Goal: Task Accomplishment & Management: Complete application form

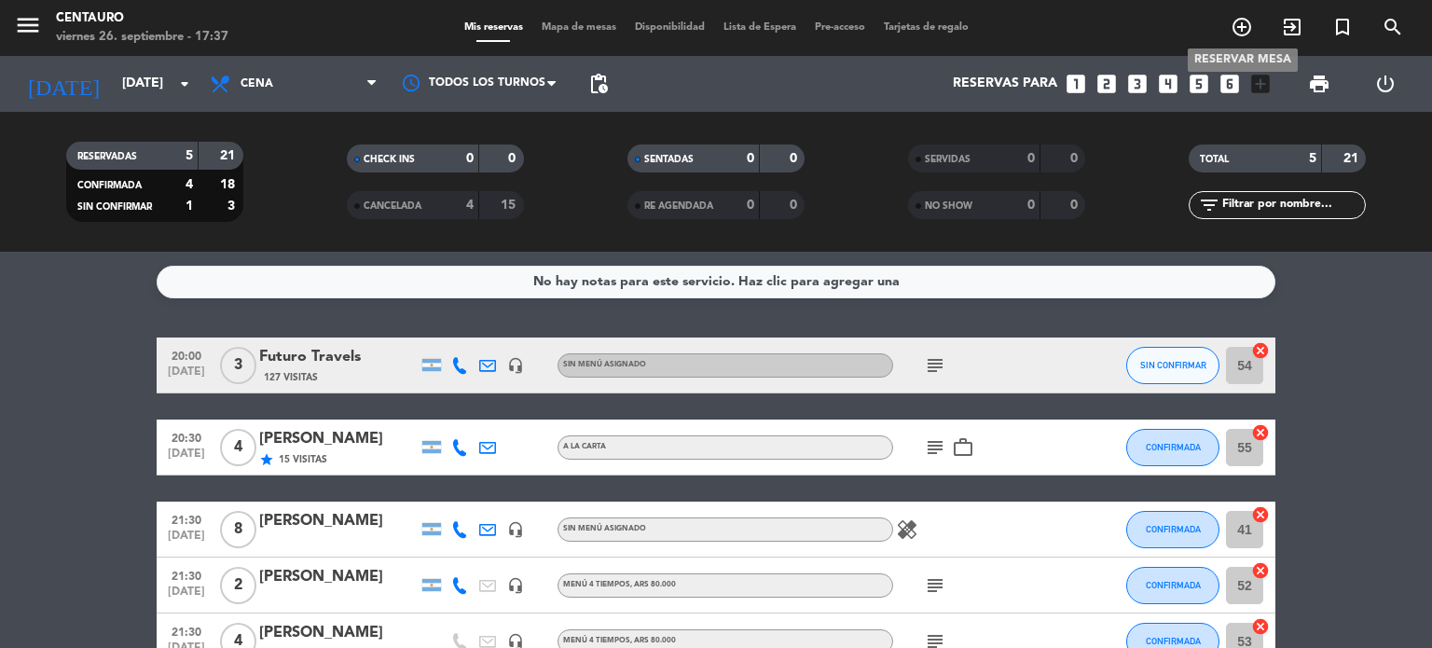
click at [1248, 36] on icon "add_circle_outline" at bounding box center [1241, 27] width 22 height 22
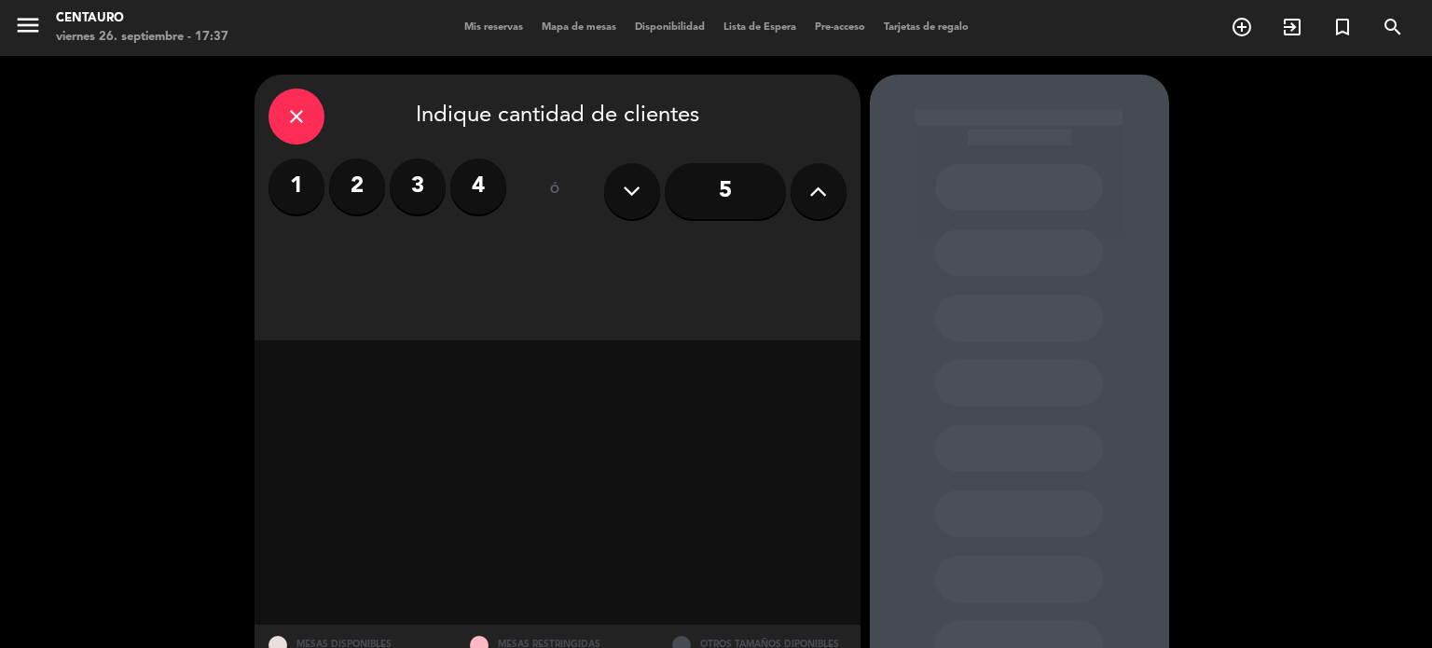
click at [420, 189] on label "3" at bounding box center [418, 186] width 56 height 56
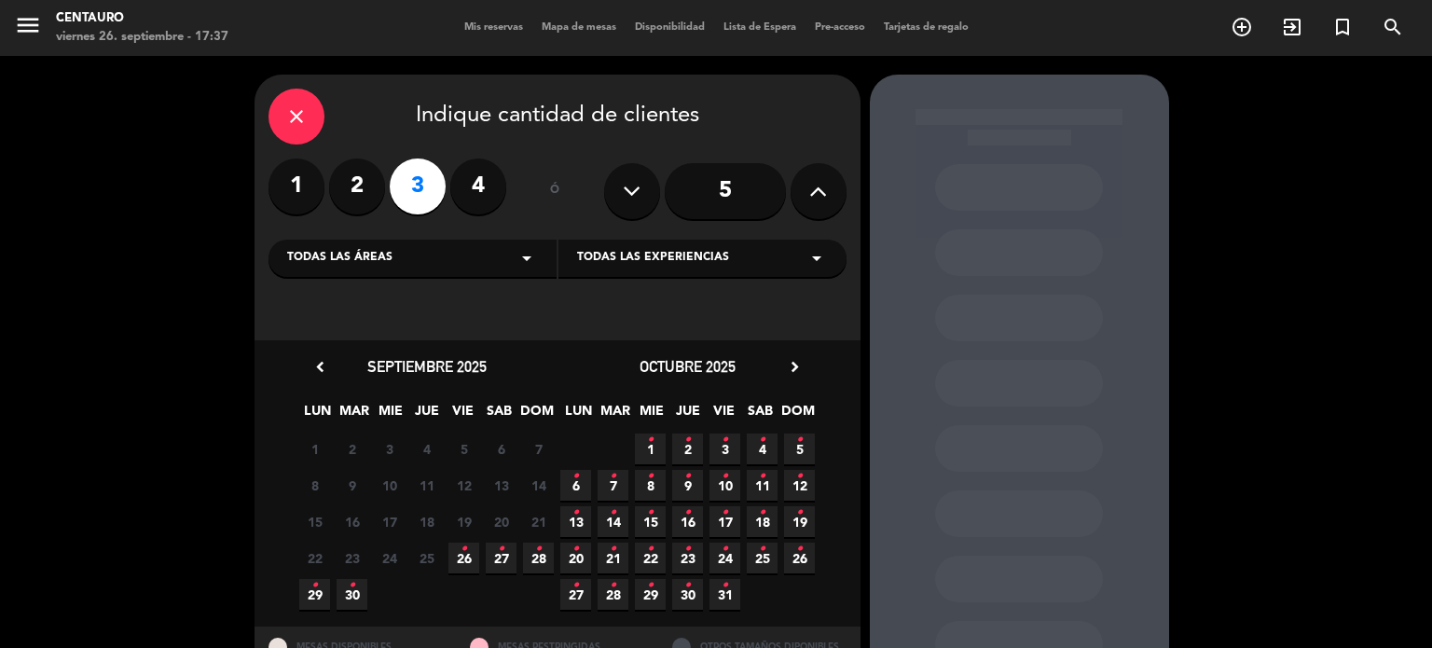
click at [465, 562] on icon "•" at bounding box center [463, 549] width 7 height 30
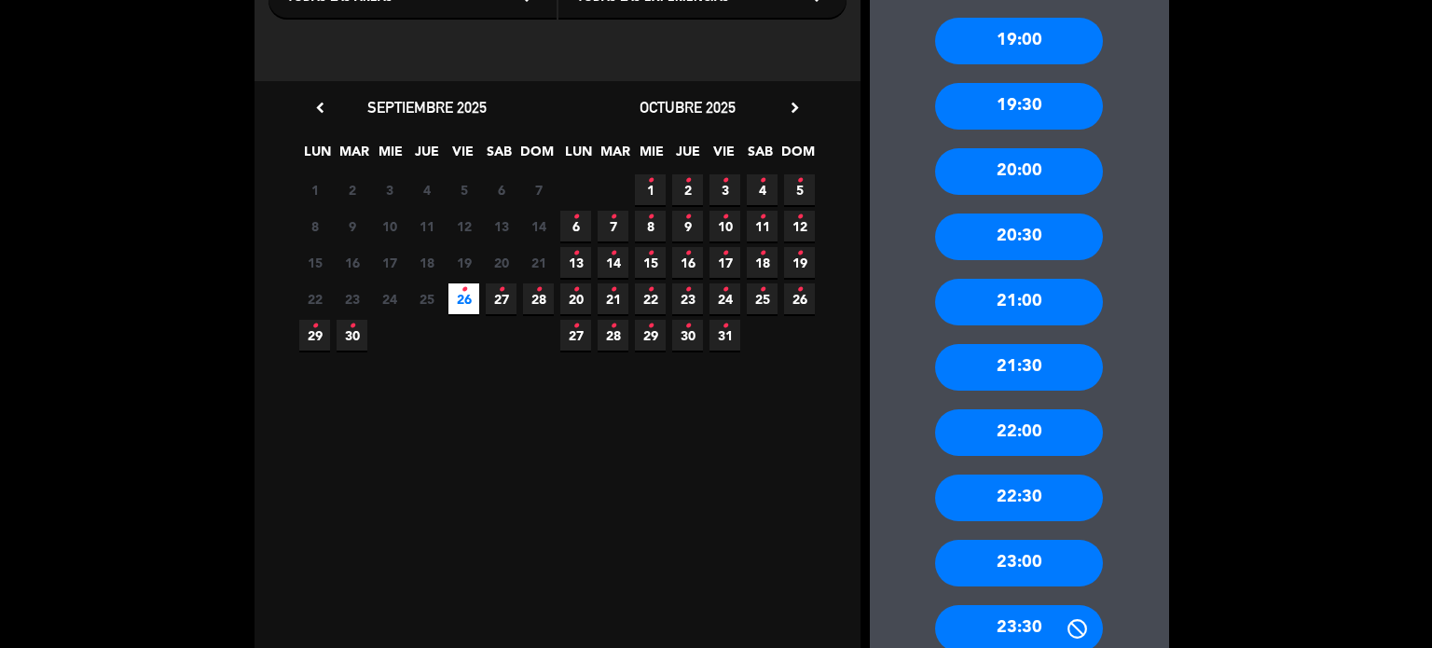
scroll to position [261, 0]
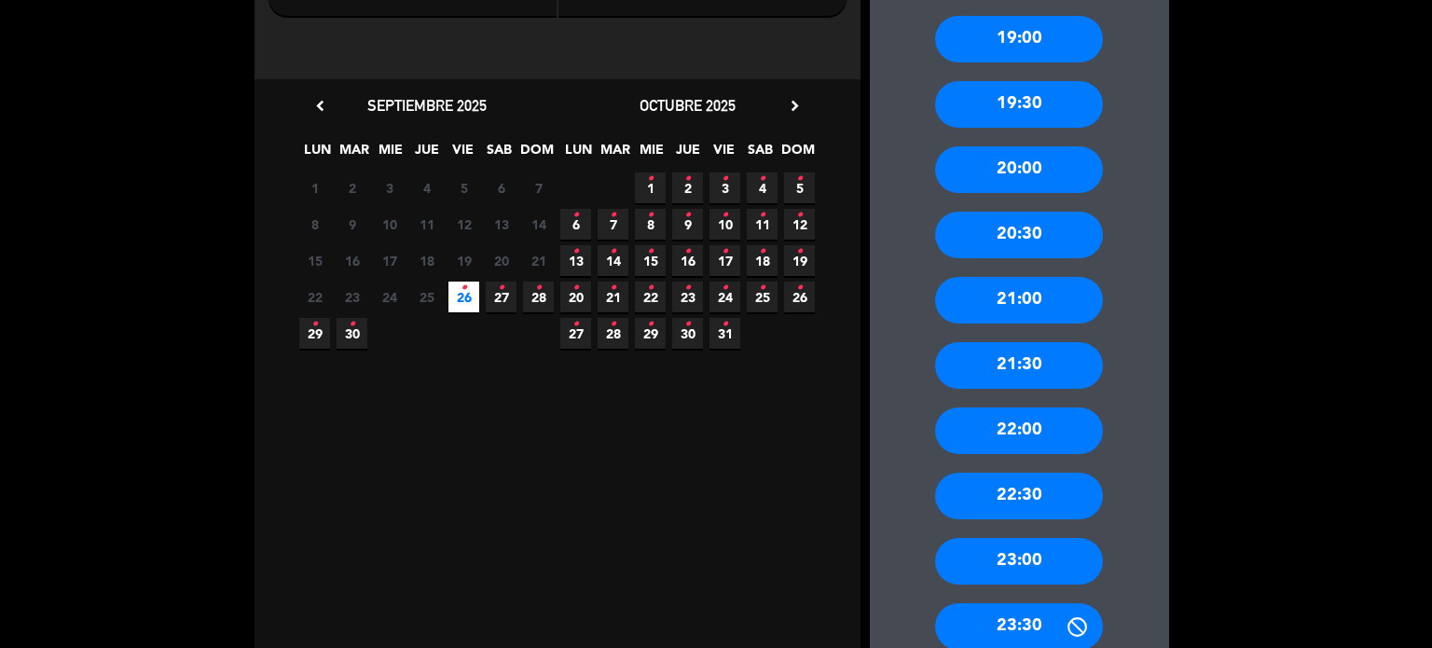
click at [1032, 420] on div "22:00" at bounding box center [1019, 430] width 168 height 47
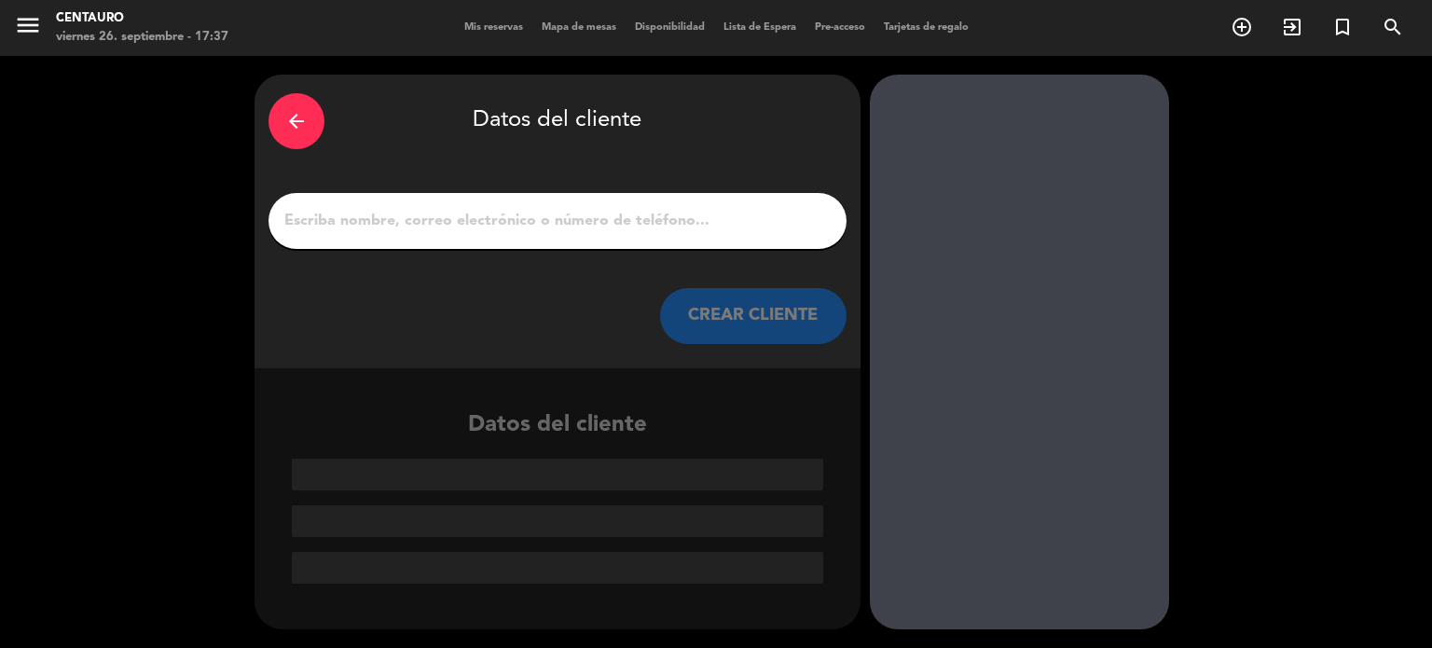
click at [485, 225] on input "1" at bounding box center [557, 221] width 550 height 26
paste input "[PERSON_NAME], [PERSON_NAME]"
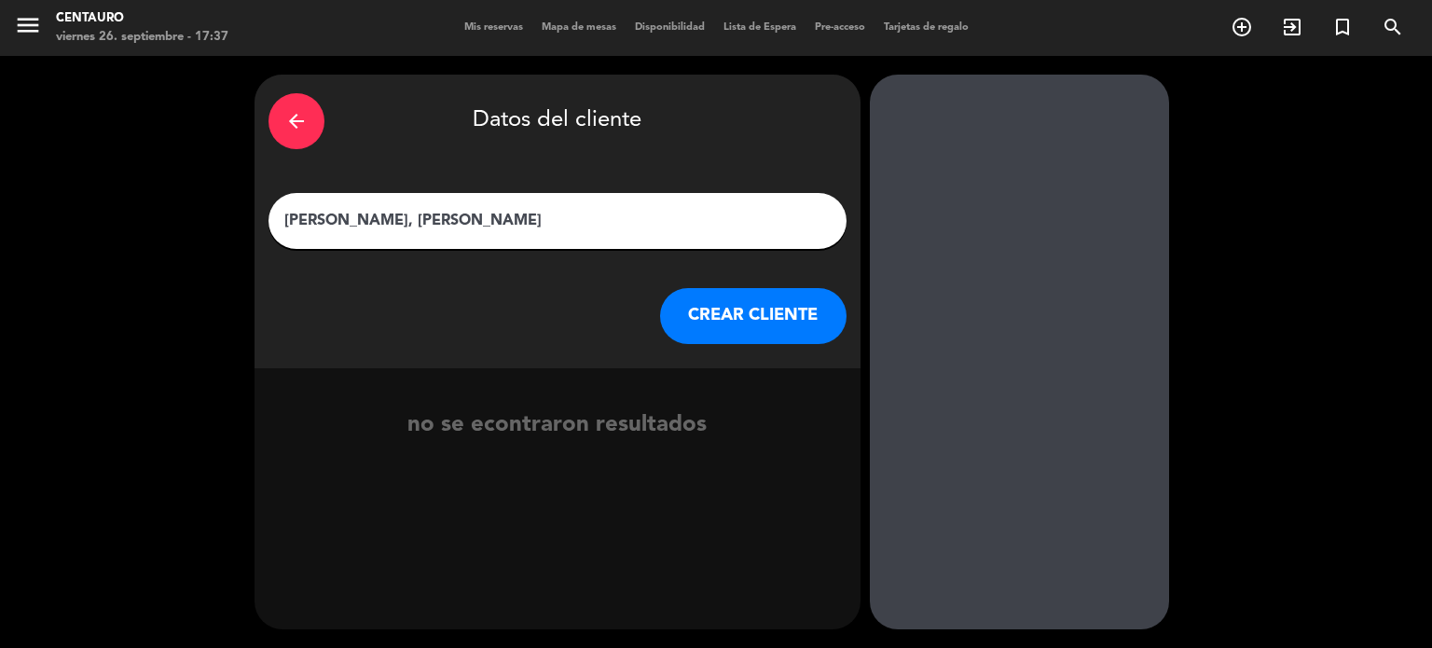
drag, startPoint x: 279, startPoint y: 213, endPoint x: 526, endPoint y: 238, distance: 248.2
click at [526, 238] on div "[PERSON_NAME], [PERSON_NAME]" at bounding box center [557, 221] width 578 height 56
click at [485, 219] on input "[PERSON_NAME], [PERSON_NAME]" at bounding box center [557, 221] width 550 height 26
drag, startPoint x: 514, startPoint y: 219, endPoint x: 275, endPoint y: 200, distance: 239.4
click at [275, 200] on meitre-input "[PERSON_NAME], [PERSON_NAME]" at bounding box center [557, 221] width 578 height 56
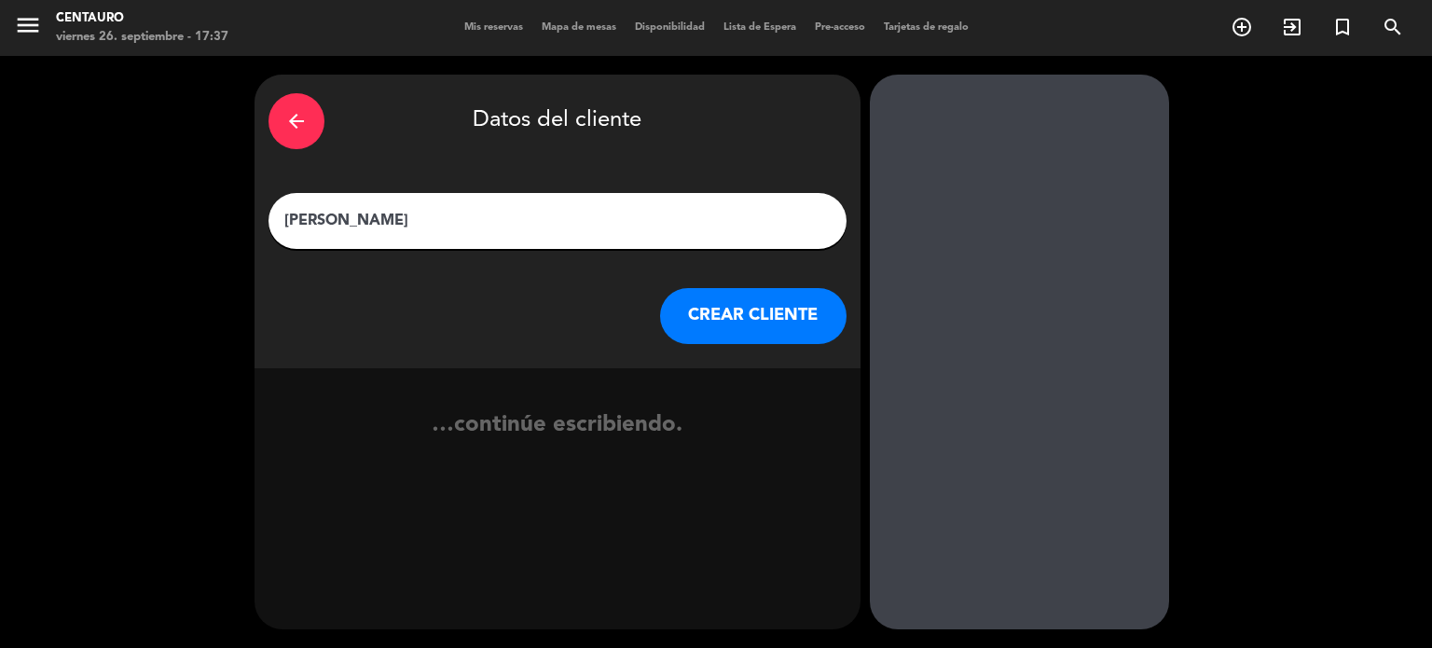
type input "[PERSON_NAME]"
click at [729, 330] on button "CREAR CLIENTE" at bounding box center [753, 316] width 186 height 56
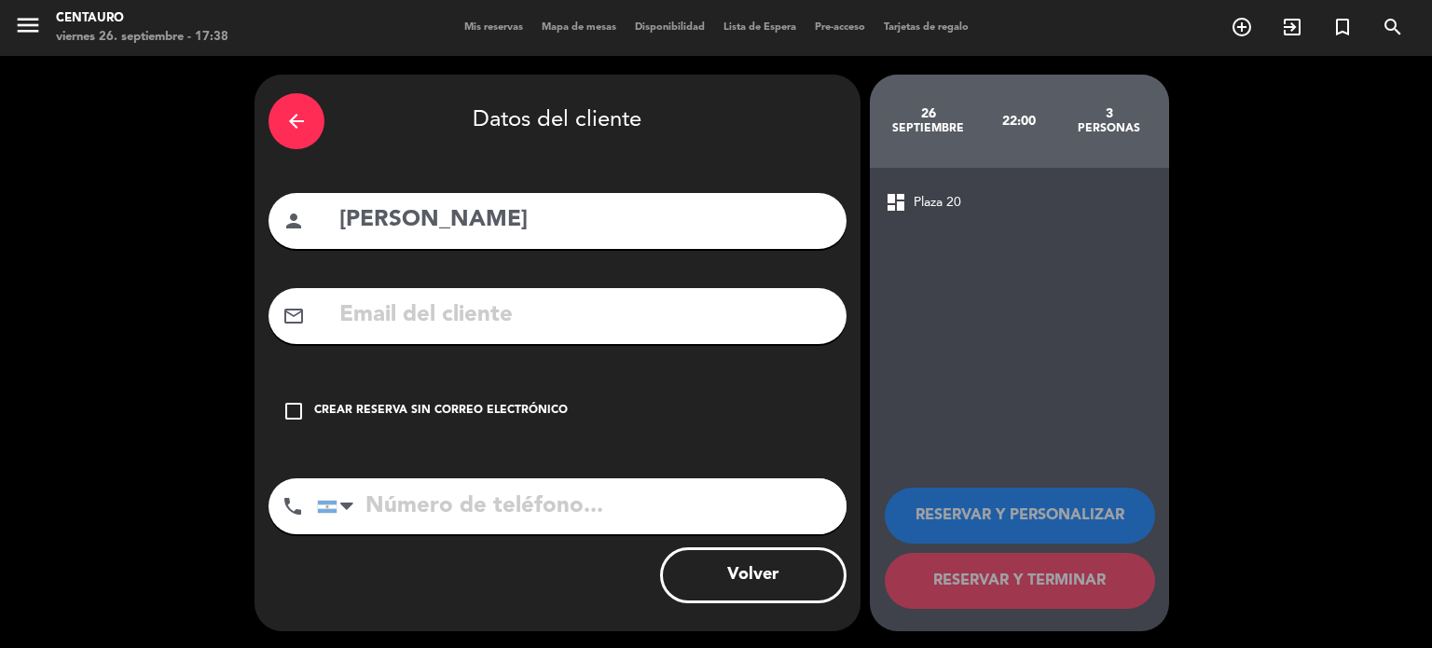
click at [708, 529] on input "tel" at bounding box center [581, 506] width 529 height 56
paste input "[PHONE_NUMBER]"
type input "[PHONE_NUMBER]"
click at [298, 414] on icon "check_box_outline_blank" at bounding box center [293, 411] width 22 height 22
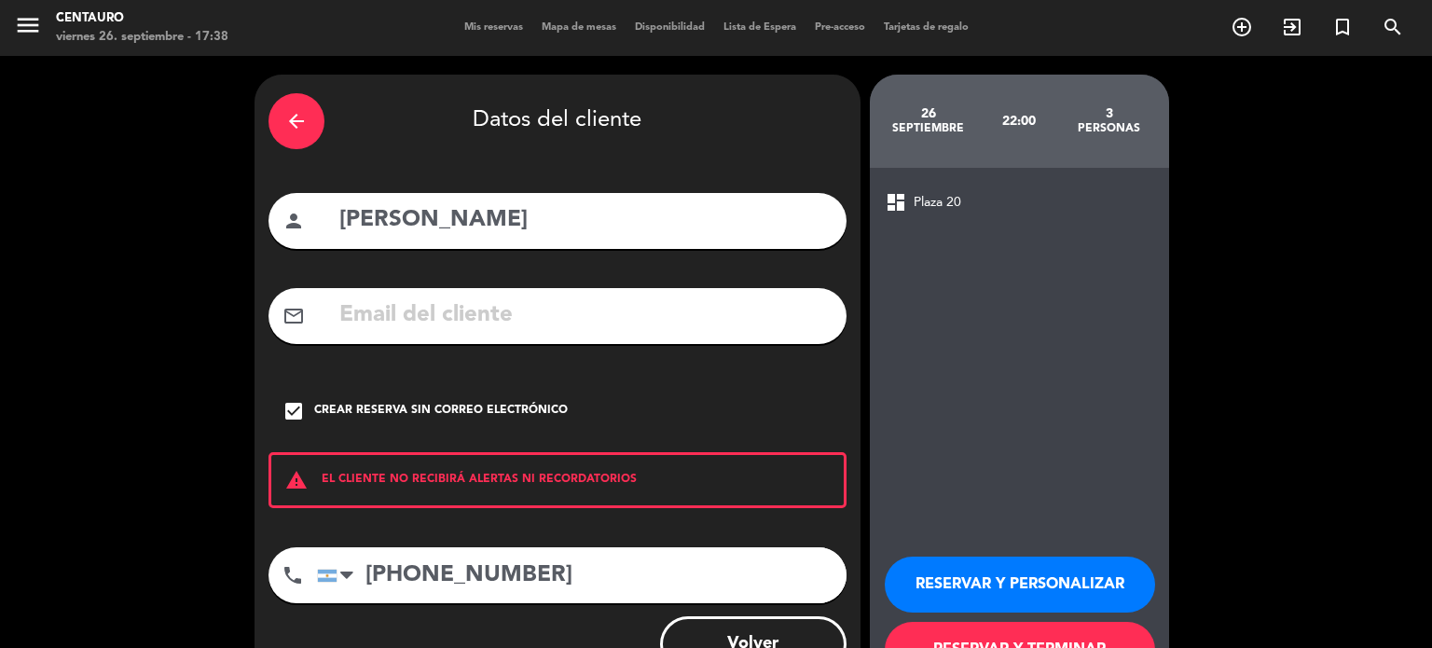
click at [1096, 561] on button "RESERVAR Y PERSONALIZAR" at bounding box center [1020, 585] width 270 height 56
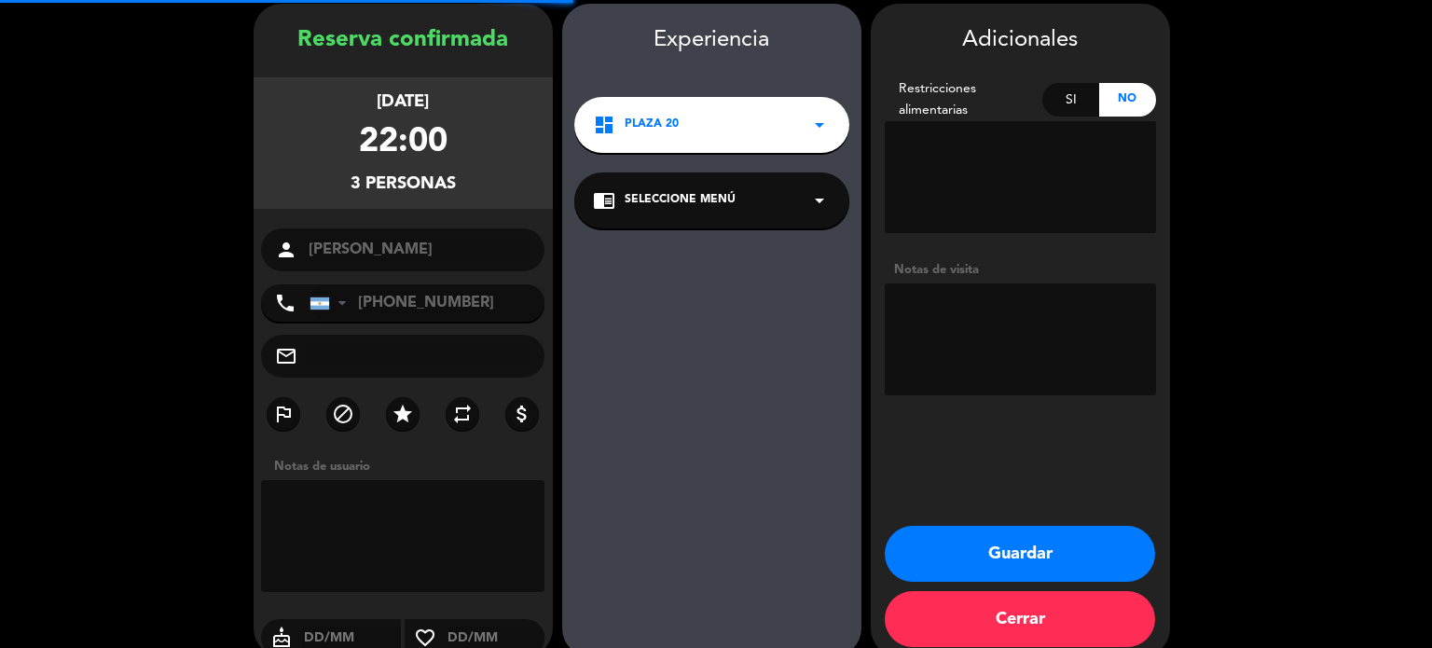
scroll to position [75, 0]
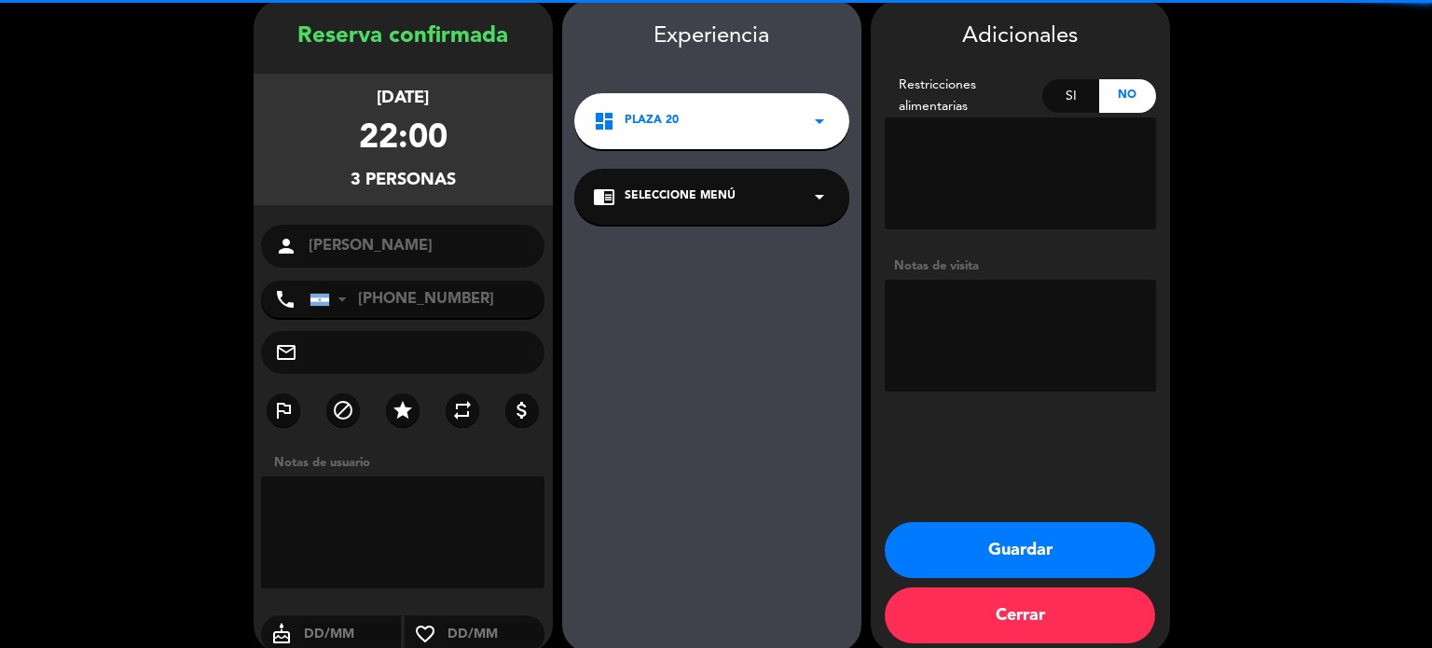
click at [1000, 301] on textarea at bounding box center [1020, 336] width 271 height 112
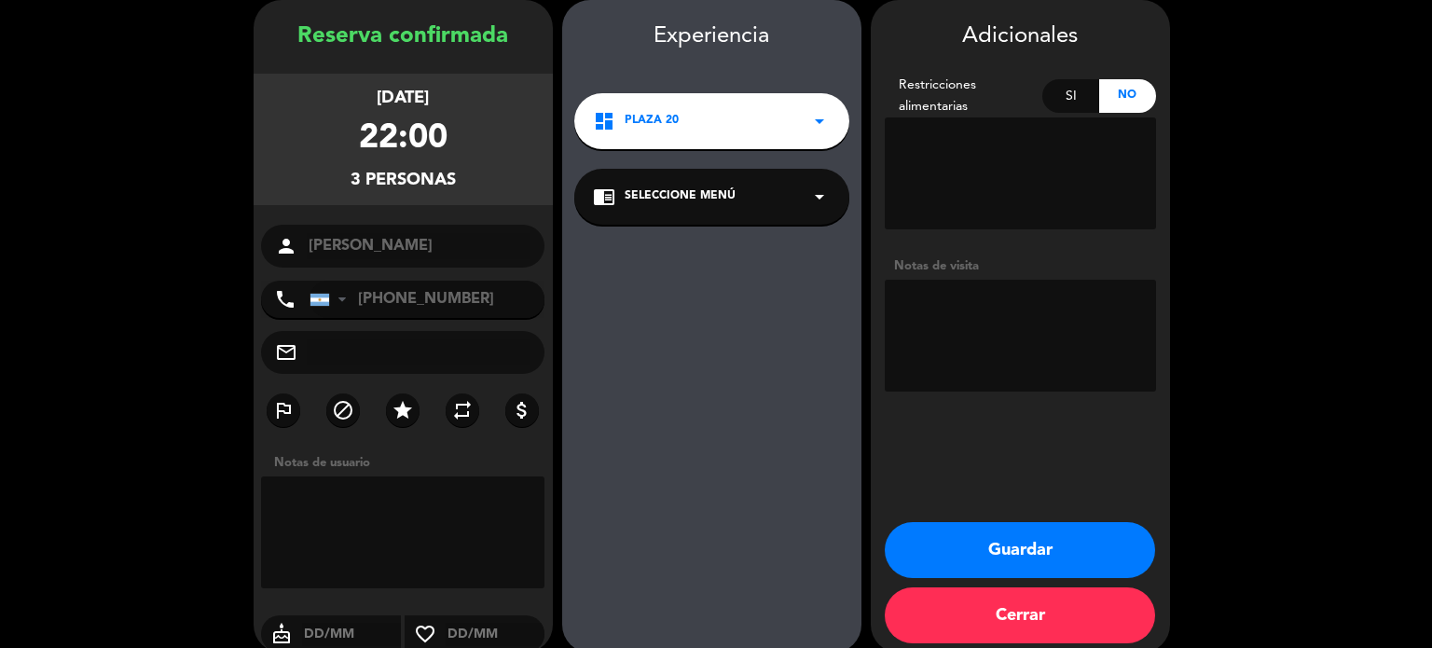
click at [818, 110] on icon "arrow_drop_down" at bounding box center [819, 121] width 22 height 22
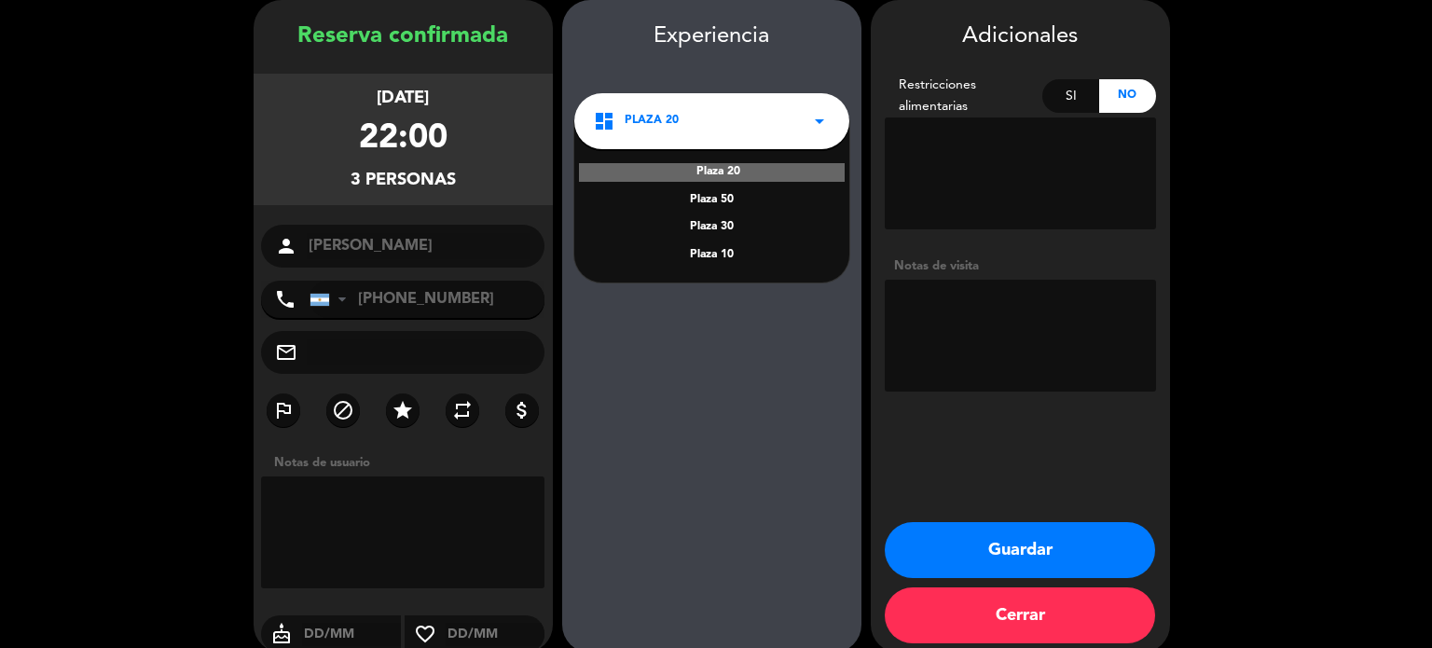
click at [710, 201] on div "Plaza 50" at bounding box center [712, 200] width 238 height 19
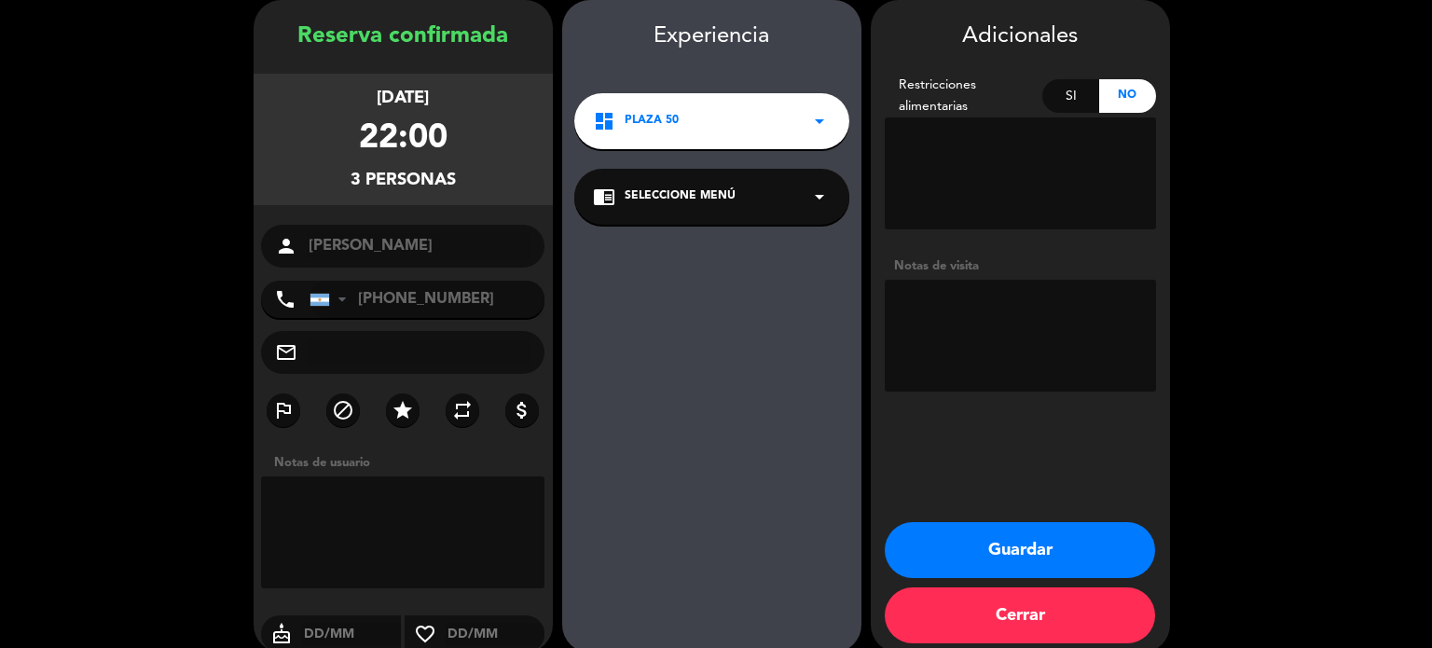
click at [838, 192] on div "chrome_reader_mode Seleccione Menú arrow_drop_down" at bounding box center [711, 197] width 275 height 56
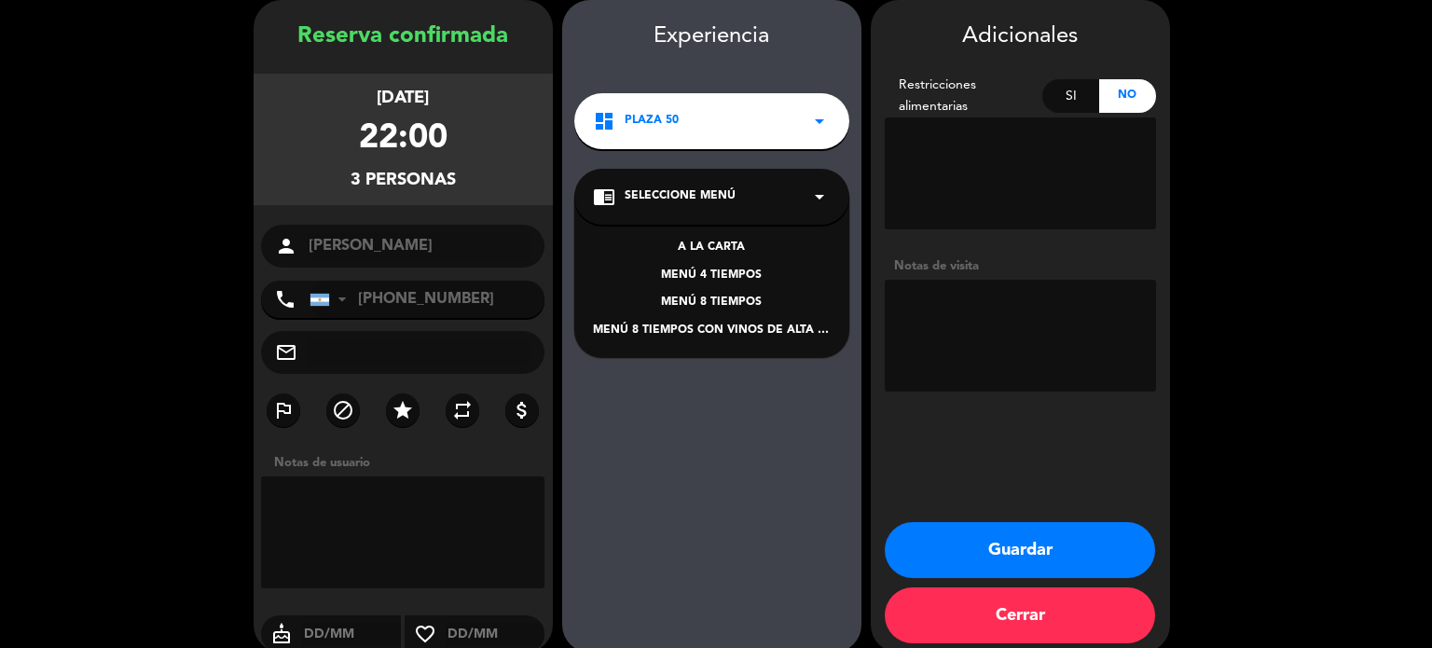
click at [982, 309] on textarea at bounding box center [1020, 336] width 271 height 112
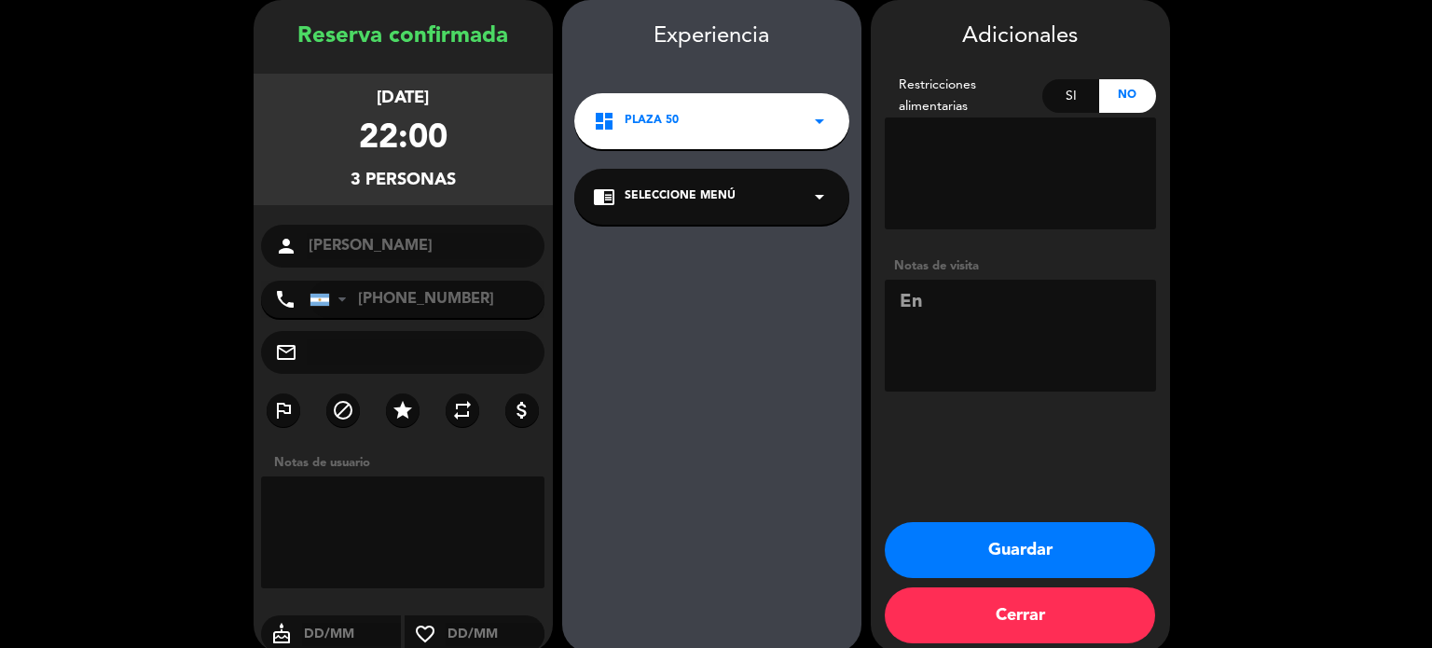
type textarea "E"
paste textarea "[PHONE_NUMBER]"
paste textarea "[PERSON_NAME], [PERSON_NAME]"
click at [1134, 298] on textarea at bounding box center [1020, 336] width 271 height 112
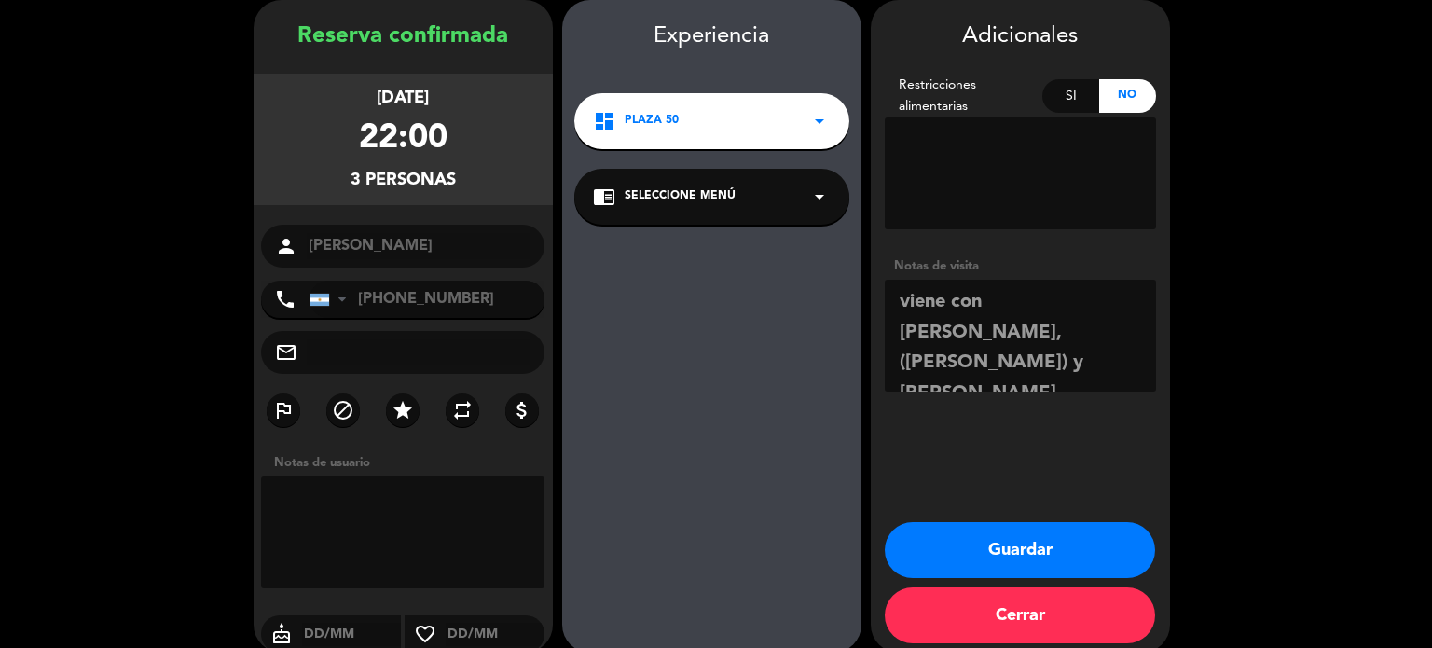
click at [1062, 364] on textarea at bounding box center [1020, 336] width 271 height 112
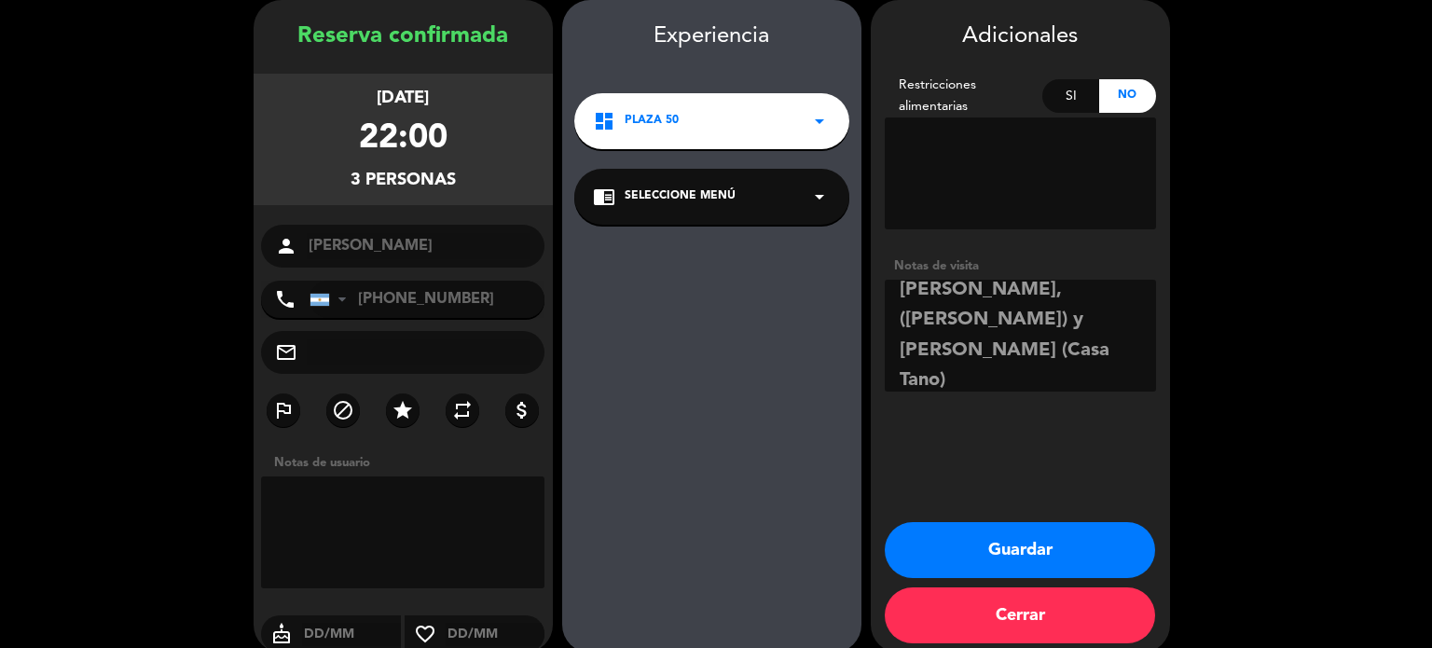
scroll to position [74, 0]
click at [898, 383] on textarea at bounding box center [1020, 336] width 271 height 112
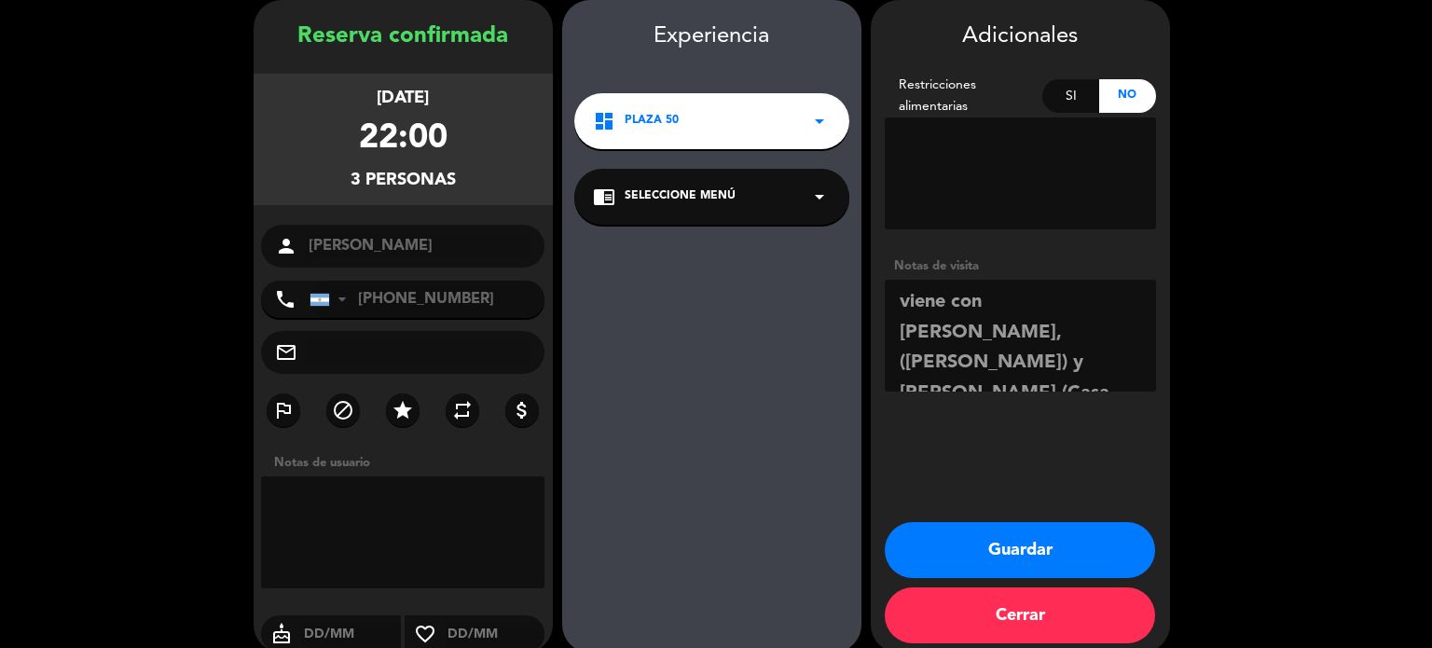
drag, startPoint x: 899, startPoint y: 307, endPoint x: 918, endPoint y: 304, distance: 19.8
click at [899, 306] on textarea at bounding box center [1020, 336] width 271 height 112
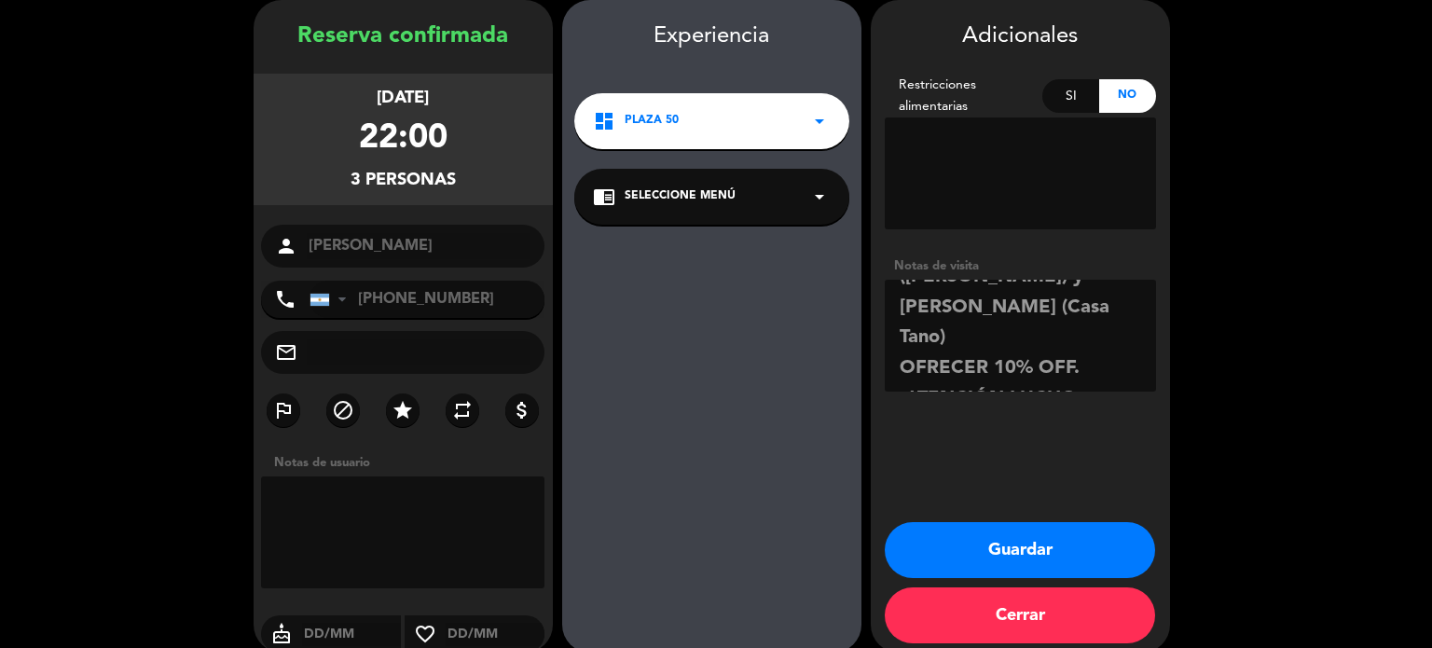
scroll to position [97, 0]
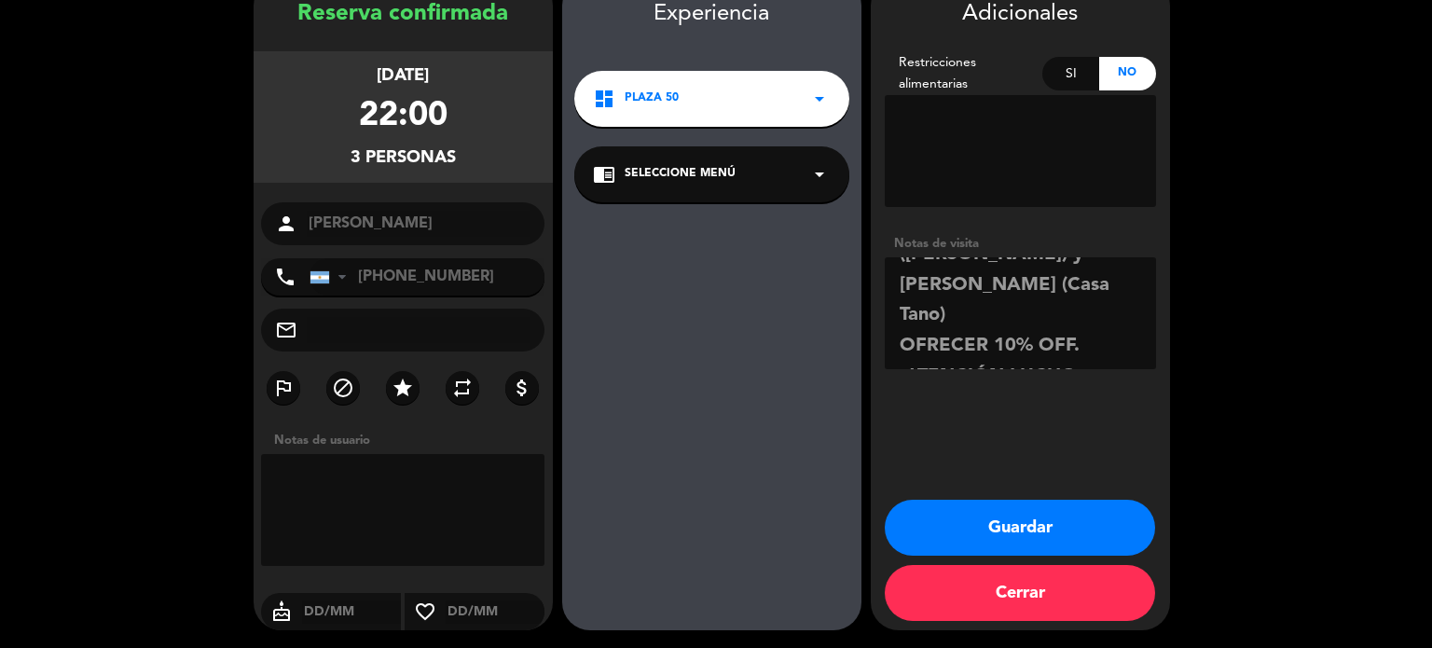
type textarea "Viene con [PERSON_NAME], ([PERSON_NAME]) y [PERSON_NAME] (Casa Tano) OFRECER 10…"
click at [1018, 529] on button "Guardar" at bounding box center [1020, 528] width 270 height 56
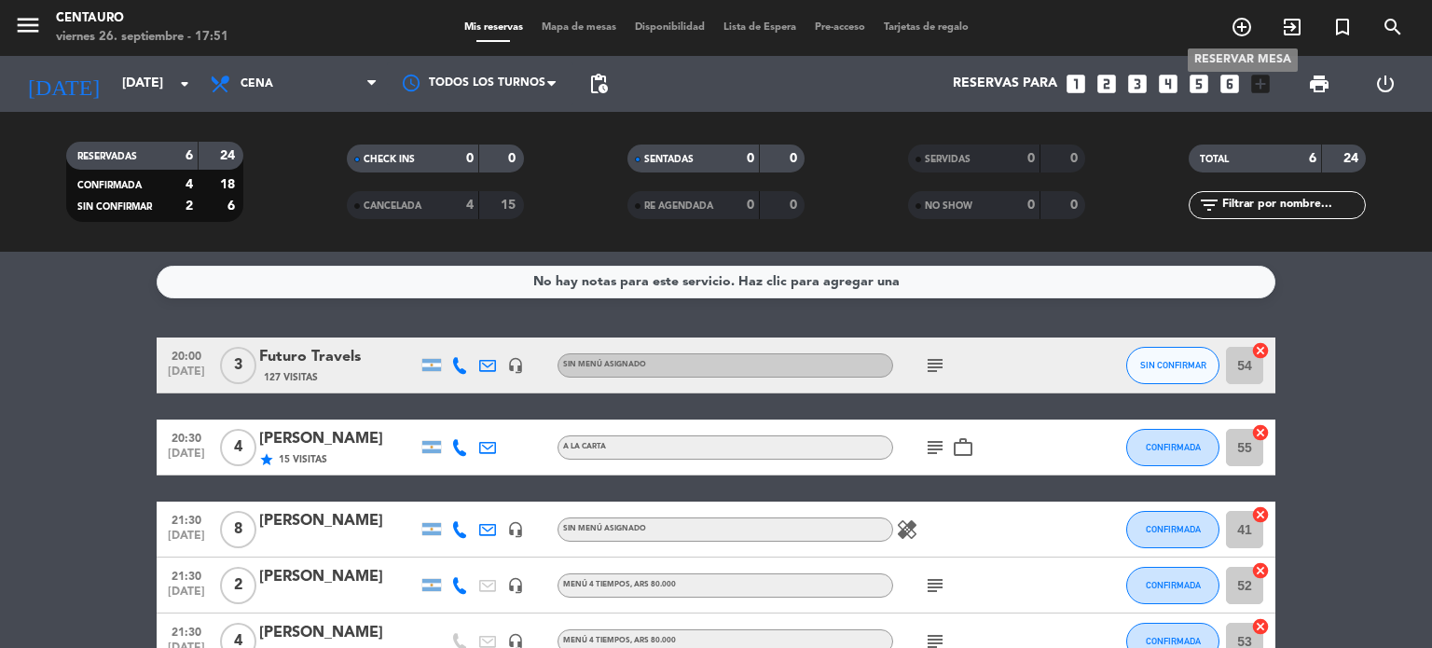
click at [1240, 25] on icon "add_circle_outline" at bounding box center [1241, 27] width 22 height 22
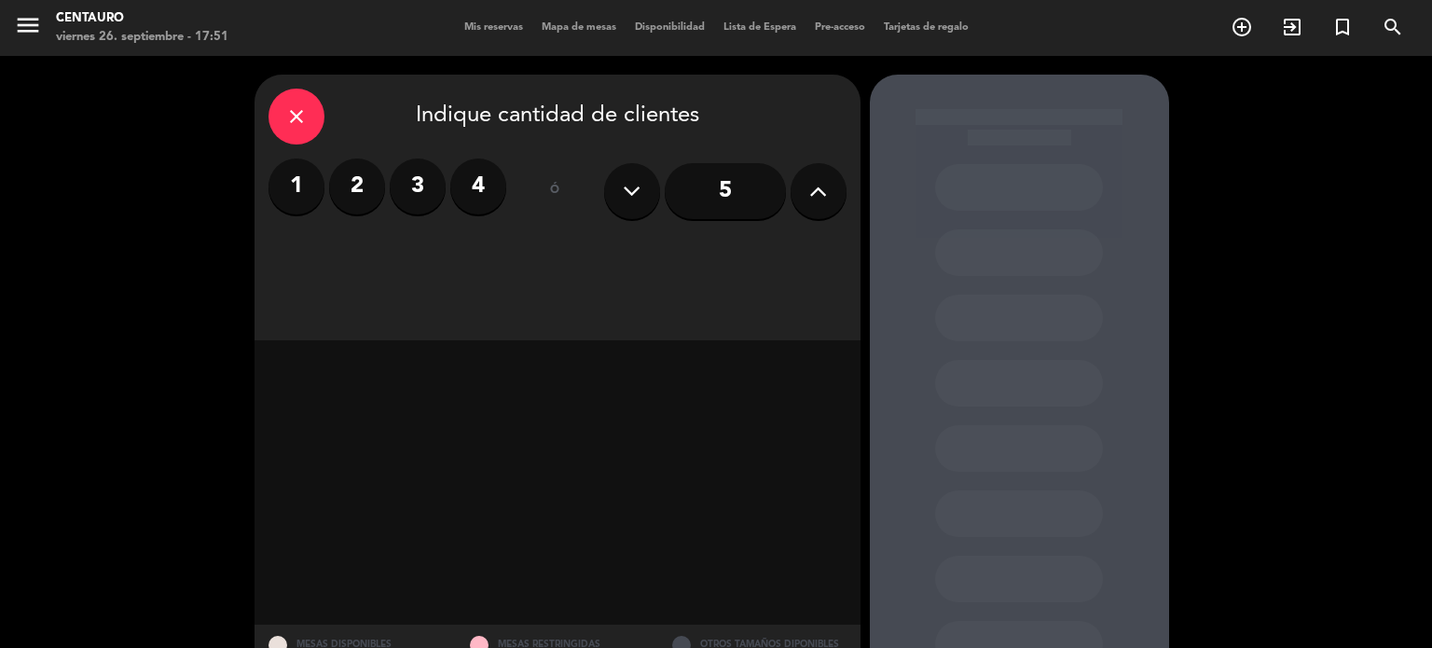
click at [821, 193] on icon at bounding box center [818, 191] width 18 height 28
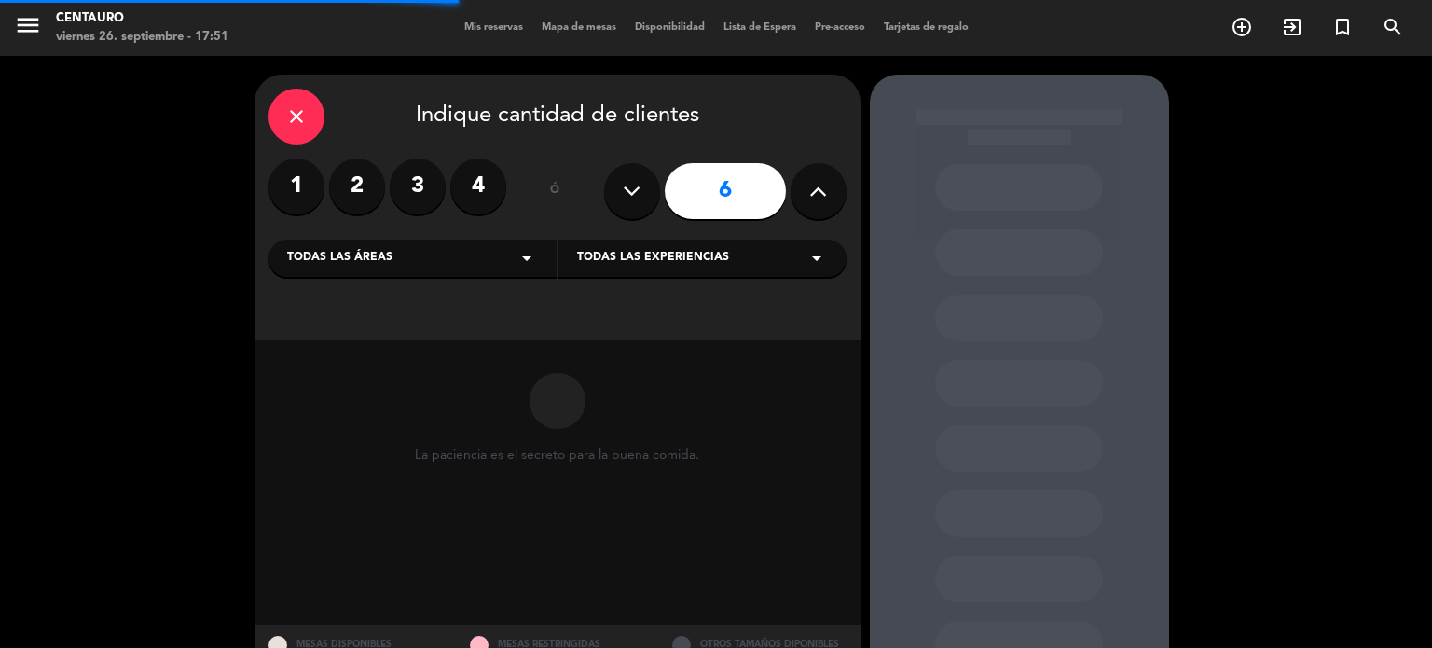
click at [830, 186] on button at bounding box center [818, 191] width 56 height 56
type input "7"
click at [724, 186] on input "7" at bounding box center [725, 191] width 121 height 56
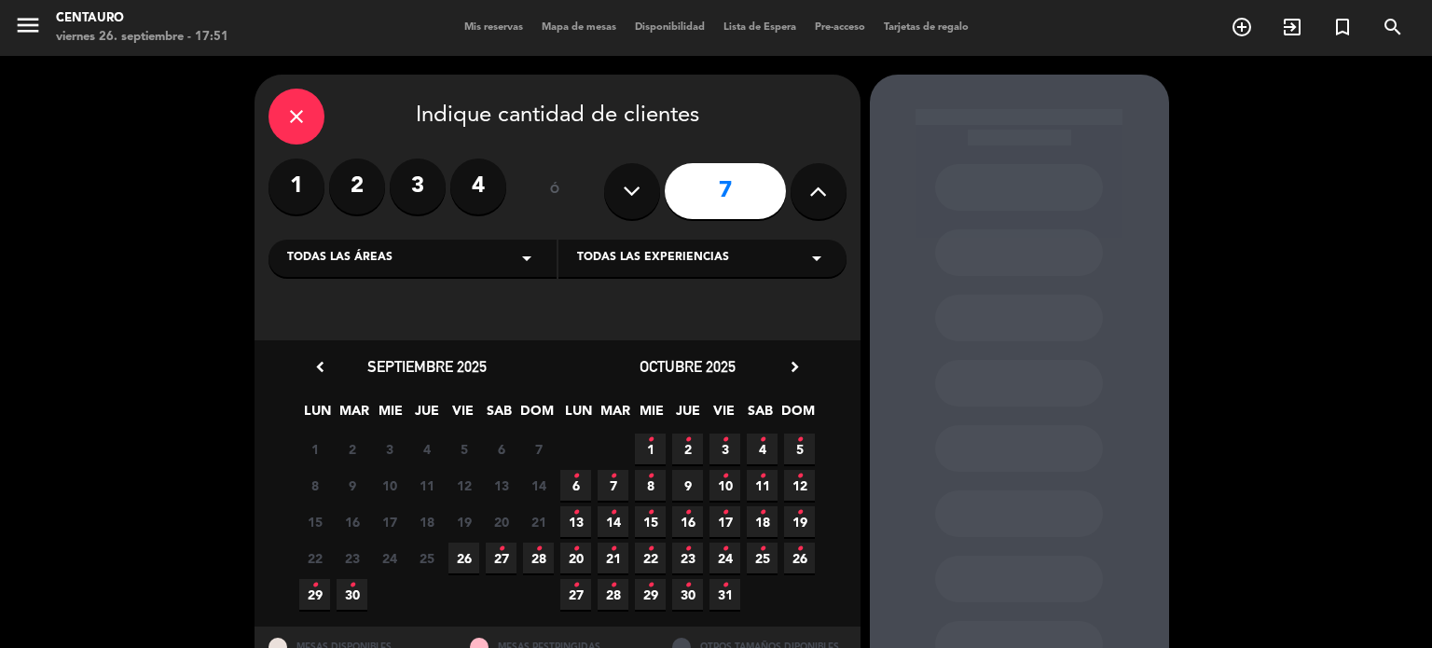
click at [465, 552] on span "26" at bounding box center [463, 558] width 31 height 31
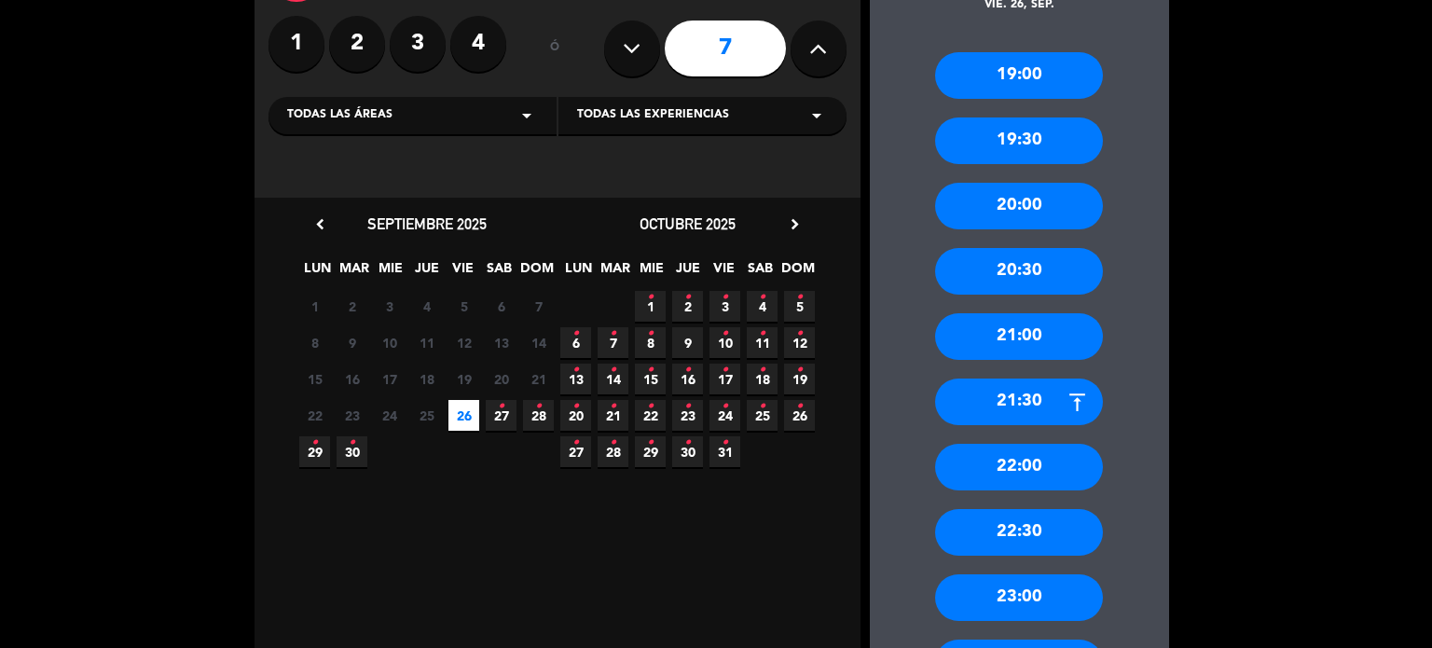
scroll to position [168, 0]
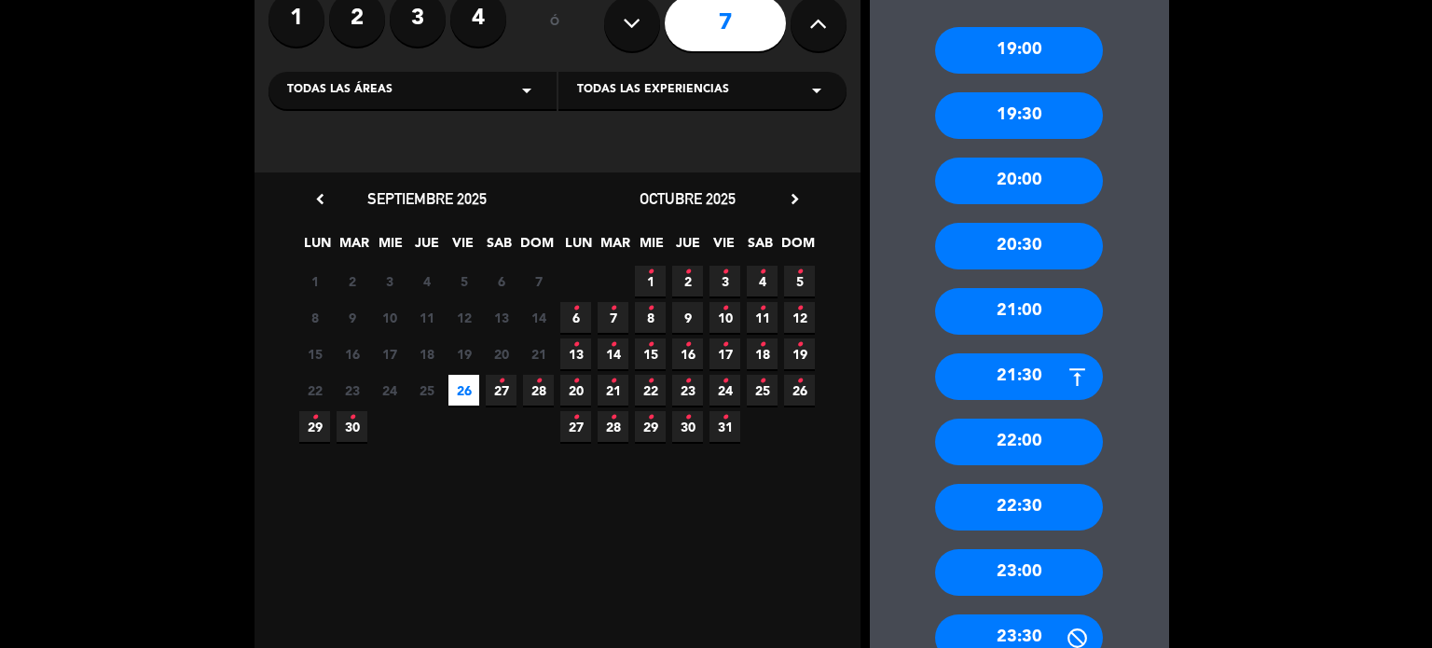
click at [1033, 362] on div "21:30" at bounding box center [1019, 376] width 168 height 47
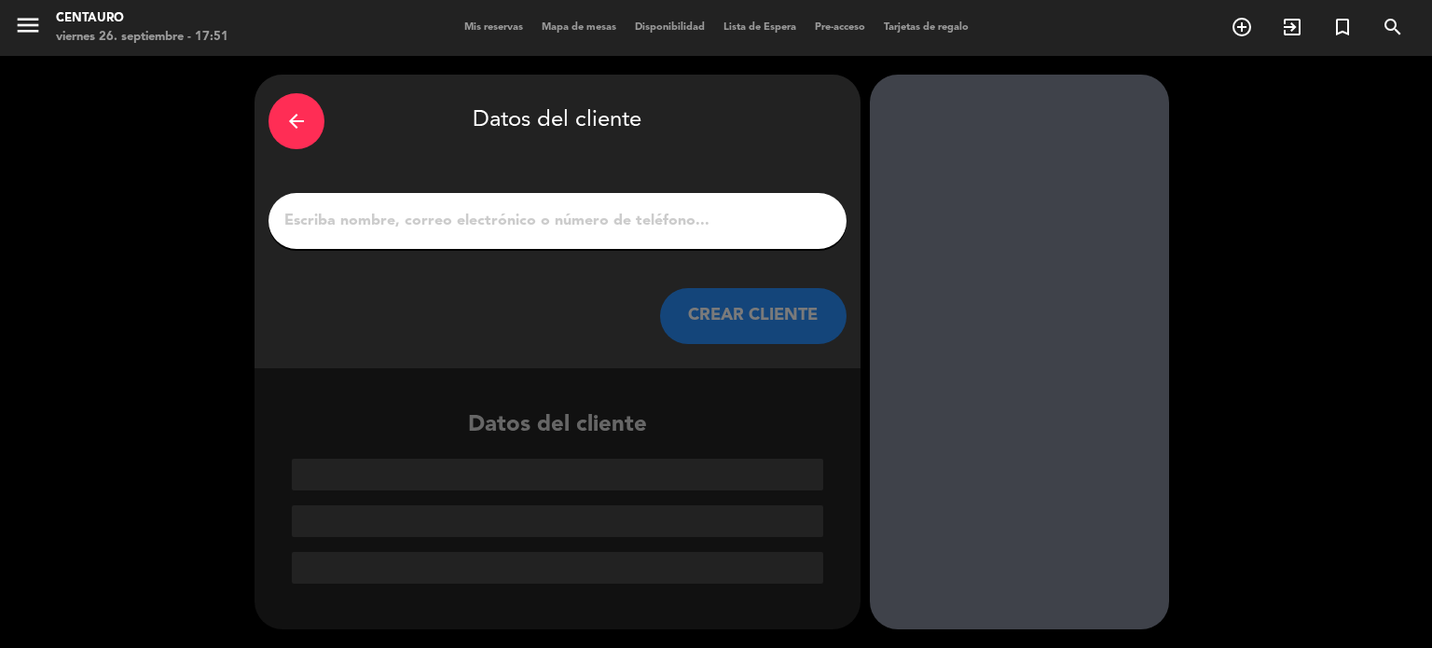
scroll to position [0, 0]
click at [585, 216] on input "1" at bounding box center [557, 221] width 550 height 26
paste input "[PERSON_NAME] x7"
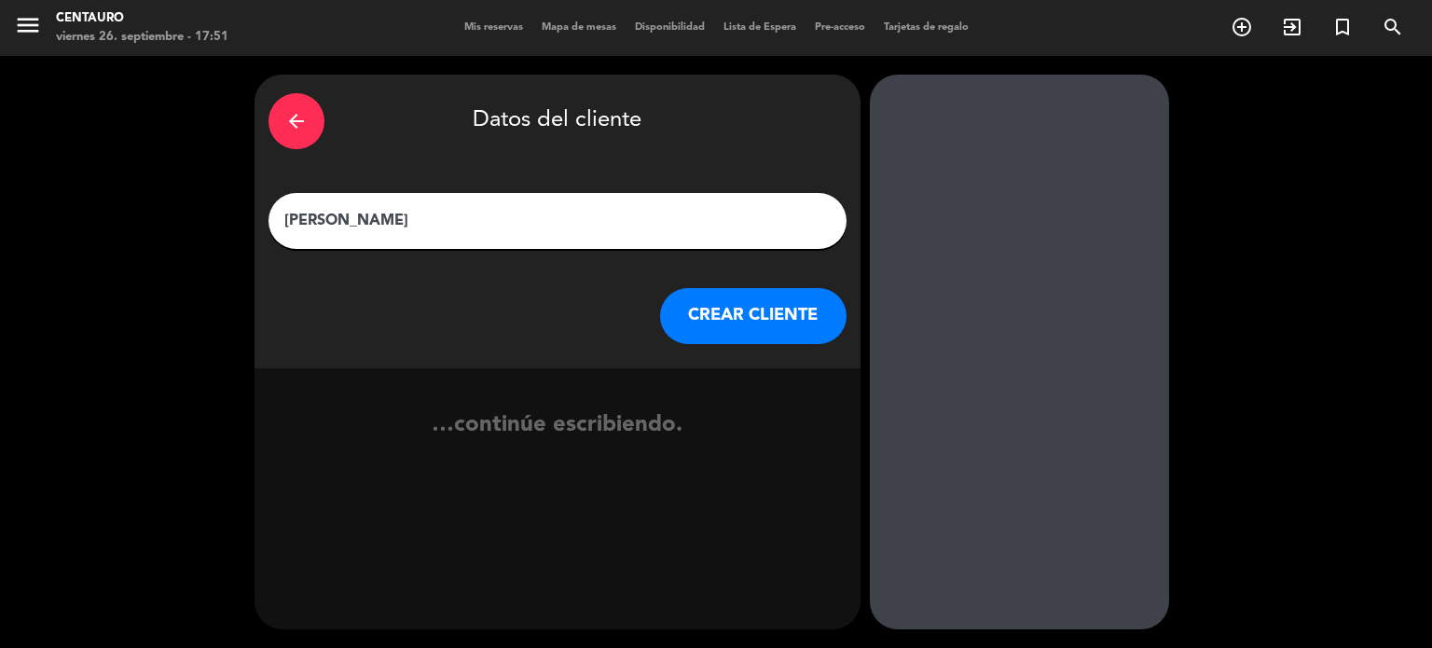
type input "[PERSON_NAME]"
click at [751, 335] on button "CREAR CLIENTE" at bounding box center [753, 316] width 186 height 56
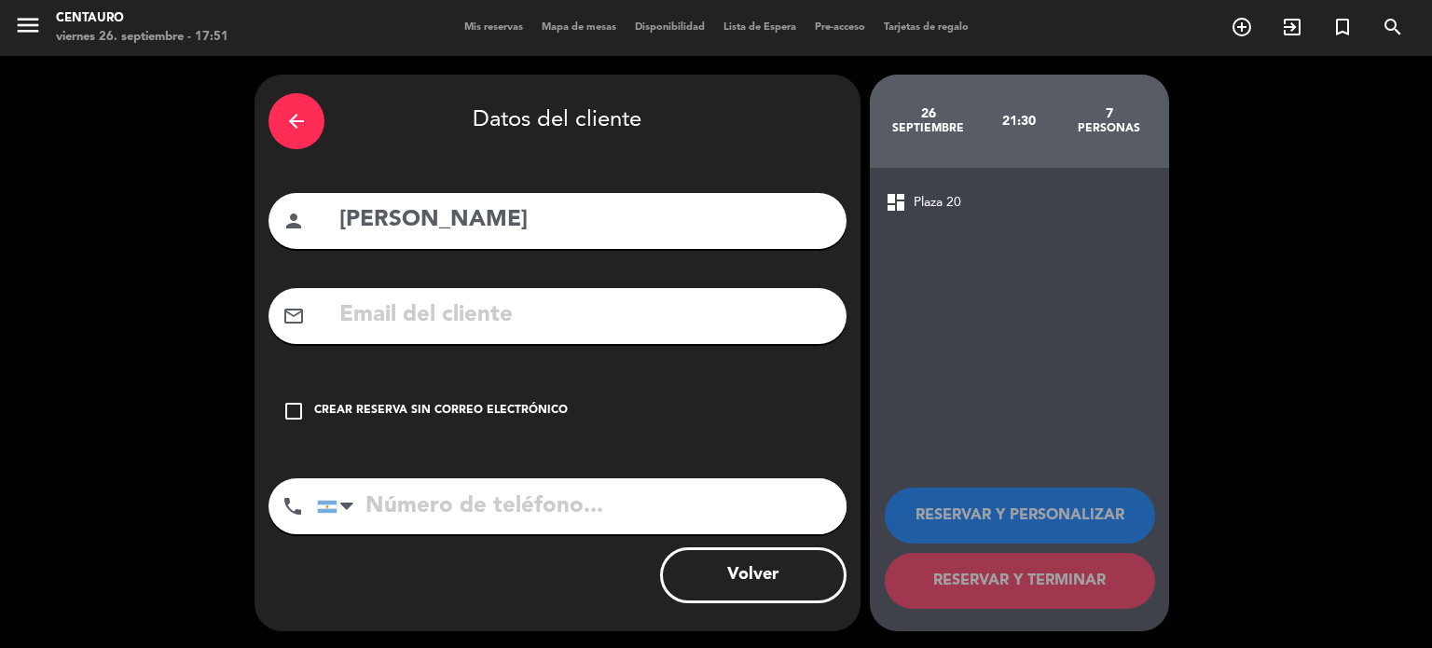
click at [559, 518] on input "tel" at bounding box center [581, 506] width 529 height 56
paste input "[PHONE_NUMBER]"
type input "[PHONE_NUMBER]"
click at [309, 410] on div "check_box_outline_blank Crear reserva sin correo electrónico" at bounding box center [557, 411] width 578 height 56
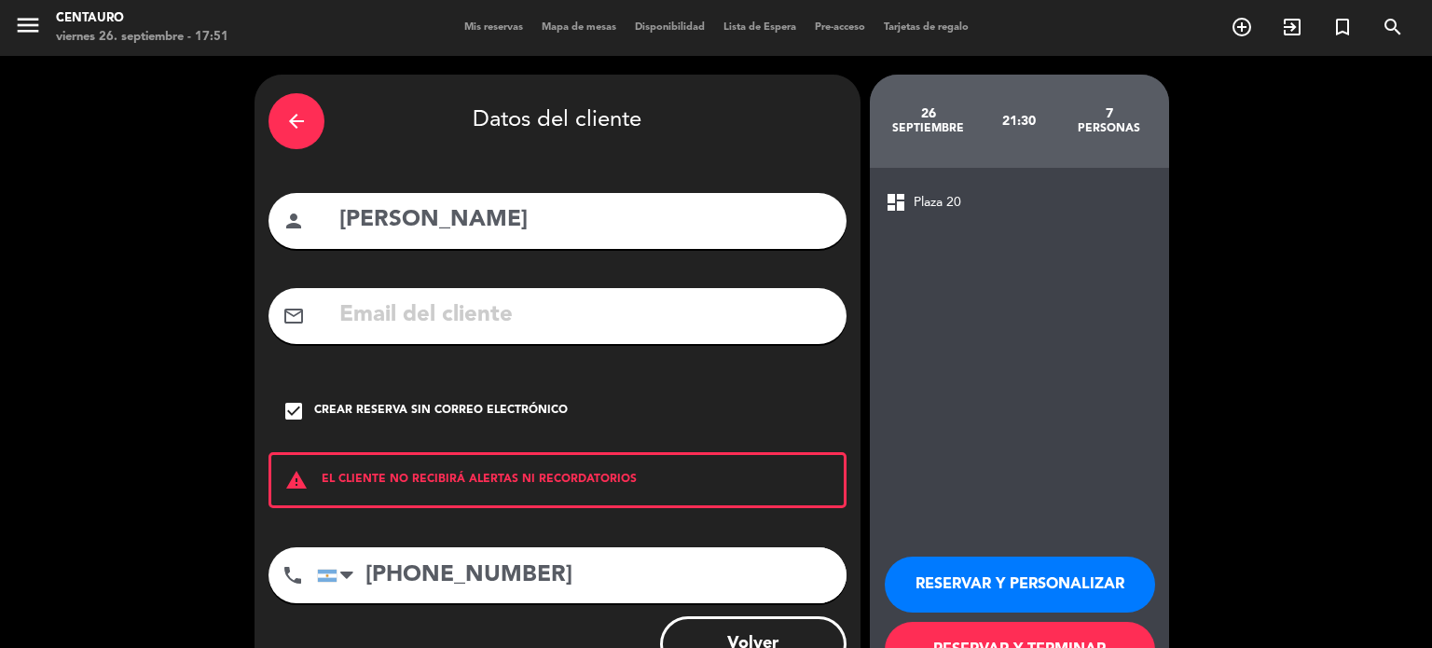
click at [1014, 570] on button "RESERVAR Y PERSONALIZAR" at bounding box center [1020, 585] width 270 height 56
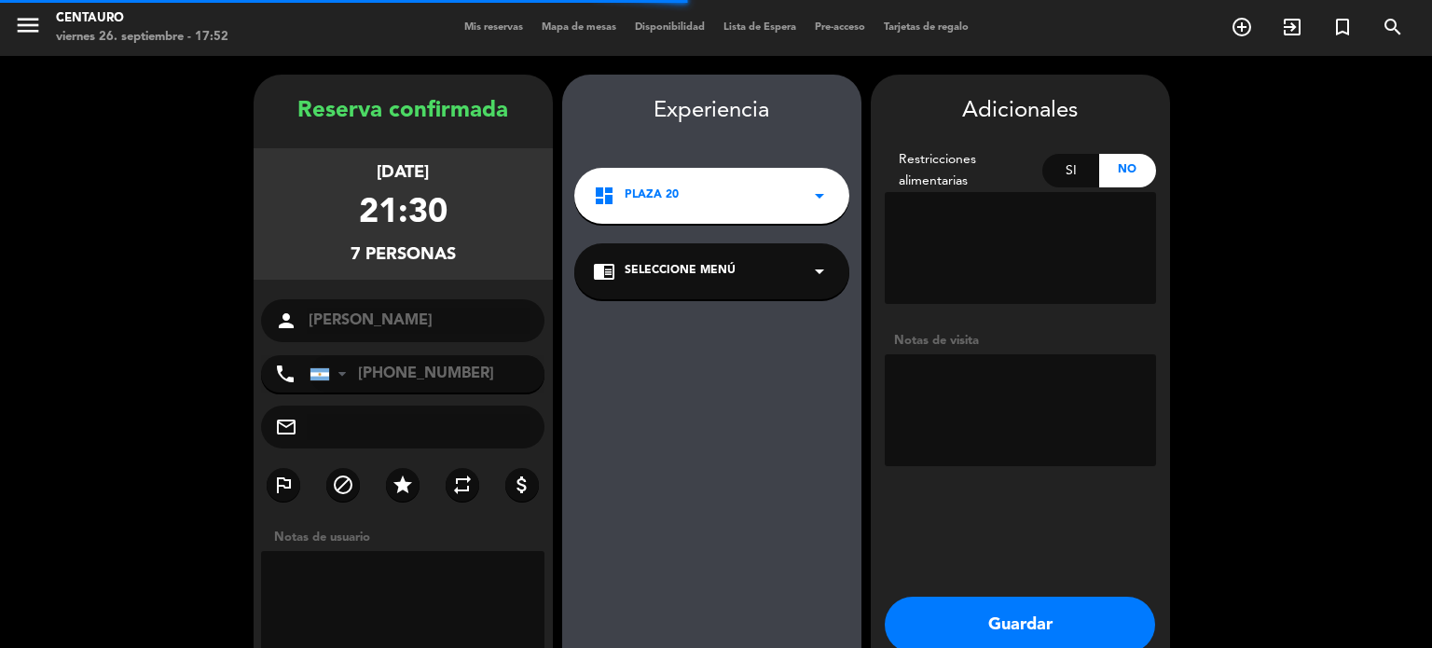
scroll to position [75, 0]
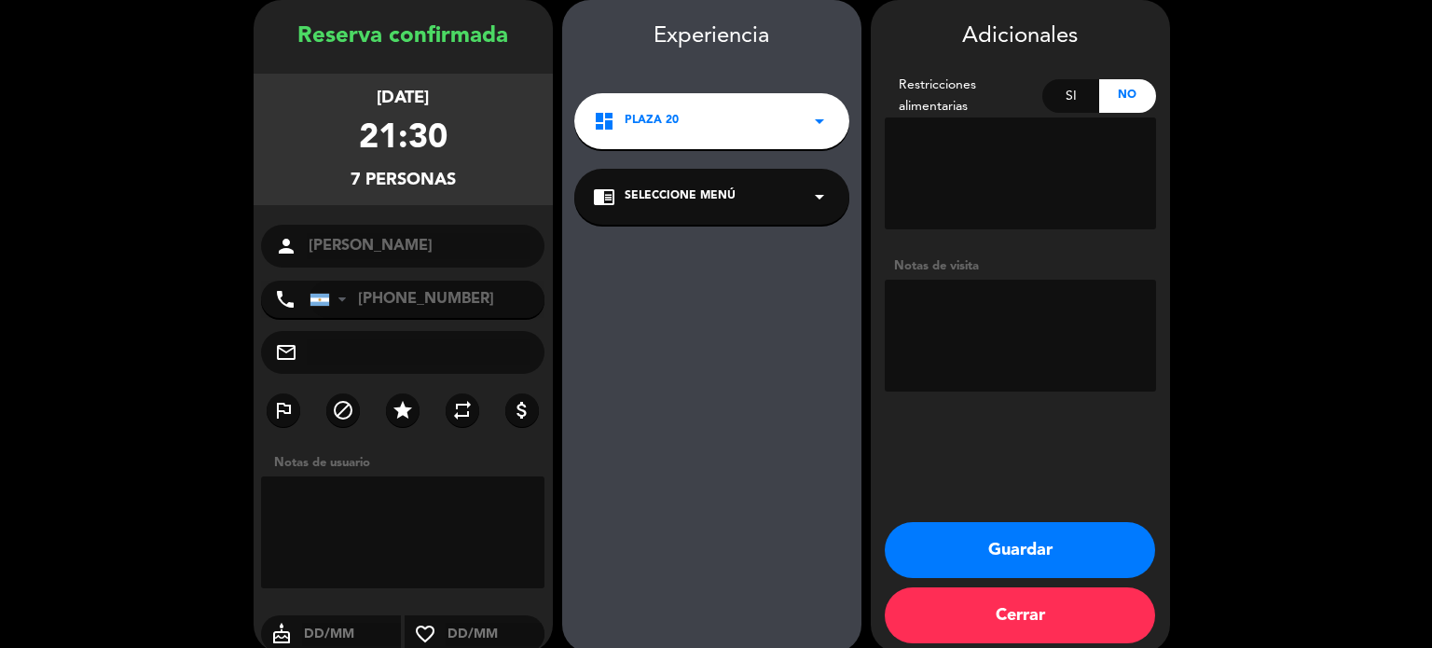
click at [1000, 312] on textarea at bounding box center [1020, 336] width 271 height 112
click at [933, 302] on textarea at bounding box center [1020, 336] width 271 height 112
click at [1013, 304] on textarea at bounding box center [1020, 336] width 271 height 112
click at [818, 118] on icon "arrow_drop_down" at bounding box center [819, 121] width 22 height 22
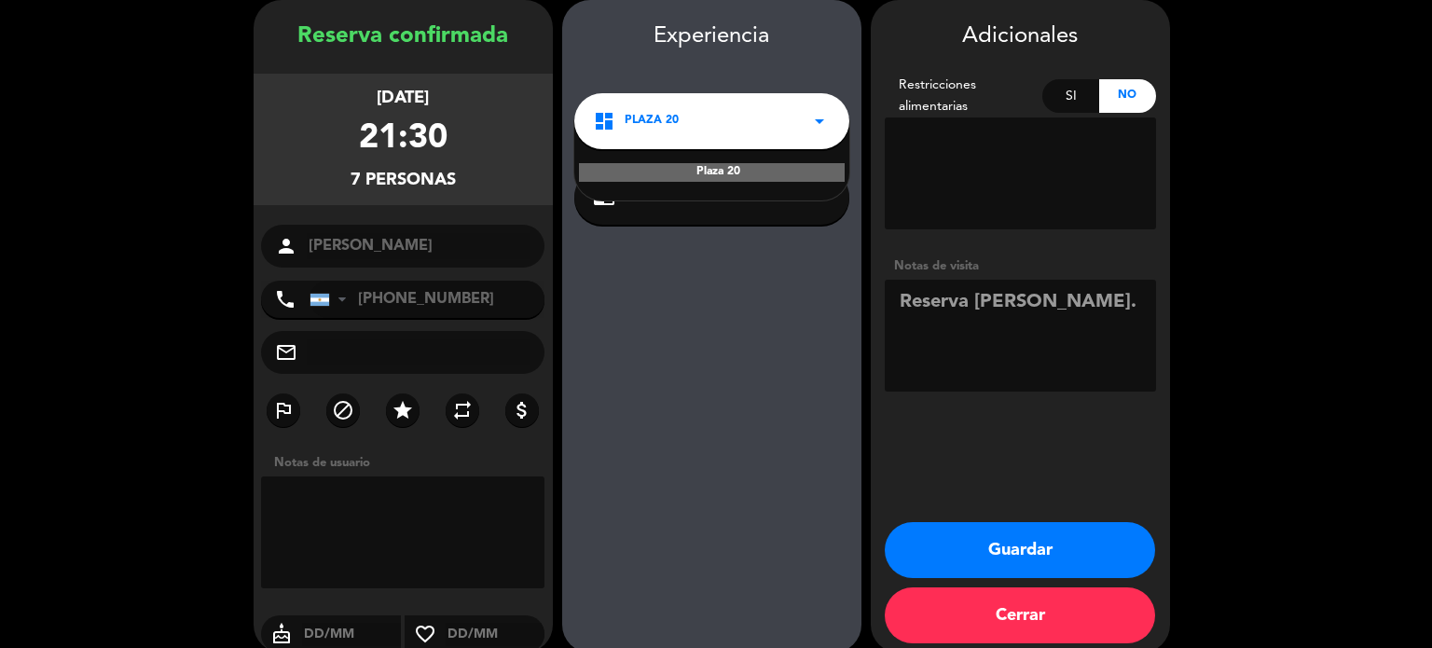
click at [816, 121] on icon "arrow_drop_down" at bounding box center [819, 121] width 22 height 22
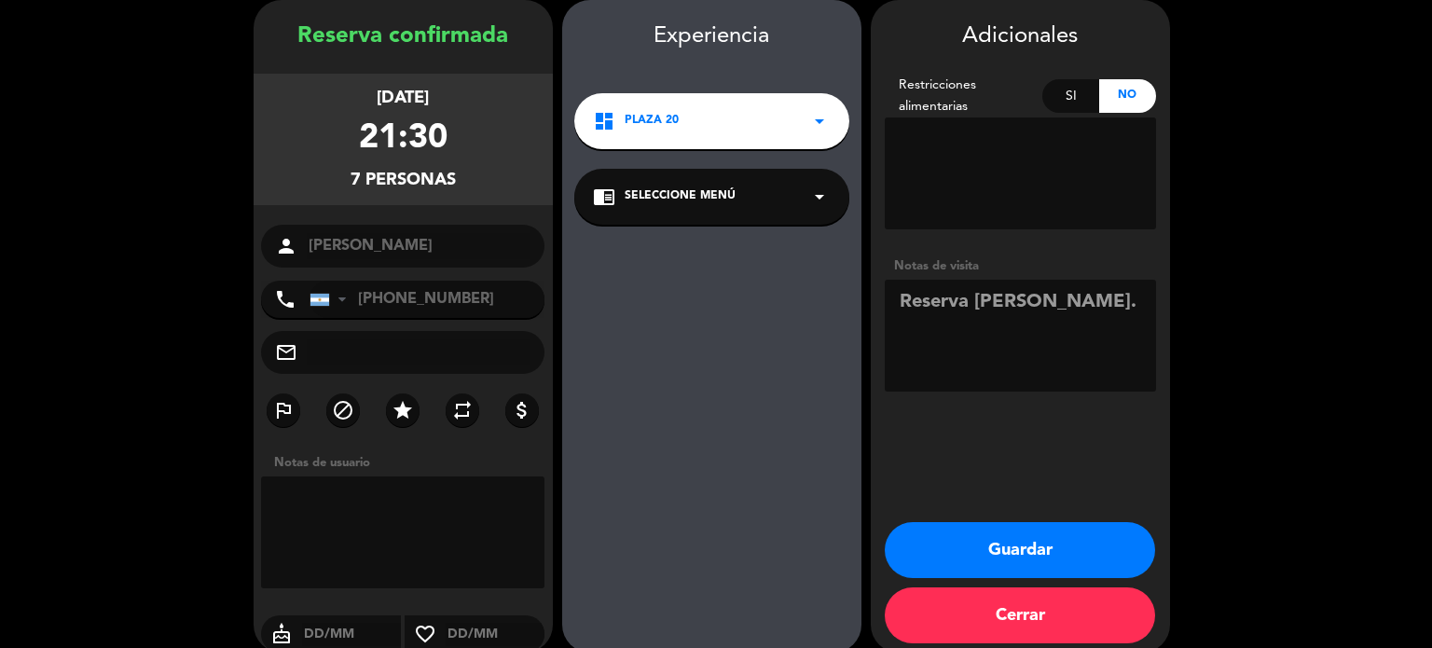
click at [701, 407] on div "Experiencia dashboard Plaza 20 arrow_drop_down chrome_reader_mode Seleccione Me…" at bounding box center [711, 345] width 299 height 653
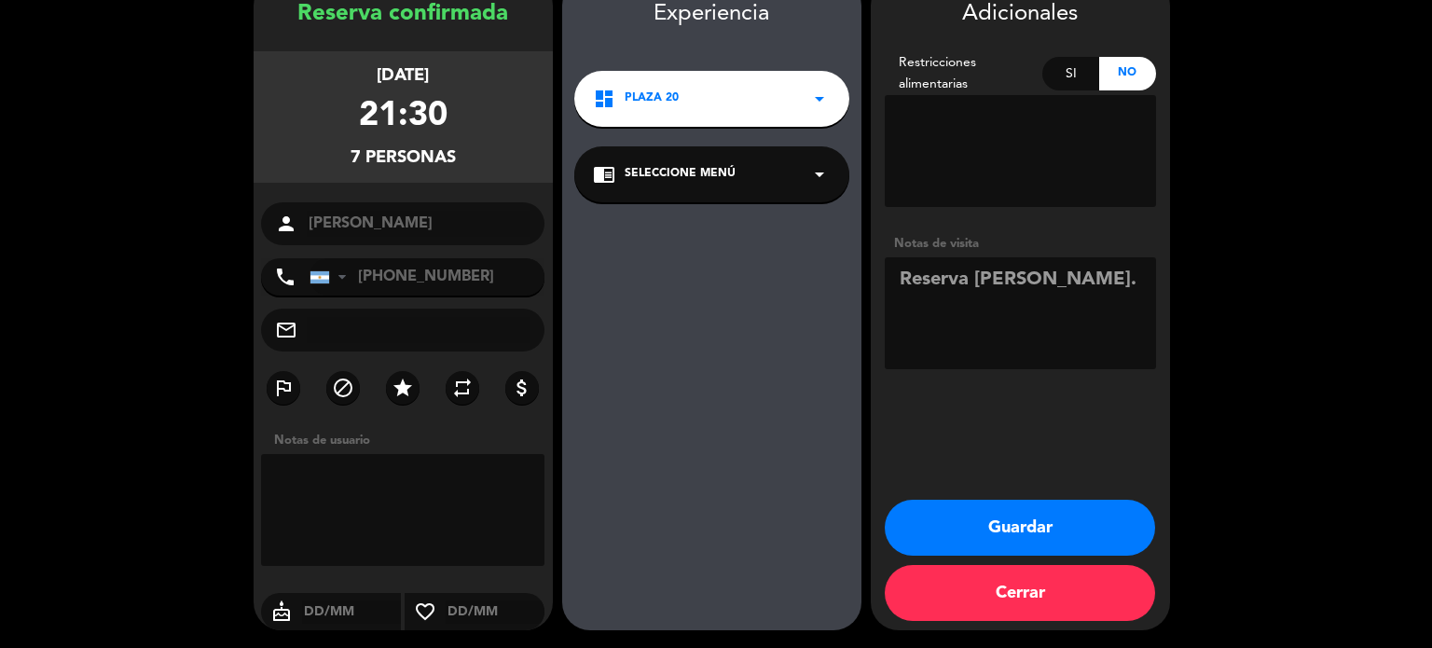
click at [1131, 288] on textarea at bounding box center [1020, 313] width 271 height 112
type textarea "Reserva [PERSON_NAME]. Pax de [GEOGRAPHIC_DATA]"
click at [970, 521] on button "Guardar" at bounding box center [1020, 528] width 270 height 56
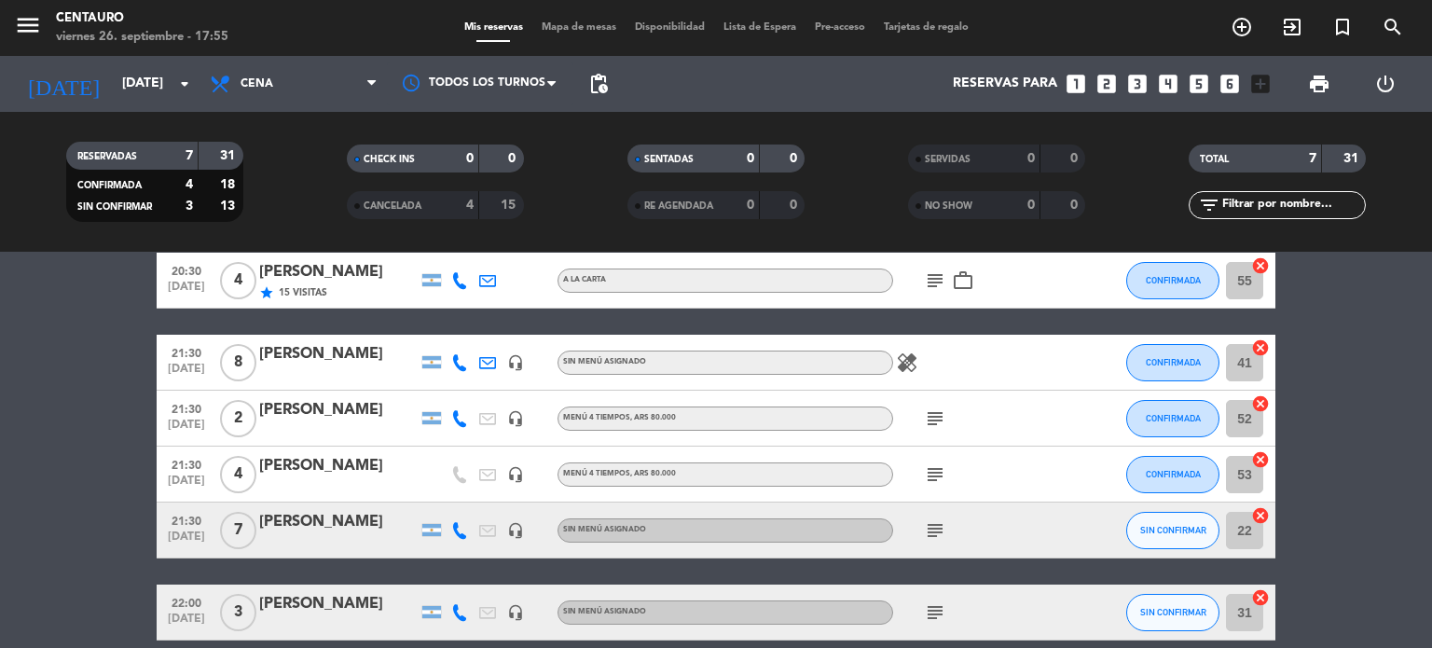
scroll to position [186, 0]
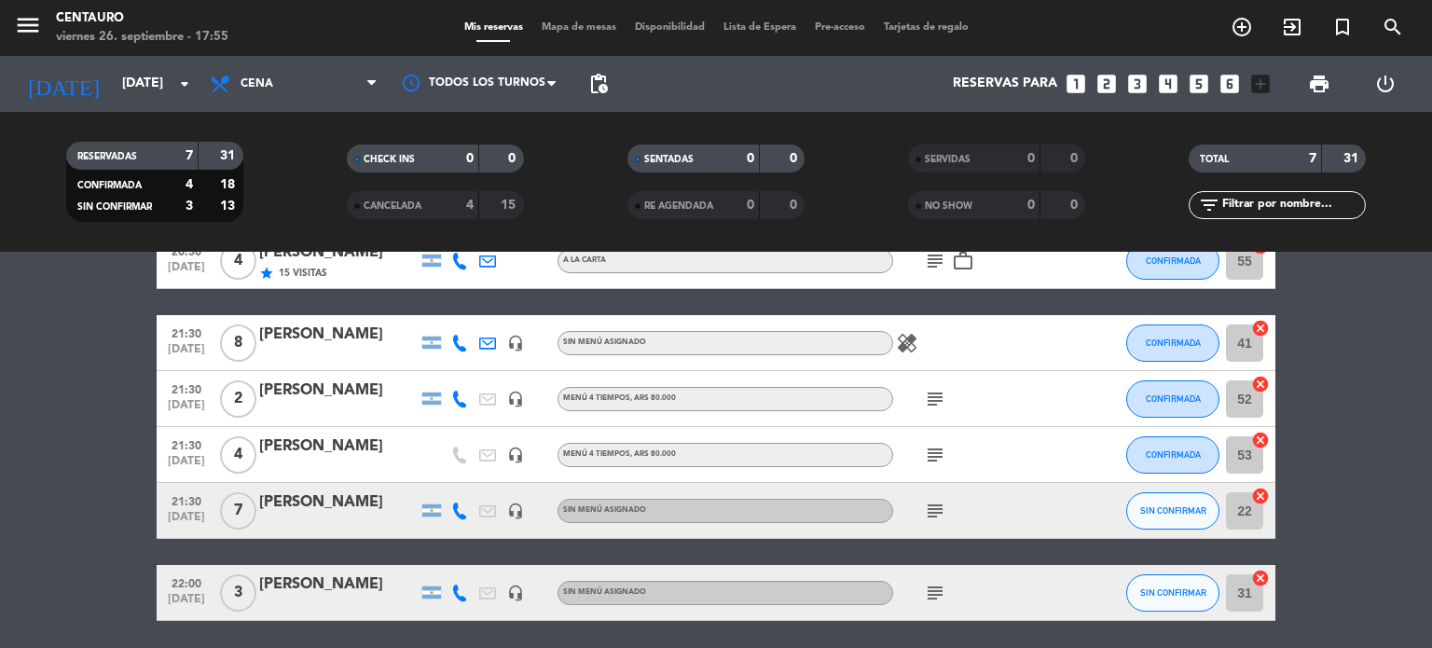
click at [308, 505] on div "[PERSON_NAME]" at bounding box center [338, 502] width 158 height 24
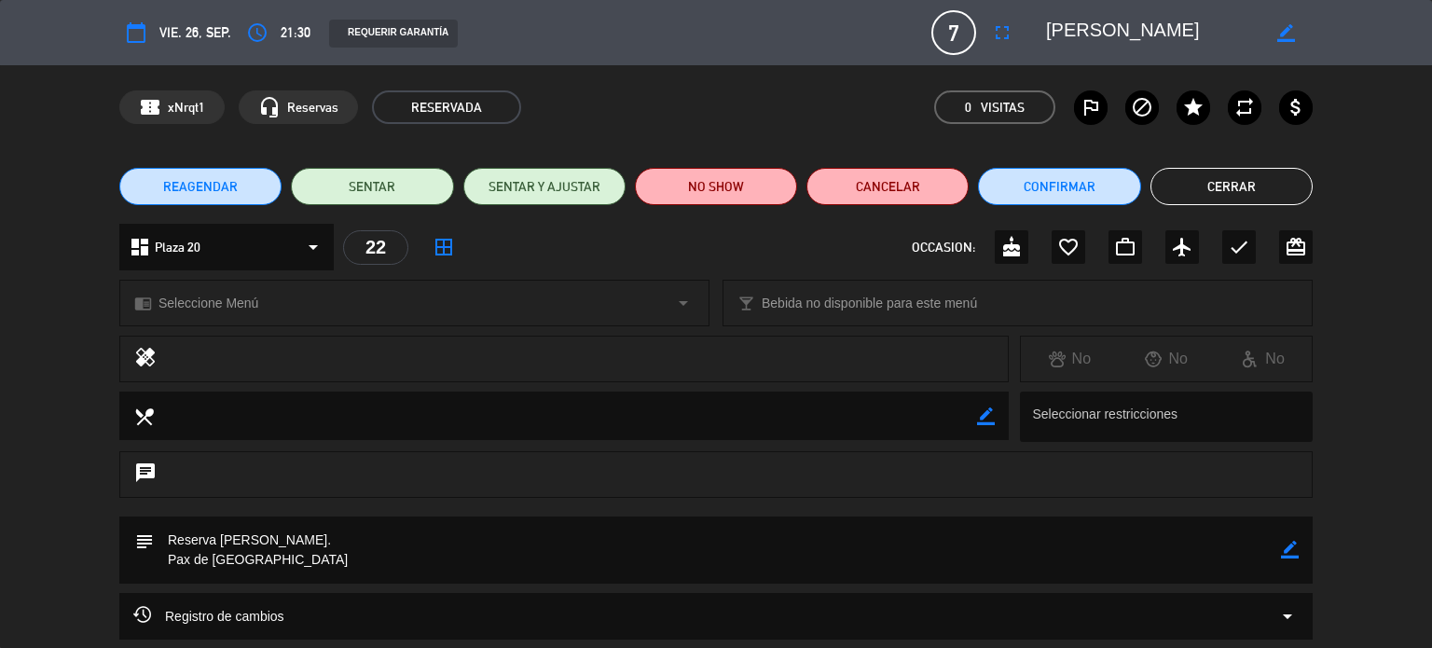
click at [138, 34] on icon "calendar_today" at bounding box center [136, 32] width 22 height 22
click at [133, 30] on icon "calendar_today" at bounding box center [136, 32] width 22 height 22
click at [216, 177] on span "REAGENDAR" at bounding box center [200, 187] width 75 height 20
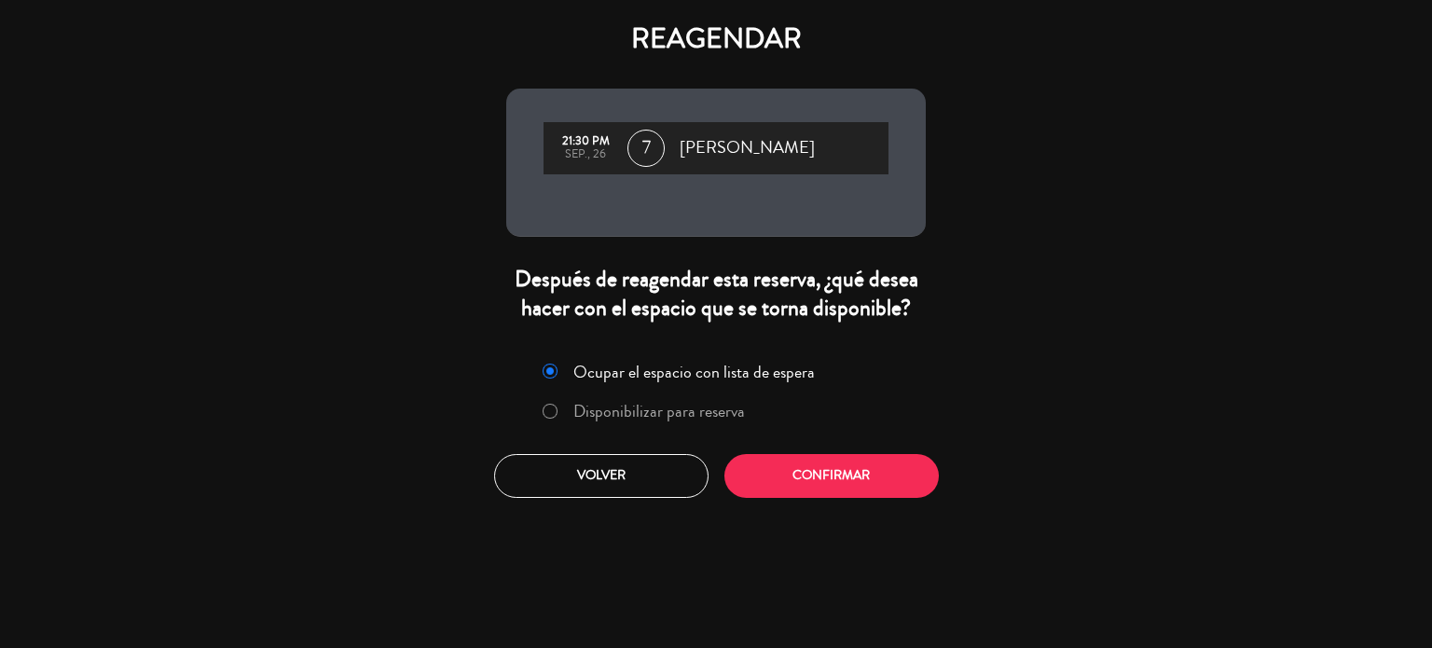
click at [697, 410] on label "Disponibilizar para reserva" at bounding box center [659, 411] width 172 height 17
click at [824, 482] on button "Confirmar" at bounding box center [831, 476] width 214 height 44
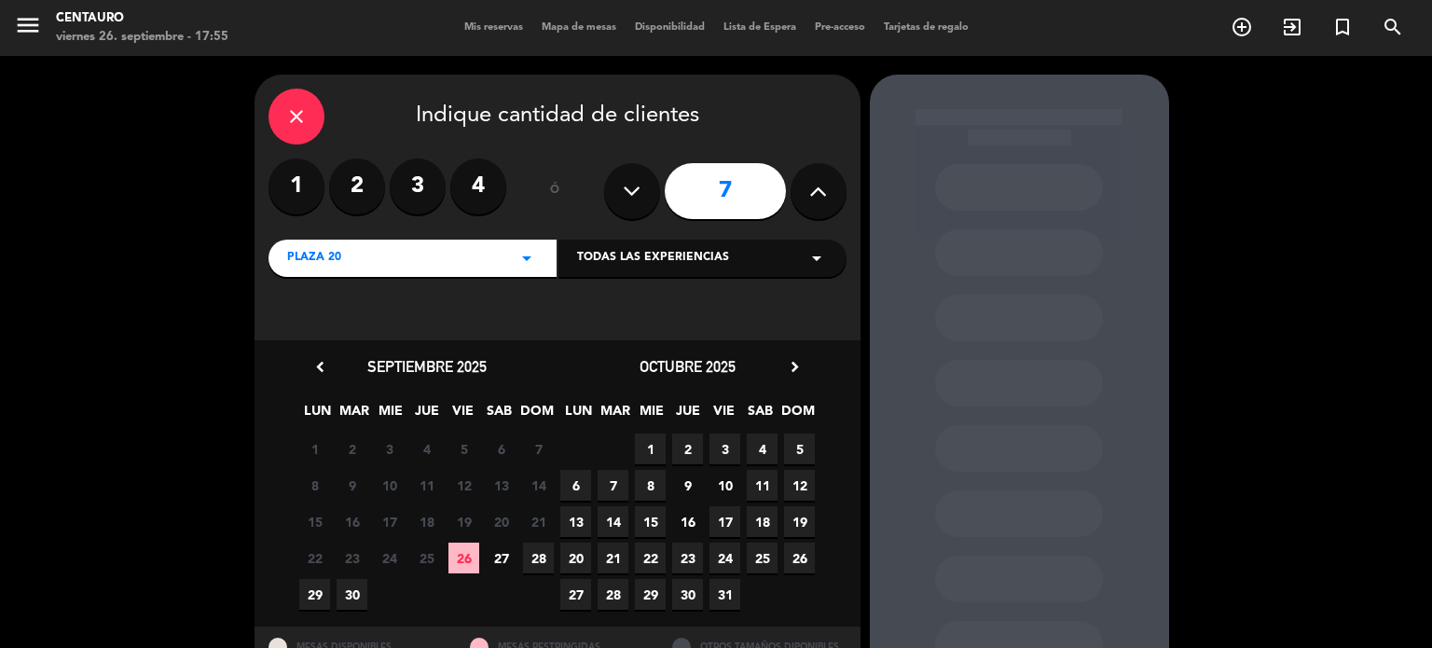
click at [490, 554] on span "27" at bounding box center [501, 558] width 31 height 31
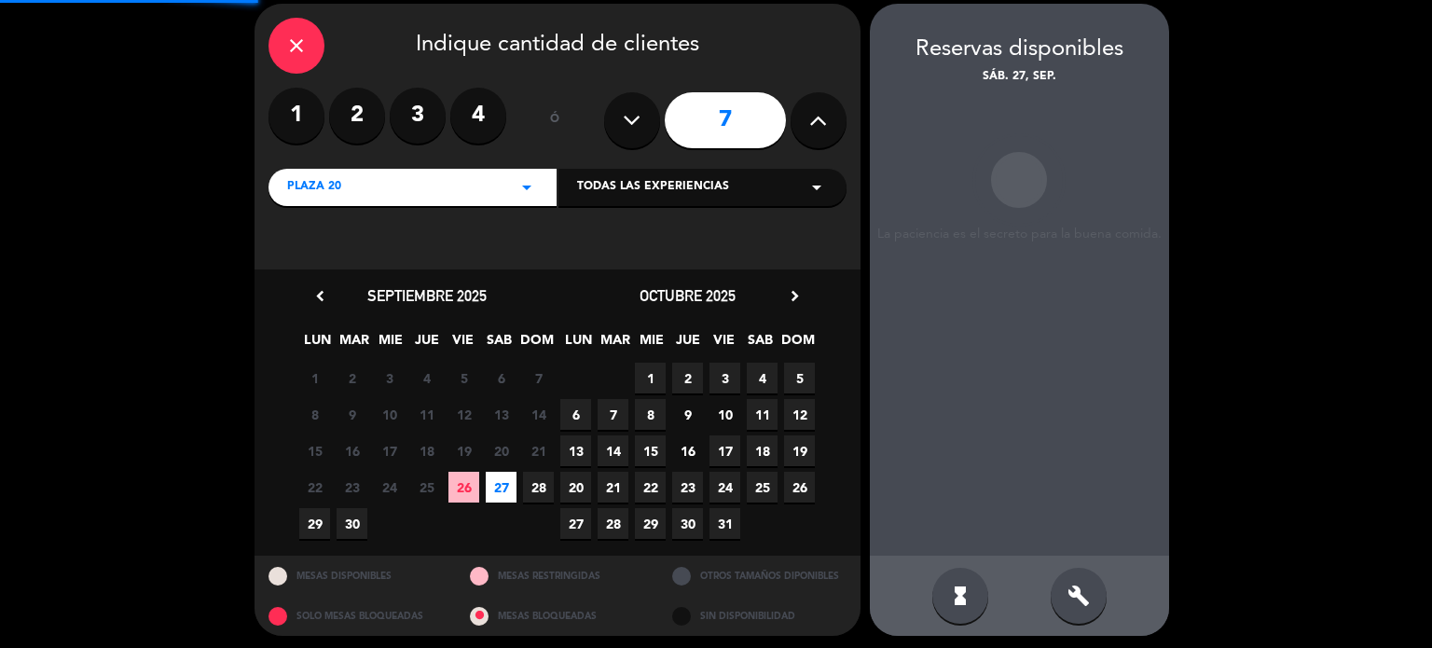
scroll to position [75, 0]
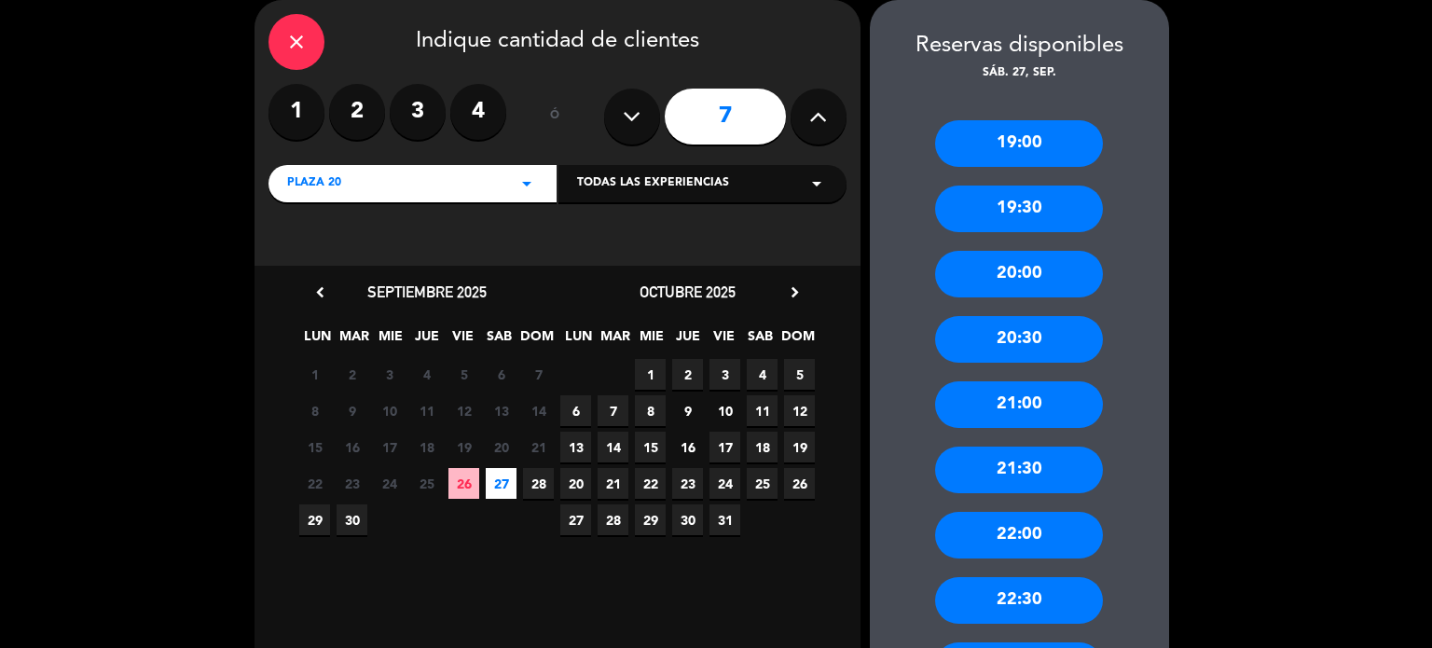
click at [1014, 467] on div "21:30" at bounding box center [1019, 470] width 168 height 47
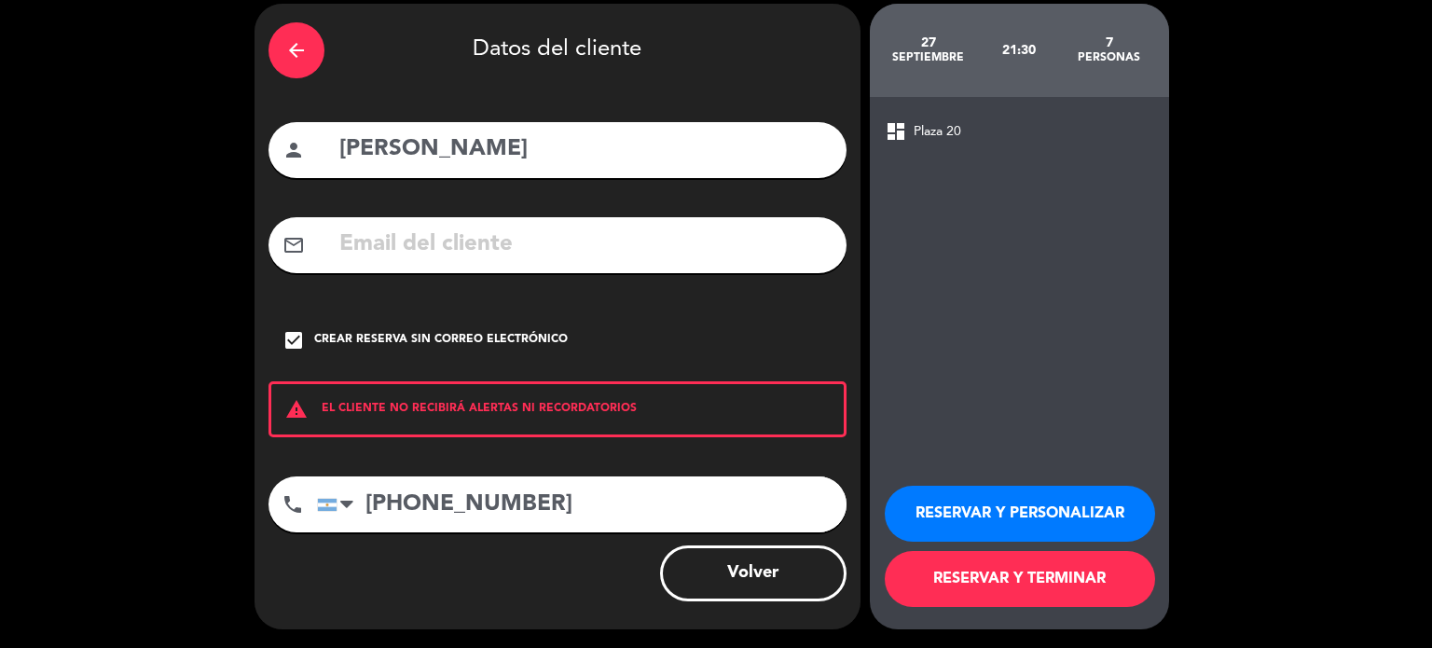
scroll to position [71, 0]
click at [1009, 524] on button "RESERVAR Y PERSONALIZAR" at bounding box center [1020, 514] width 270 height 56
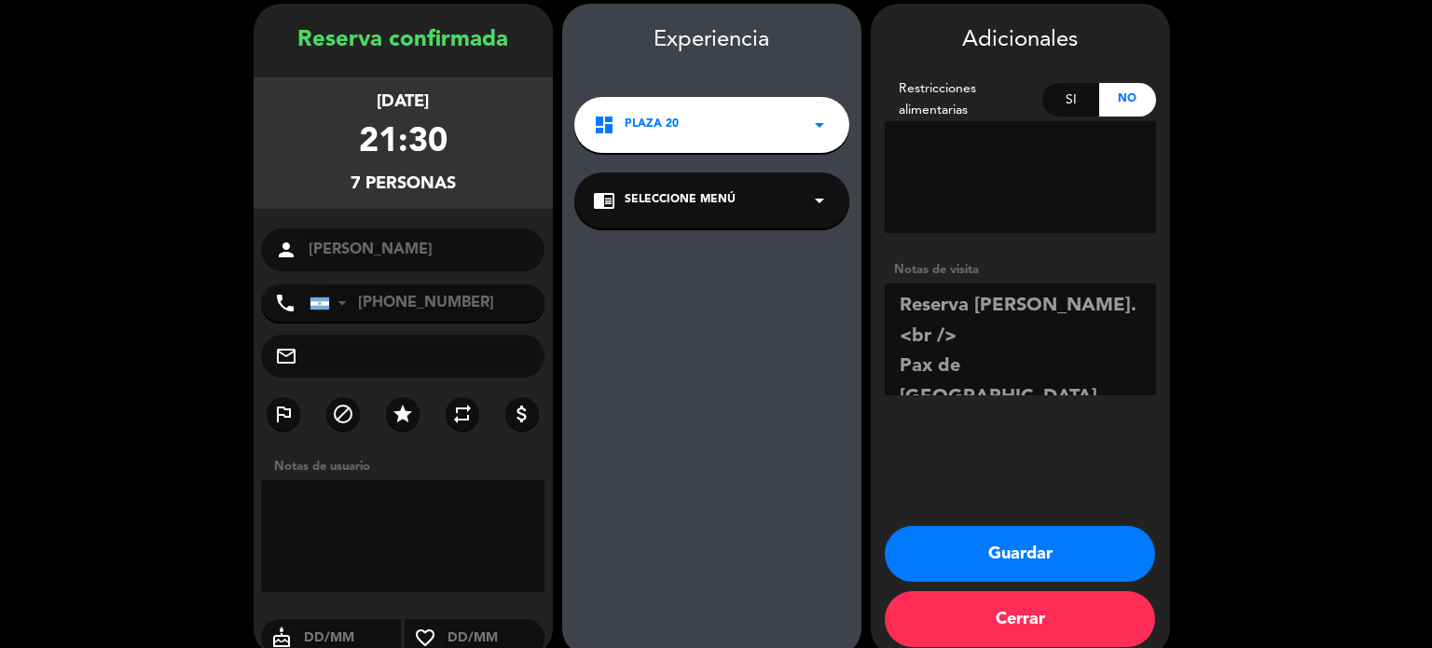
scroll to position [75, 0]
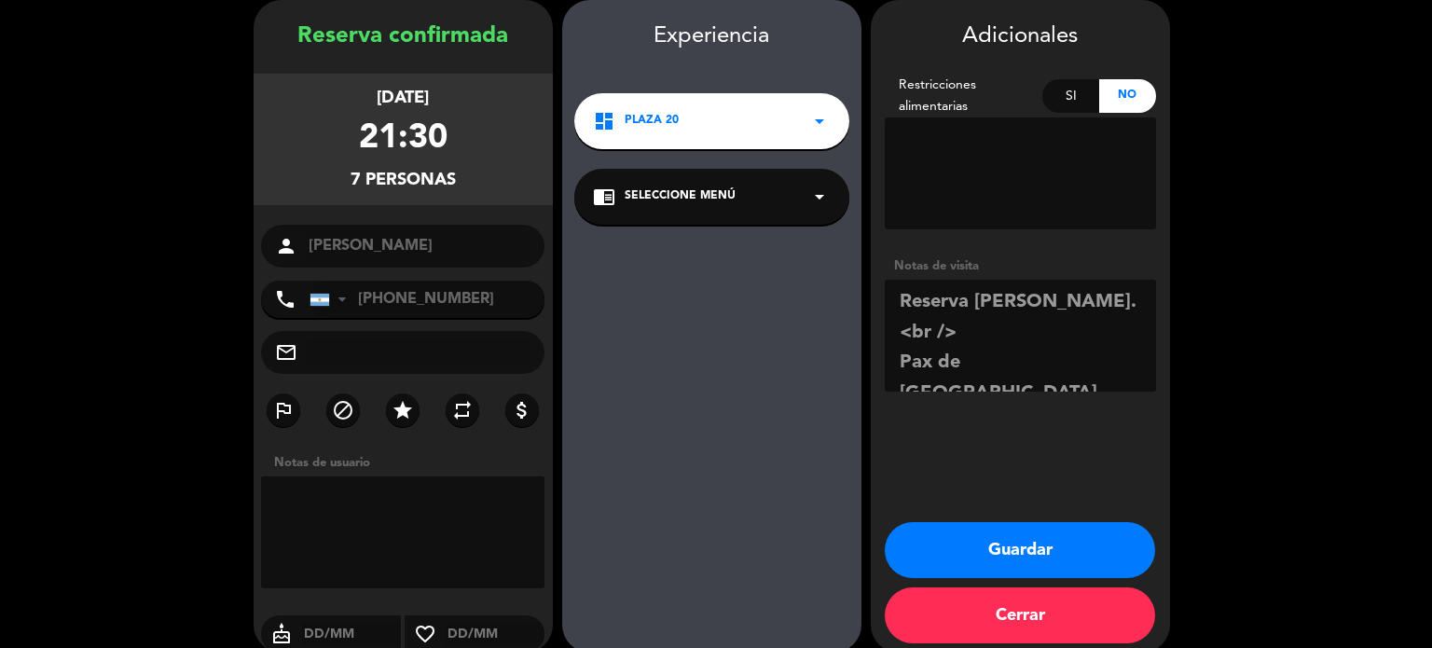
drag, startPoint x: 965, startPoint y: 326, endPoint x: 874, endPoint y: 333, distance: 90.7
click at [874, 333] on div "Adicionales Restricciones alimentarias Si No Notas de visita" at bounding box center [1020, 209] width 299 height 380
type textarea "Reserva [PERSON_NAME]. Pax de [GEOGRAPHIC_DATA]"
click at [1054, 549] on button "Guardar" at bounding box center [1020, 550] width 270 height 56
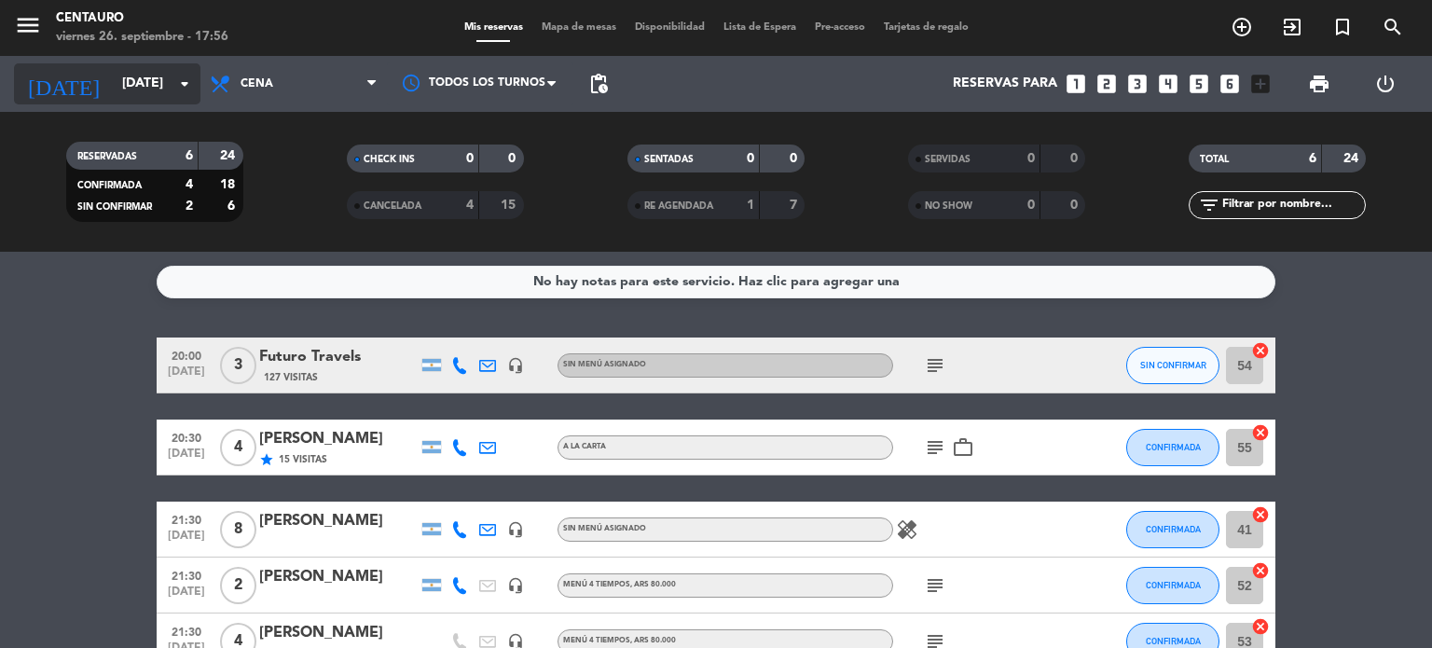
click at [160, 81] on input "[DATE]" at bounding box center [201, 84] width 177 height 34
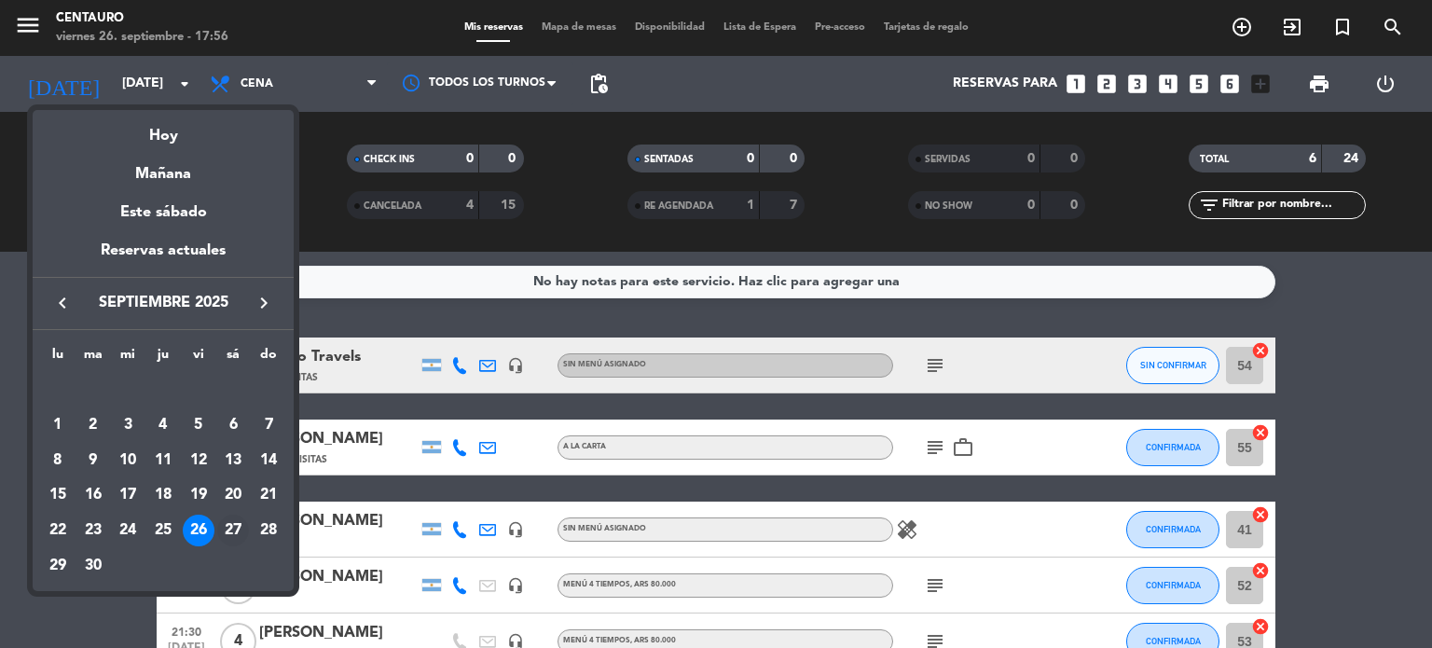
click at [229, 535] on div "27" at bounding box center [233, 531] width 32 height 32
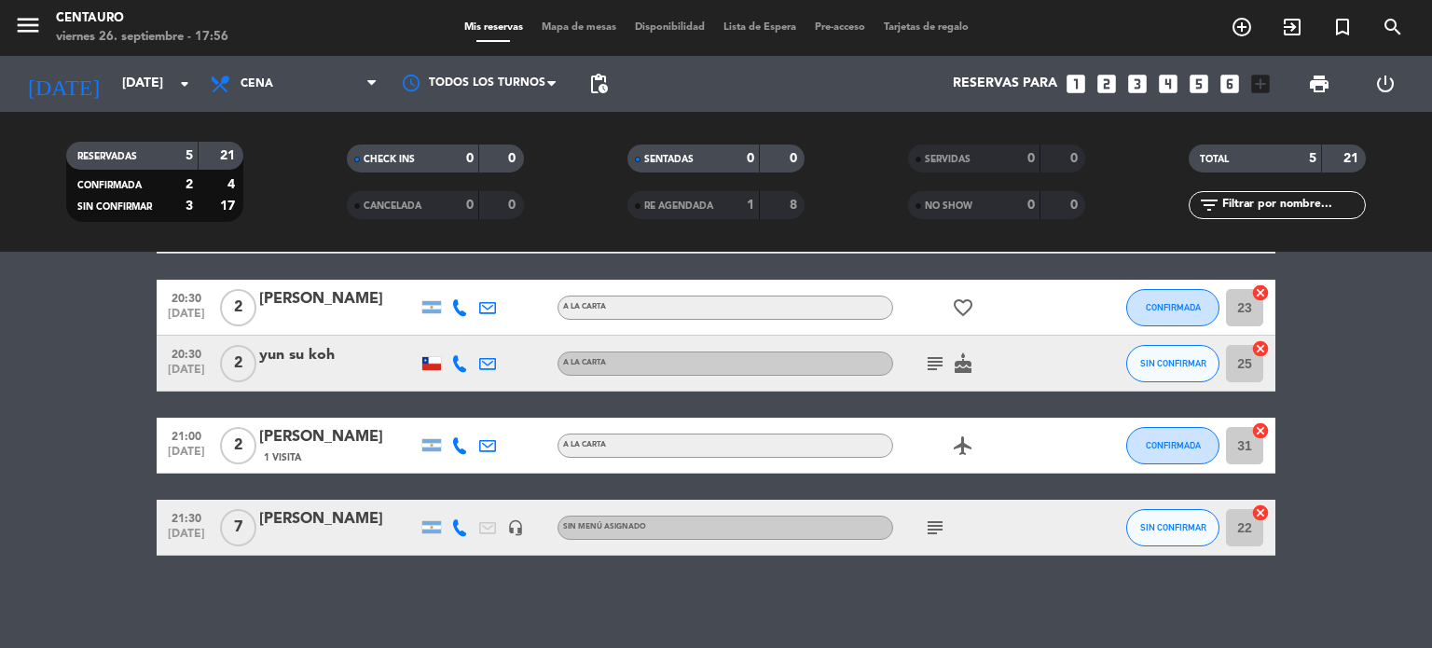
scroll to position [48, 0]
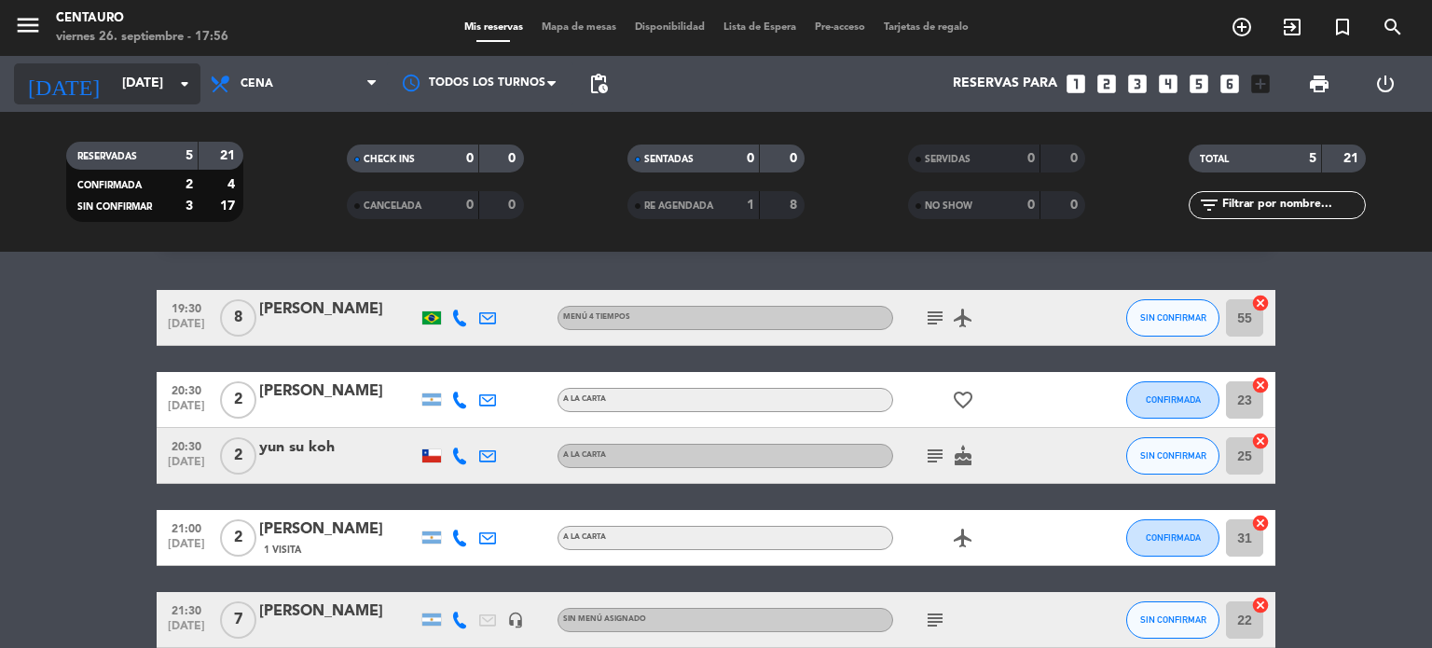
click at [117, 96] on input "[DATE]" at bounding box center [201, 84] width 177 height 34
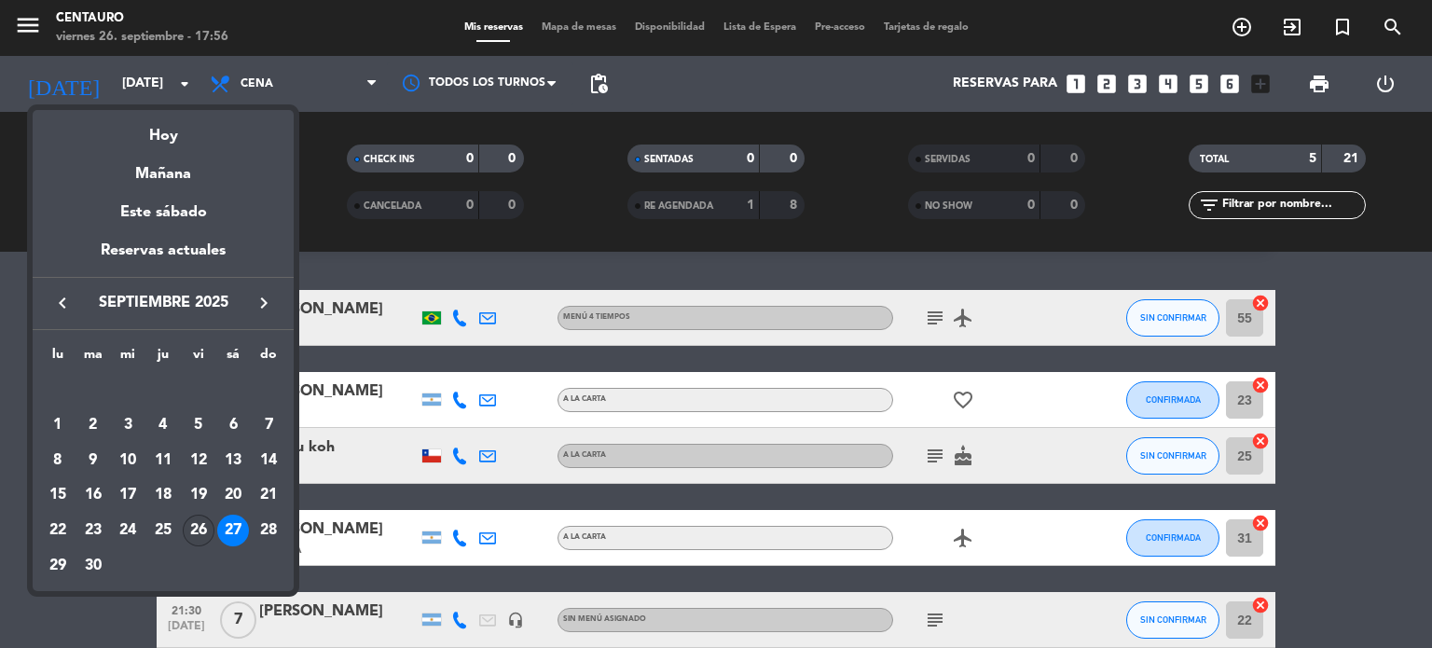
click at [200, 522] on div "26" at bounding box center [199, 531] width 32 height 32
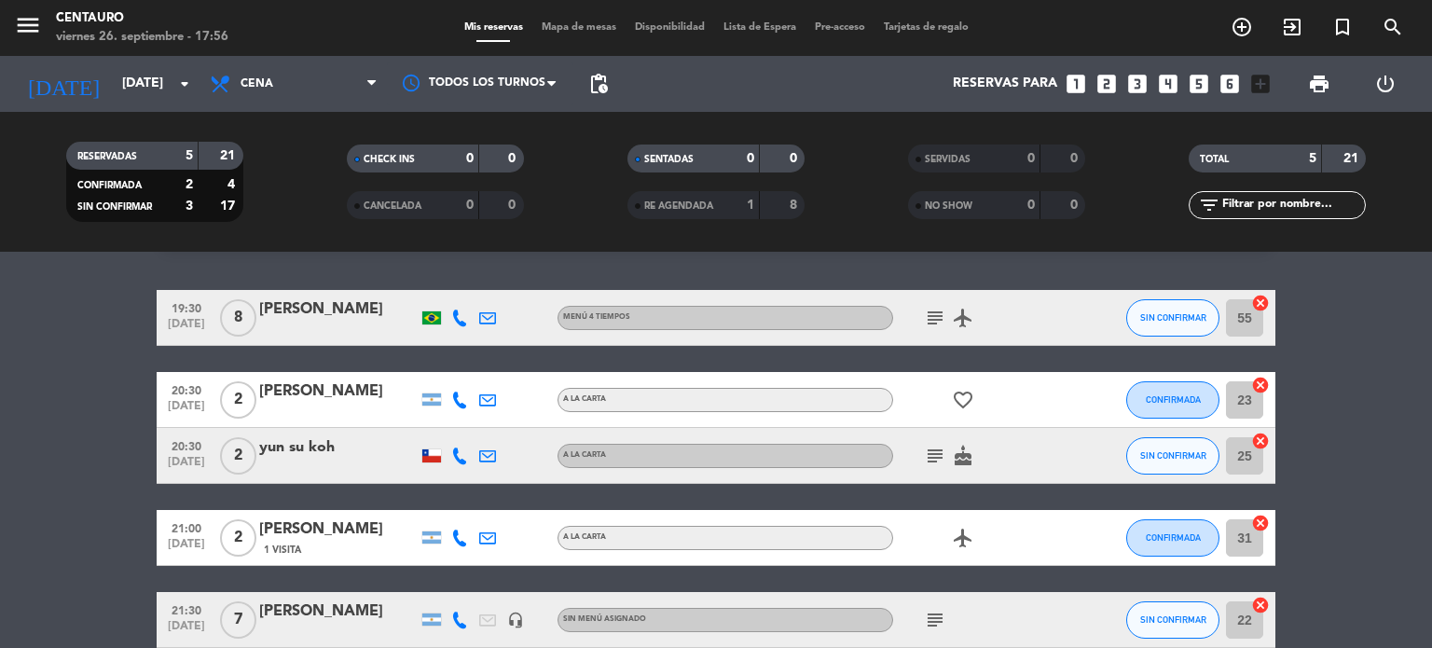
type input "[DATE]"
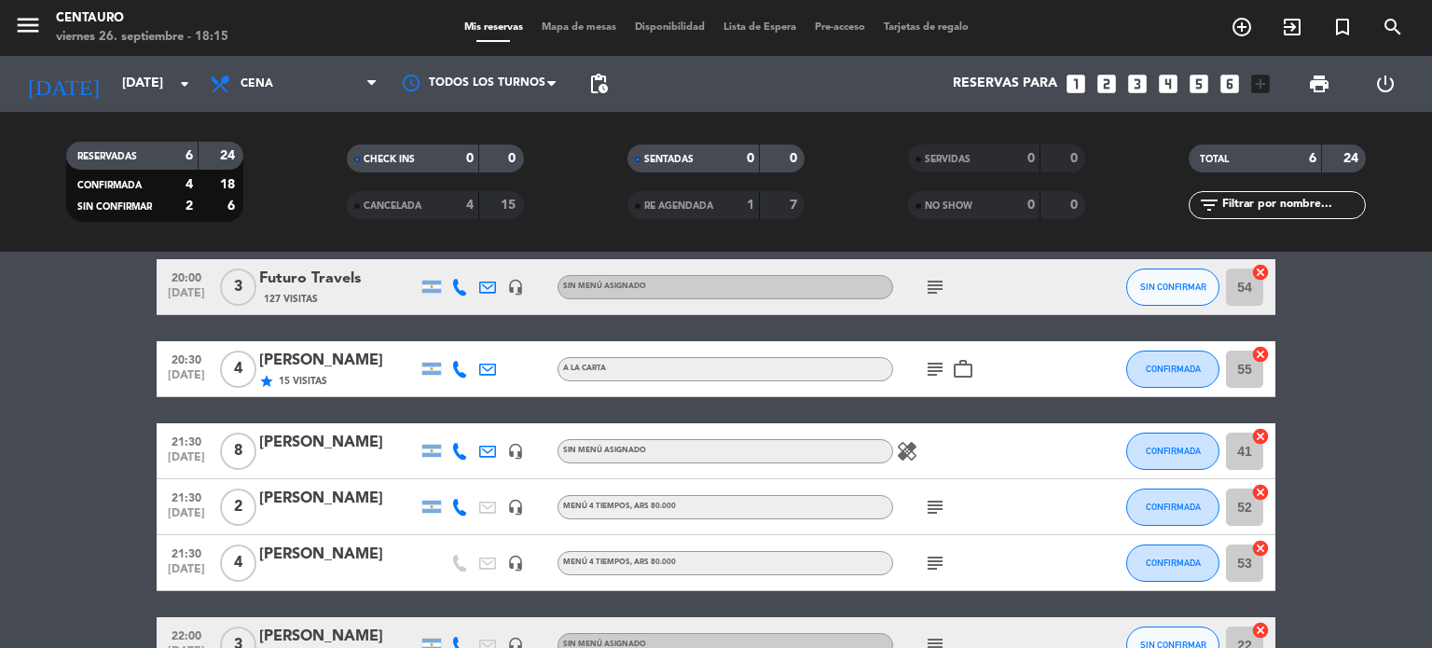
scroll to position [0, 0]
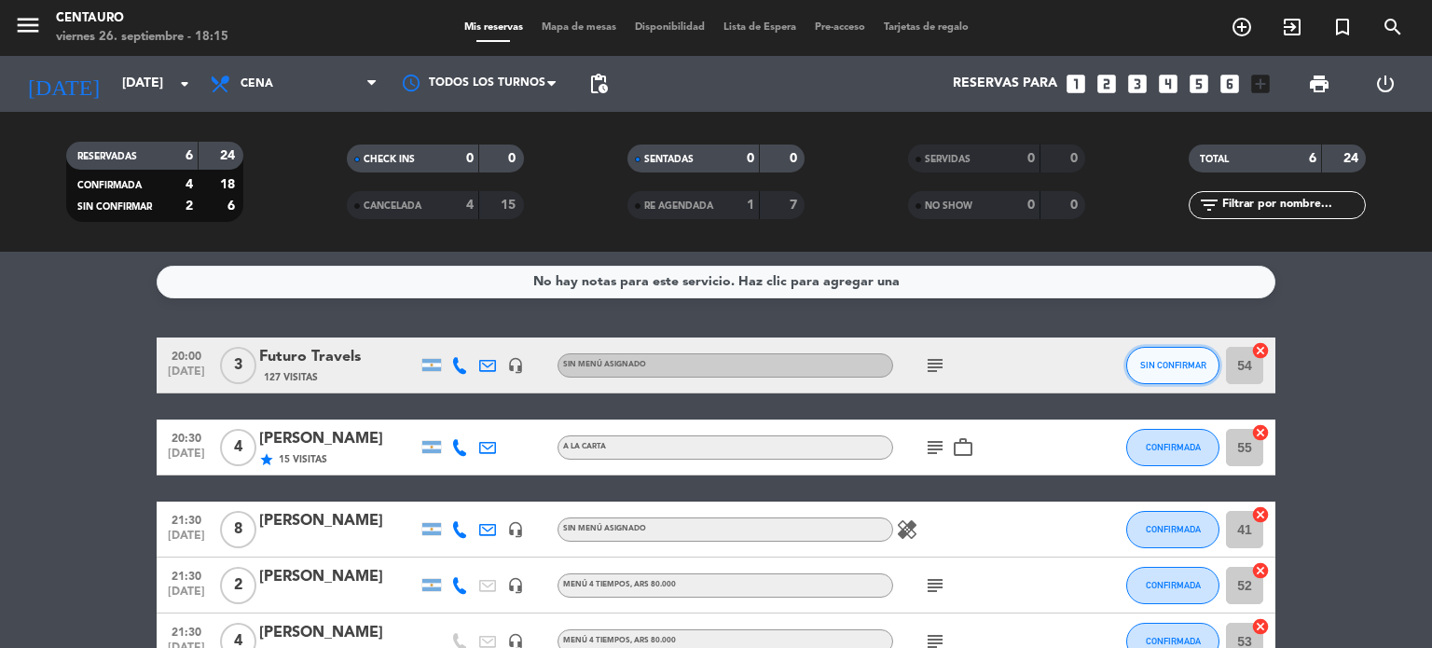
click at [1168, 352] on button "SIN CONFIRMAR" at bounding box center [1172, 365] width 93 height 37
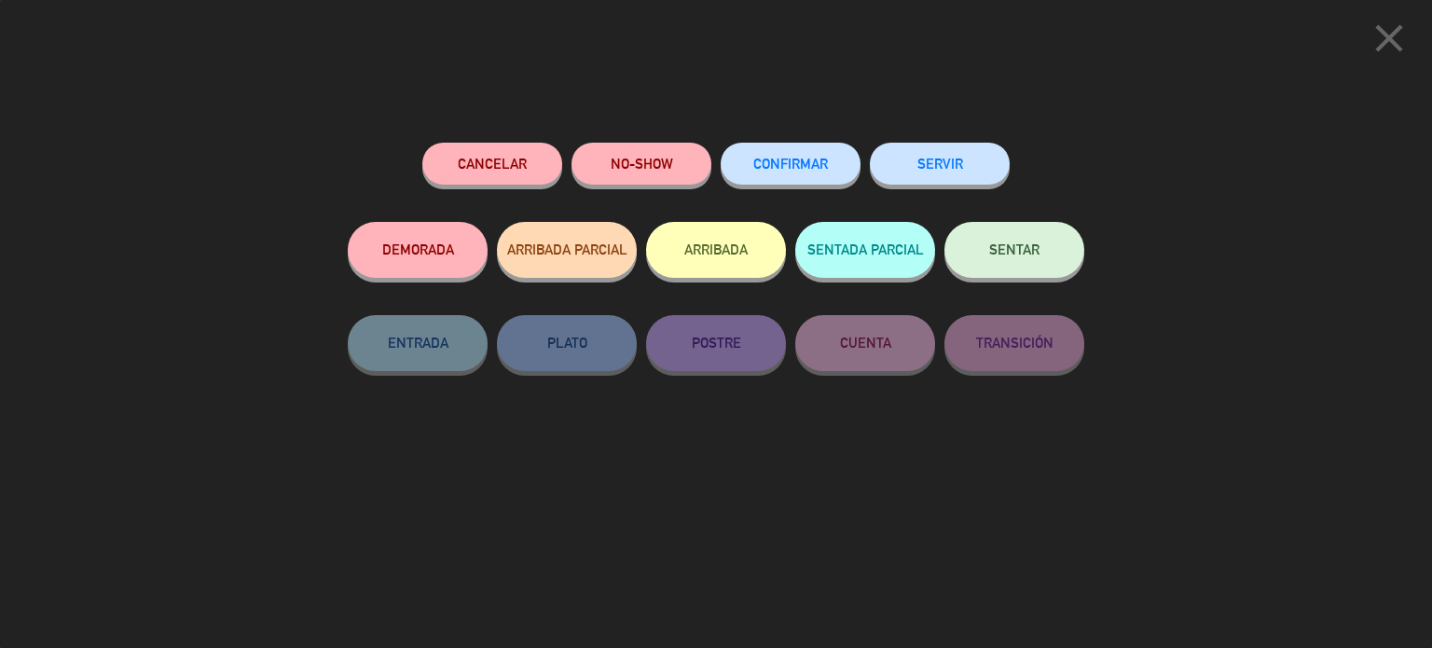
click at [797, 169] on span "CONFIRMAR" at bounding box center [790, 164] width 75 height 16
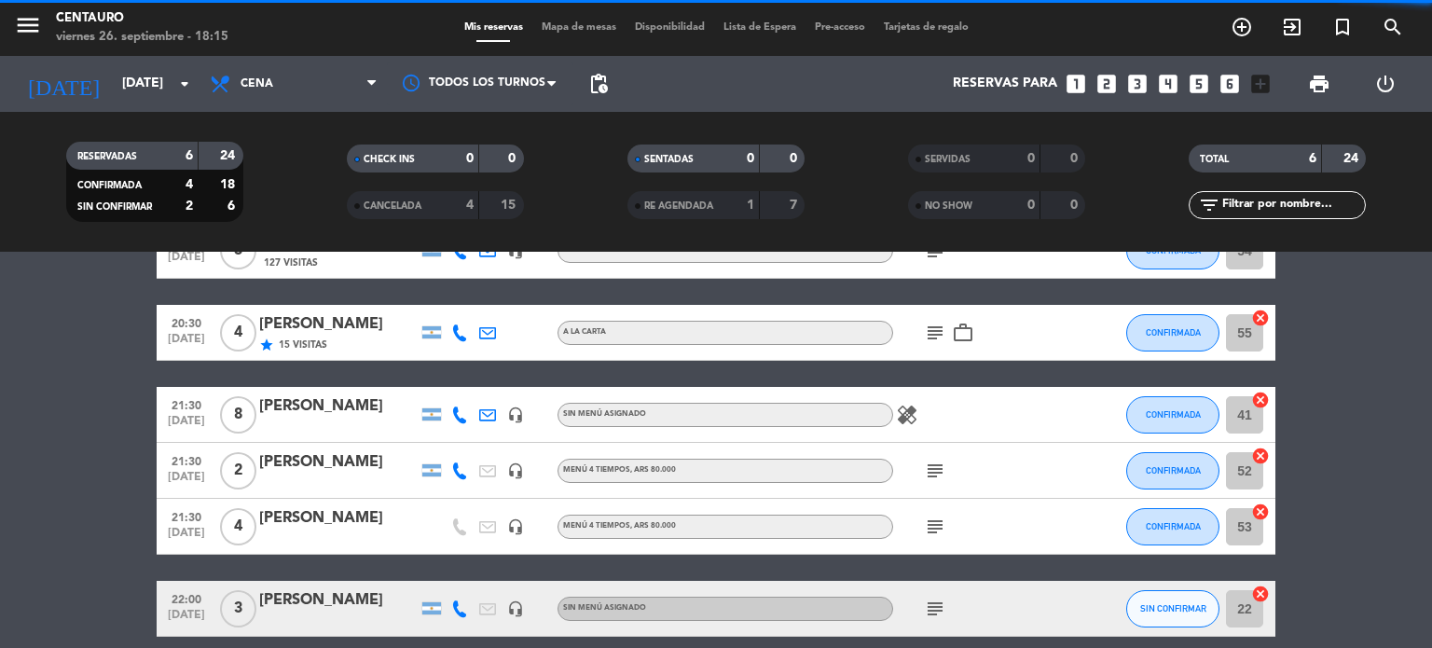
scroll to position [196, 0]
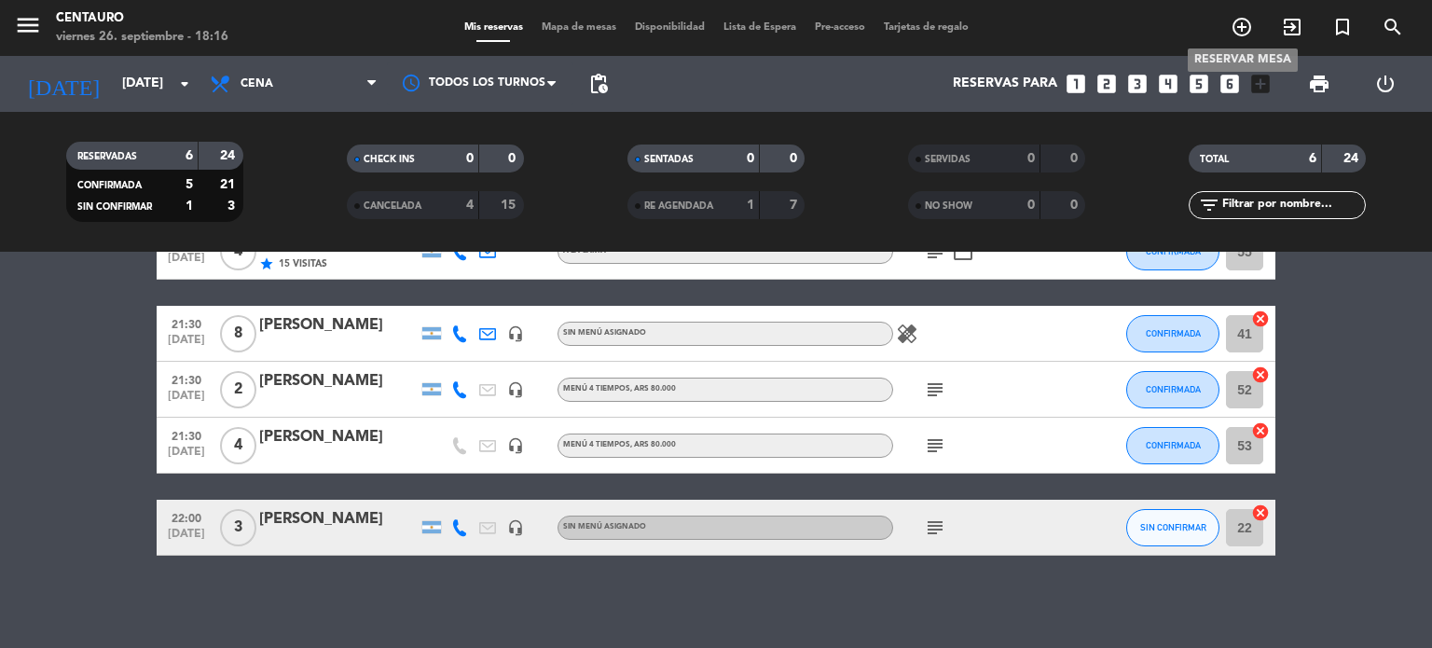
click at [1238, 17] on icon "add_circle_outline" at bounding box center [1241, 27] width 22 height 22
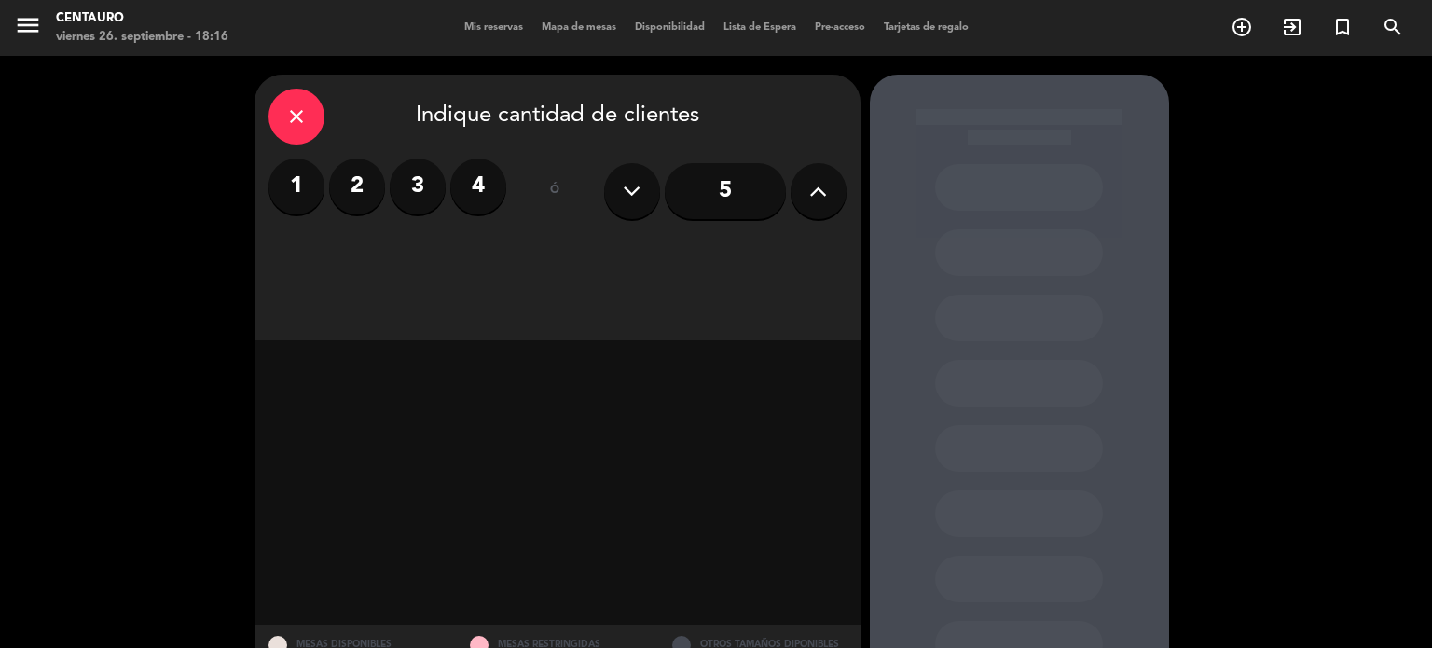
click at [342, 182] on label "2" at bounding box center [357, 186] width 56 height 56
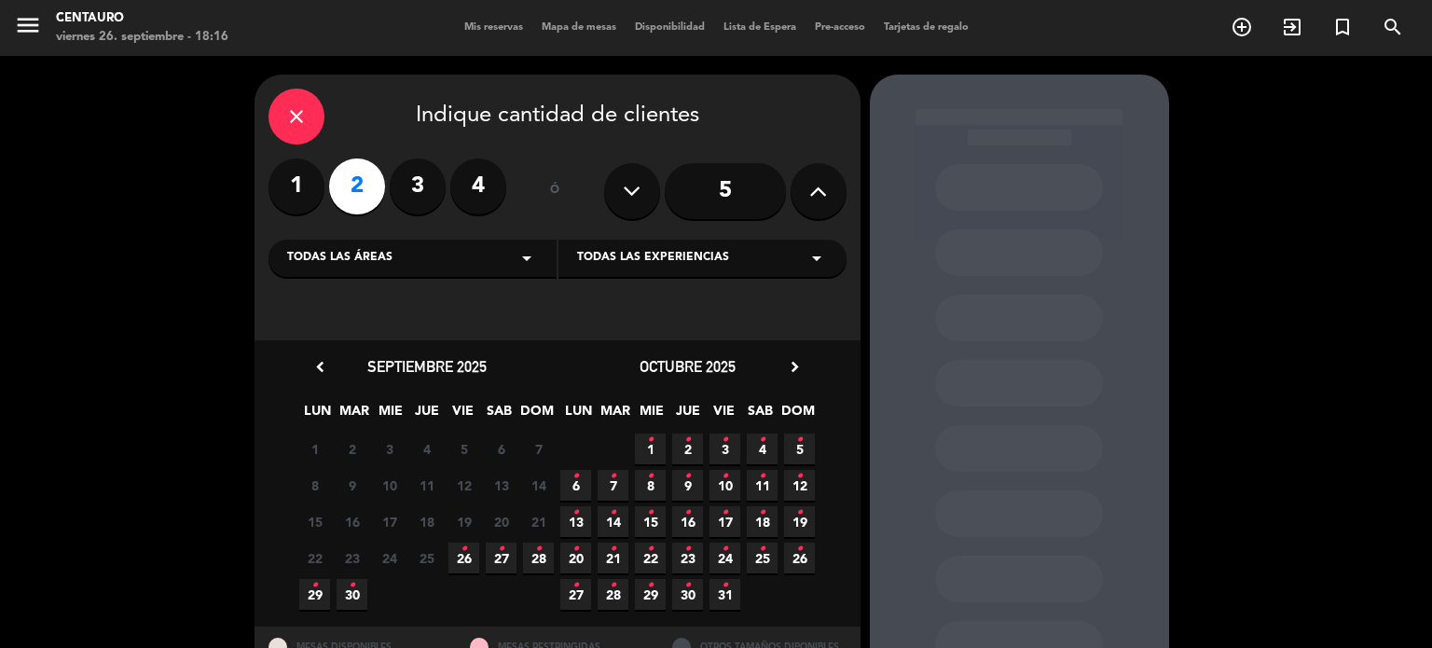
click at [585, 517] on span "13 •" at bounding box center [575, 521] width 31 height 31
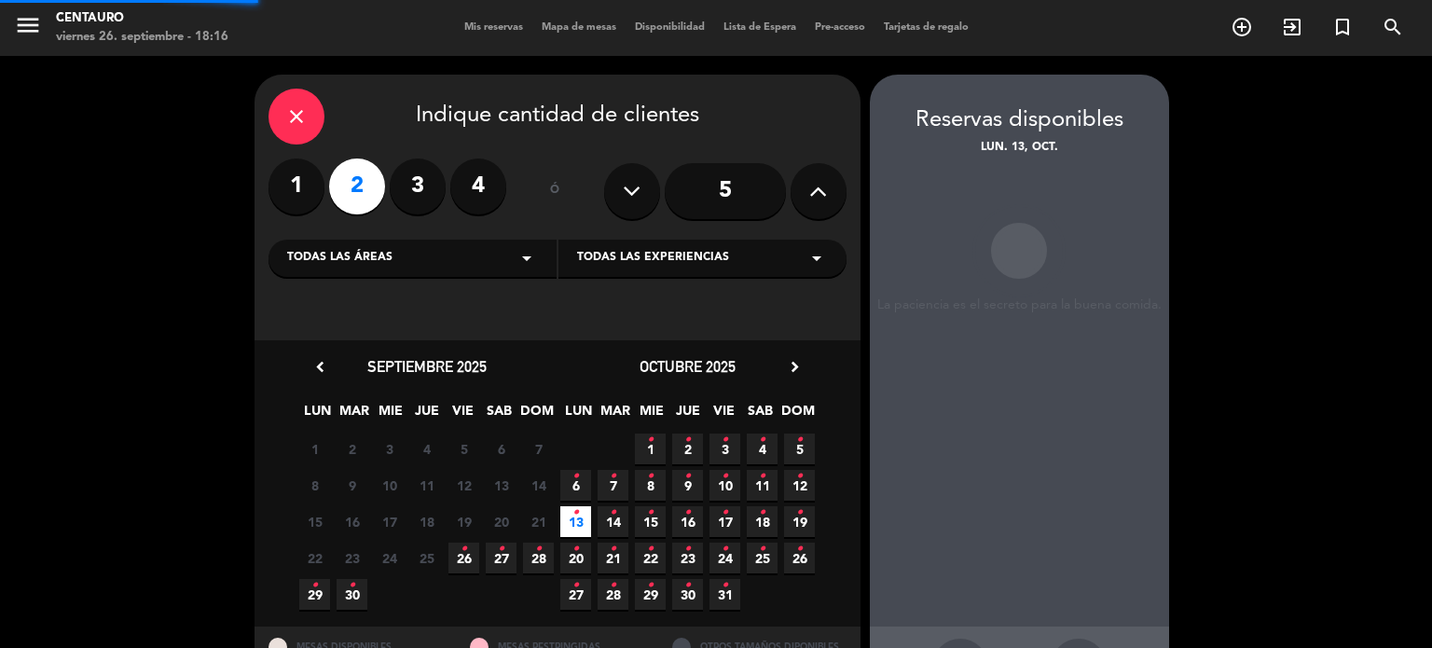
scroll to position [75, 0]
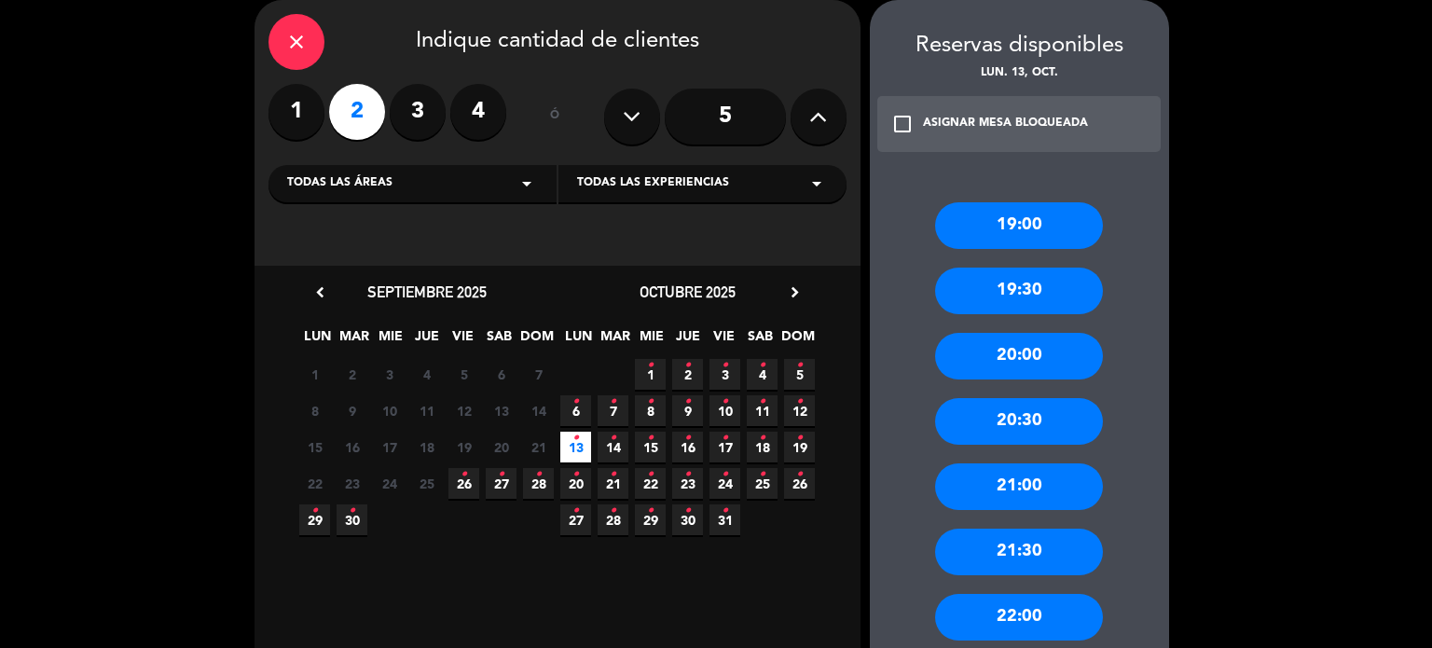
click at [1048, 529] on div "21:30" at bounding box center [1019, 552] width 168 height 47
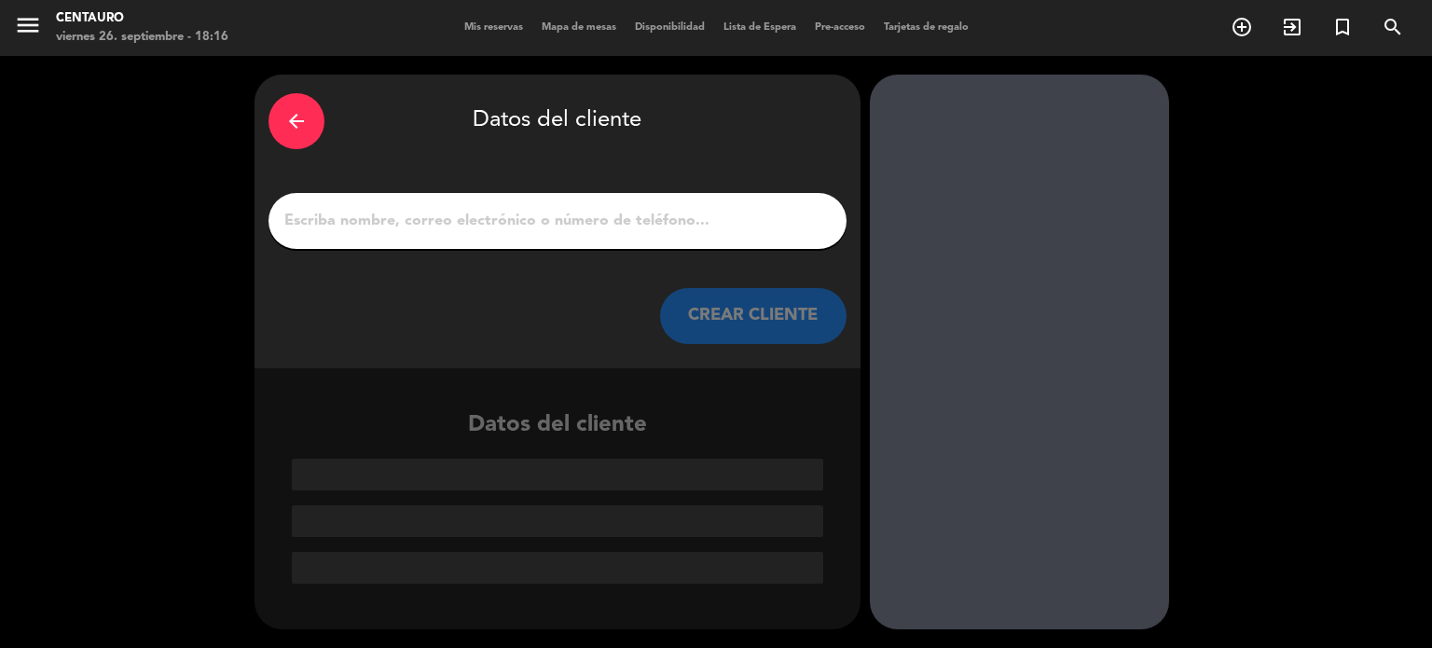
scroll to position [0, 0]
click at [604, 223] on input "1" at bounding box center [557, 221] width 550 height 26
click at [439, 233] on input "1" at bounding box center [557, 221] width 550 height 26
paste input "[PERSON_NAME] x 02"
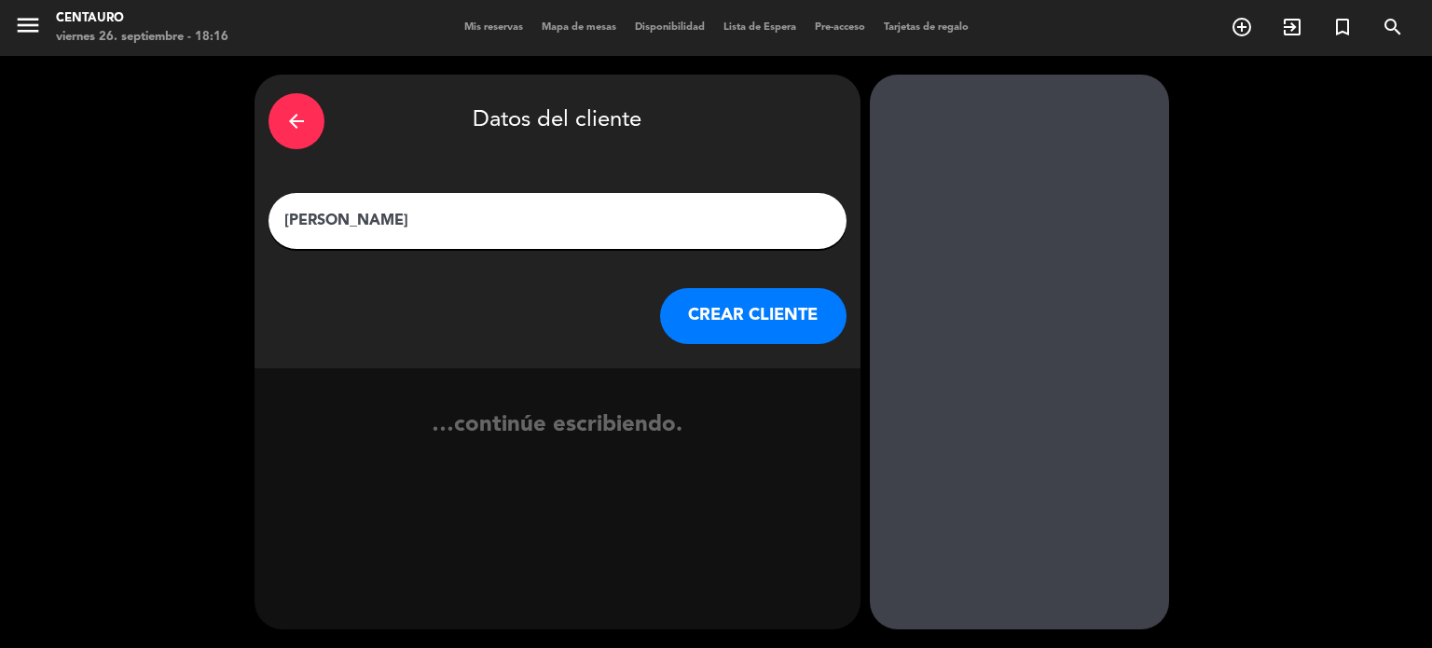
type input "[PERSON_NAME]"
click at [795, 305] on button "CREAR CLIENTE" at bounding box center [753, 316] width 186 height 56
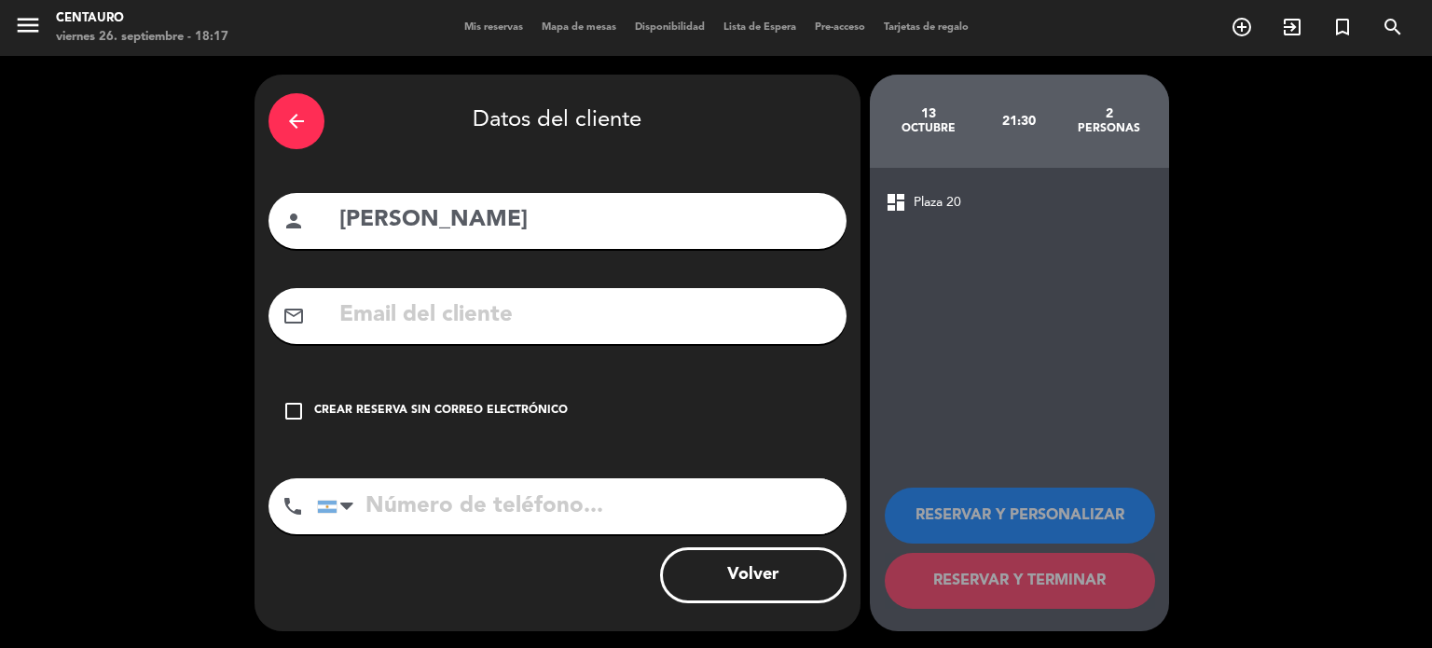
click at [434, 327] on input "text" at bounding box center [584, 315] width 495 height 38
click at [422, 514] on input "tel" at bounding box center [581, 506] width 529 height 56
paste input "[PHONE_NUMBER]"
click at [522, 508] on input "[PHONE_NUMBER]" at bounding box center [581, 506] width 529 height 56
click at [485, 502] on input "[PHONE_NUMBER]" at bounding box center [581, 506] width 529 height 56
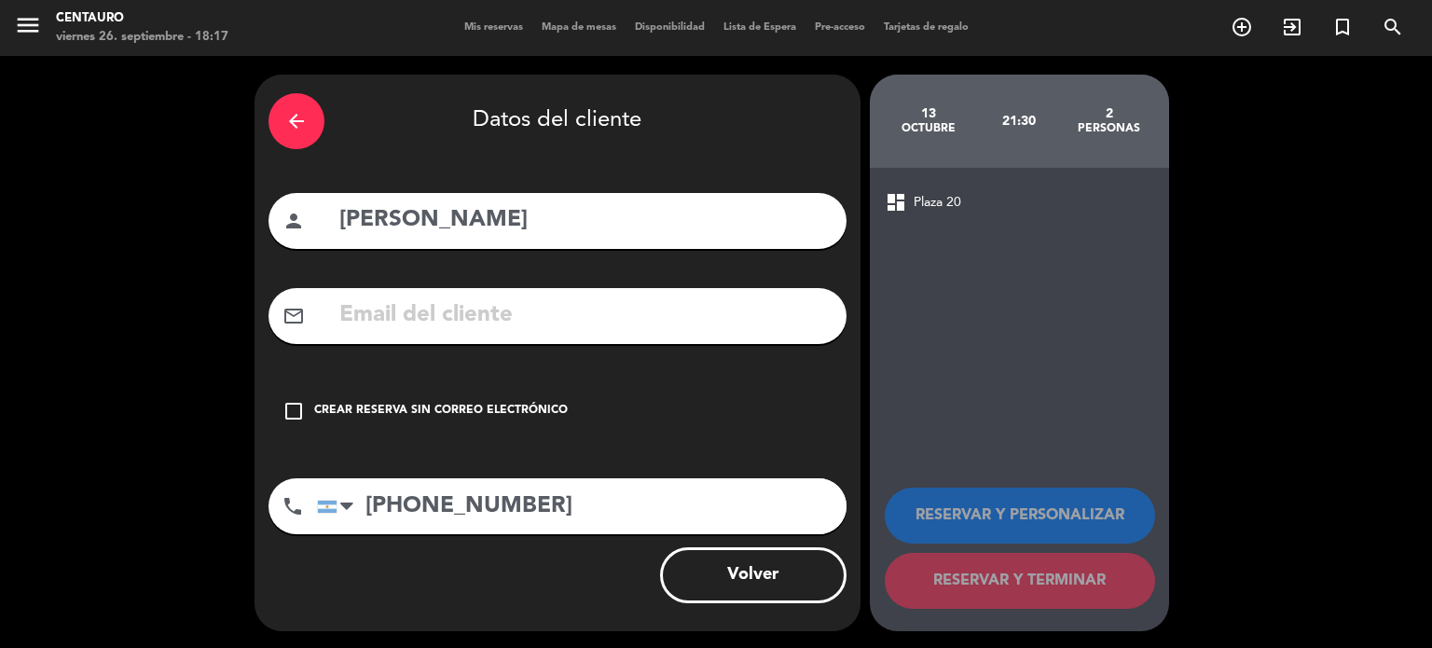
type input "[PHONE_NUMBER]"
click at [295, 413] on icon "check_box_outline_blank" at bounding box center [293, 411] width 22 height 22
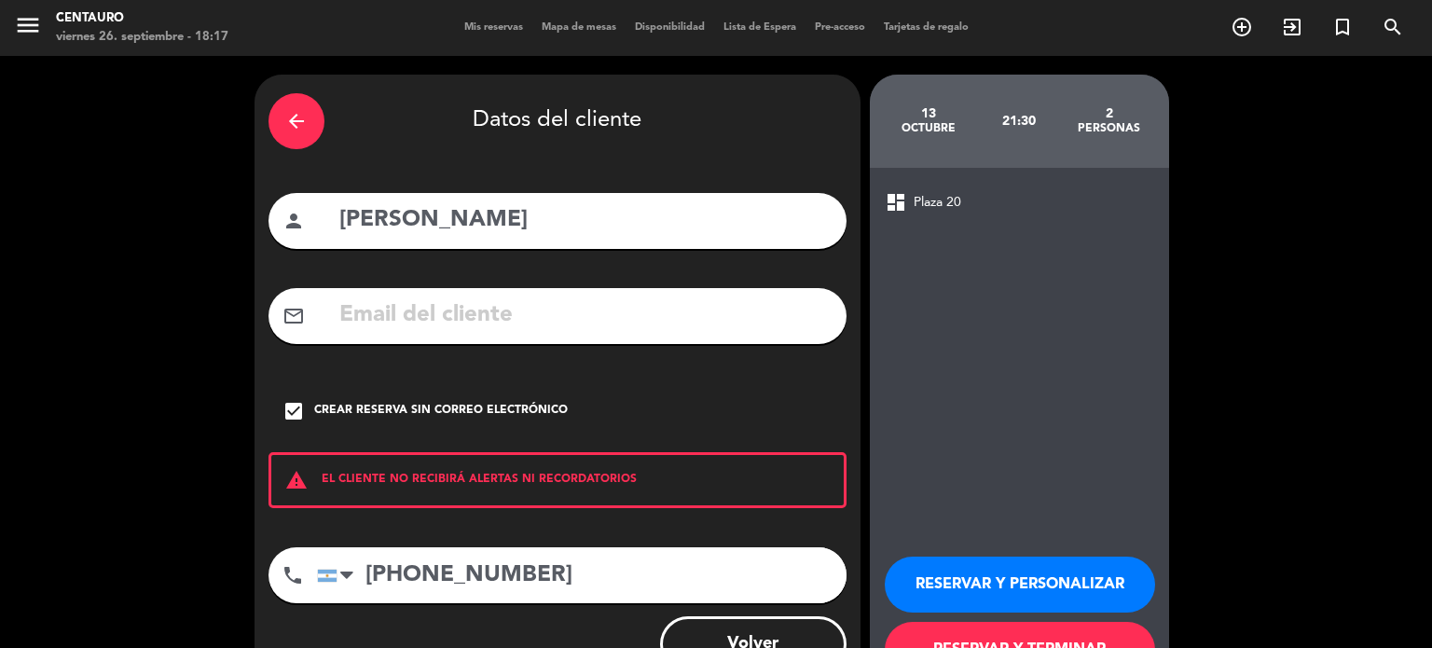
click at [1007, 574] on button "RESERVAR Y PERSONALIZAR" at bounding box center [1020, 585] width 270 height 56
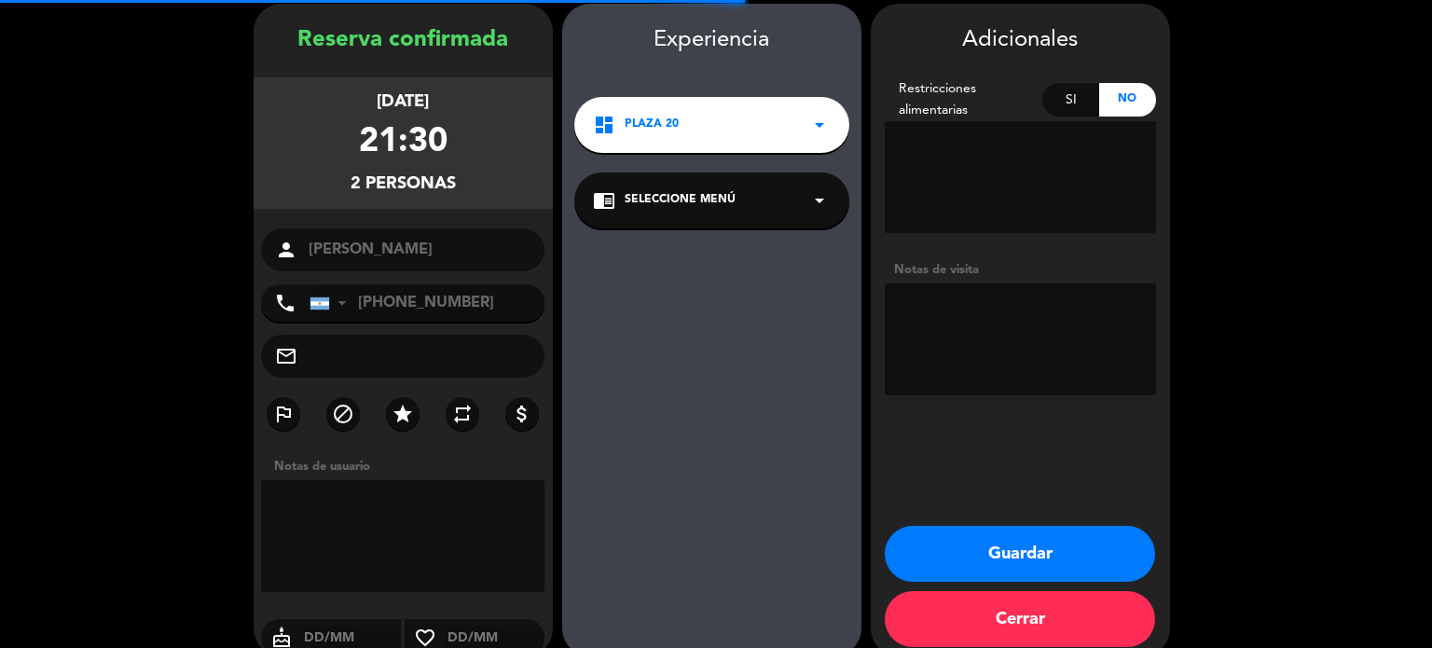
scroll to position [75, 0]
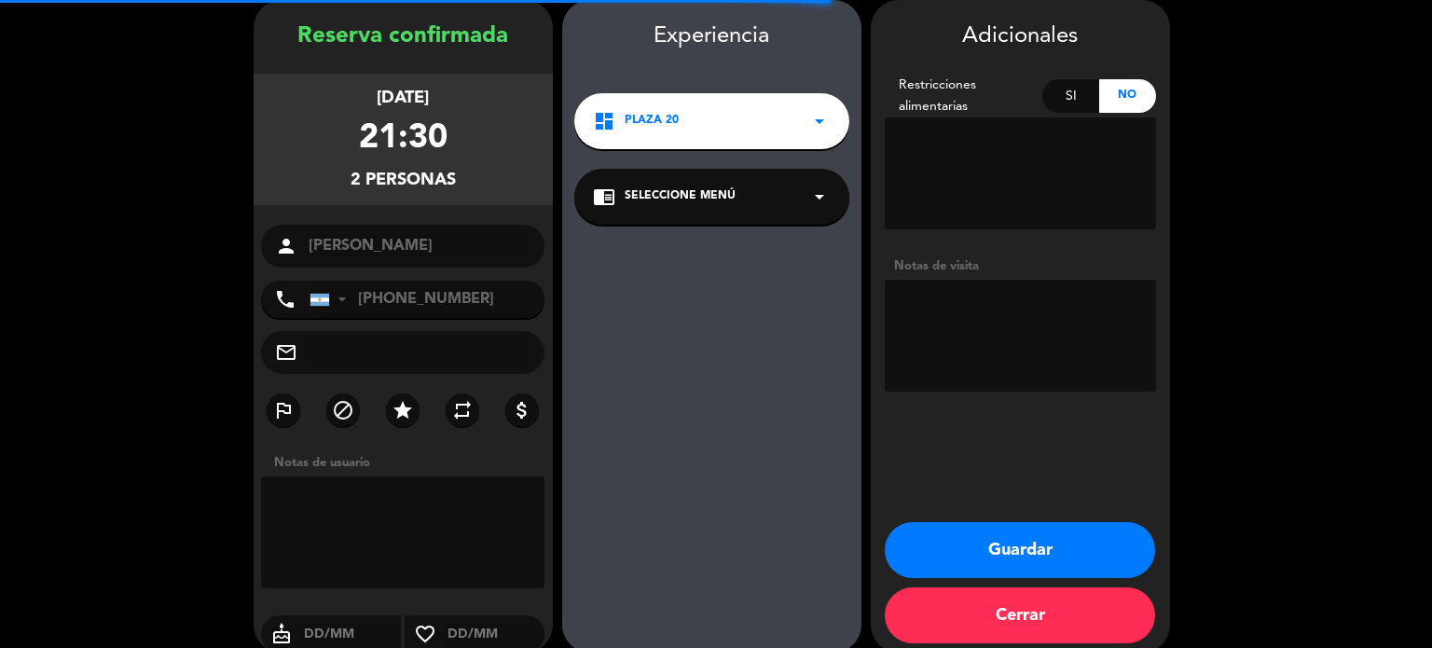
click at [993, 322] on textarea at bounding box center [1020, 336] width 271 height 112
type textarea "R"
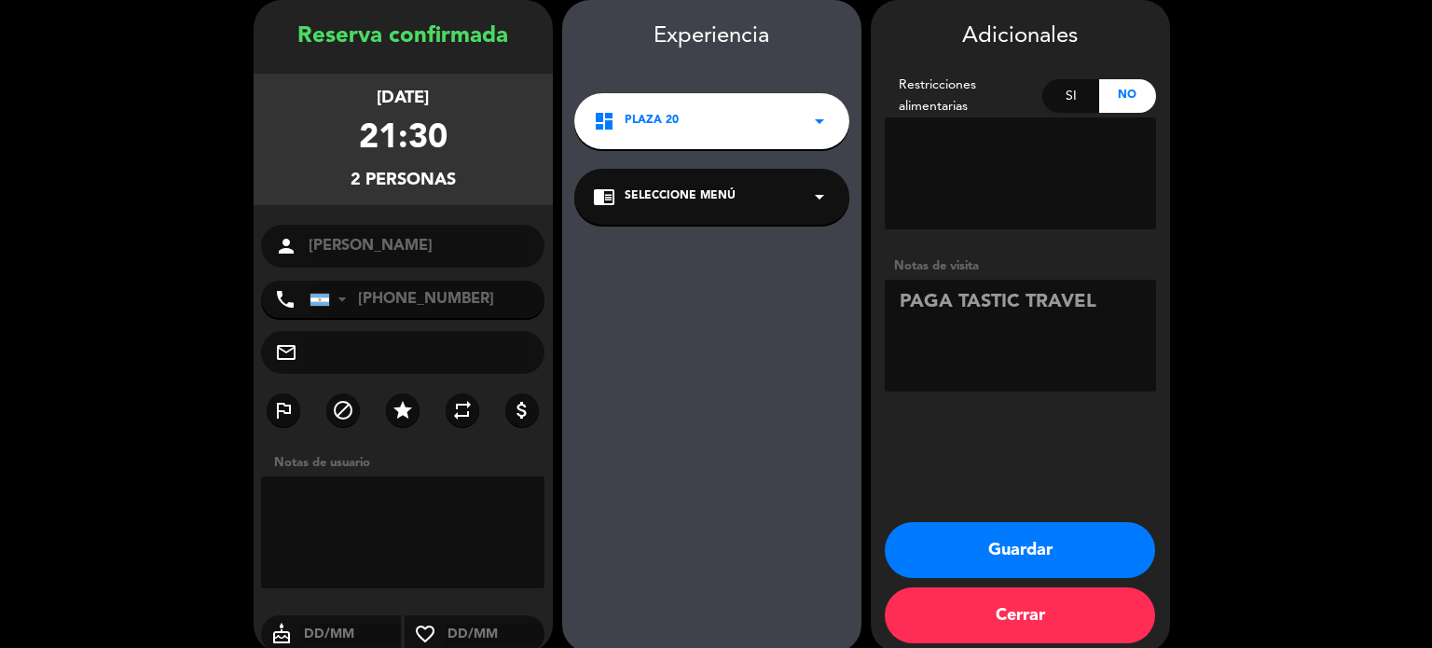
click at [817, 197] on icon "arrow_drop_down" at bounding box center [819, 197] width 22 height 22
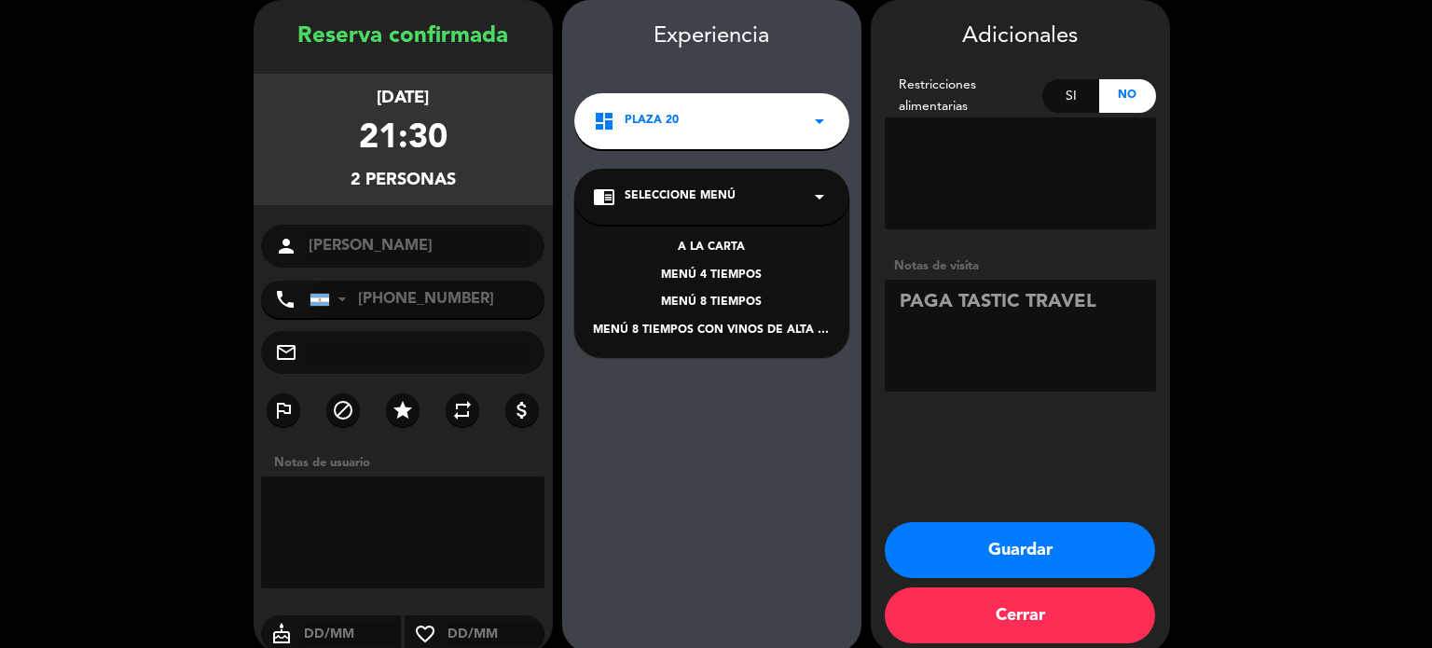
click at [739, 275] on div "MENÚ 4 TIEMPOS" at bounding box center [712, 276] width 238 height 19
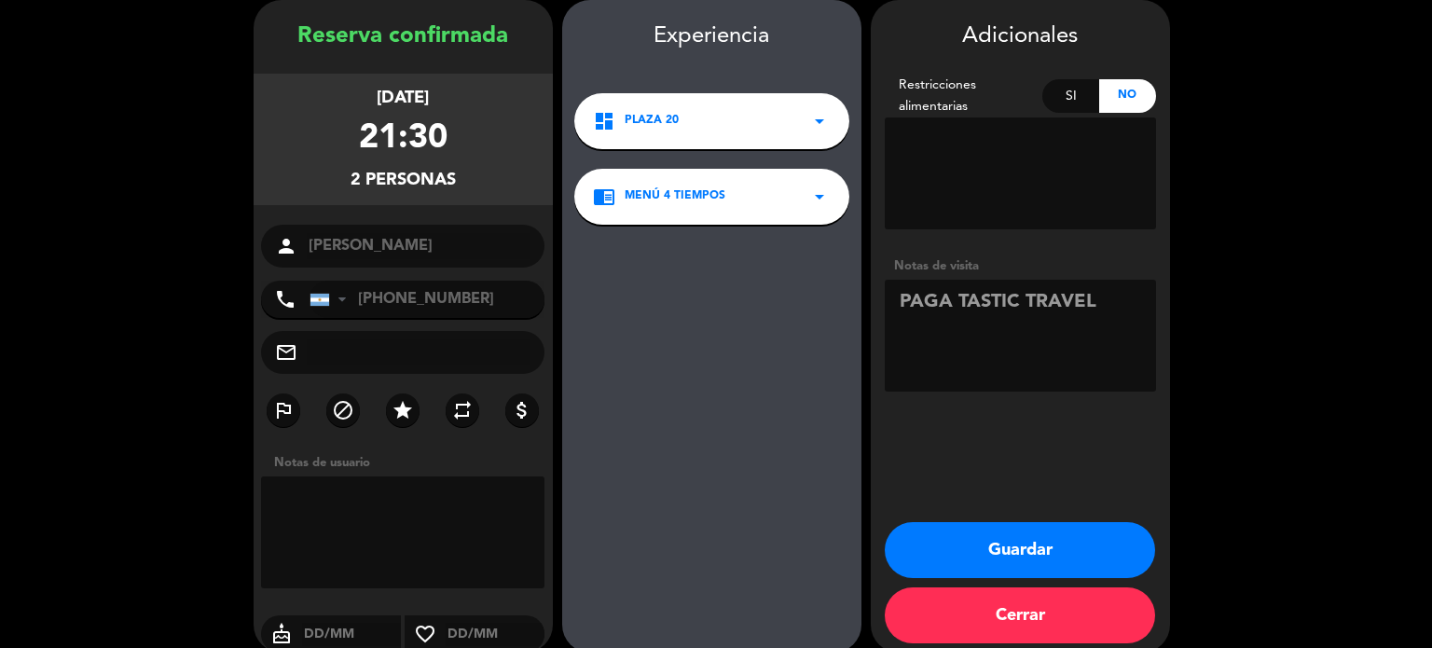
click at [1134, 331] on textarea at bounding box center [1020, 336] width 271 height 112
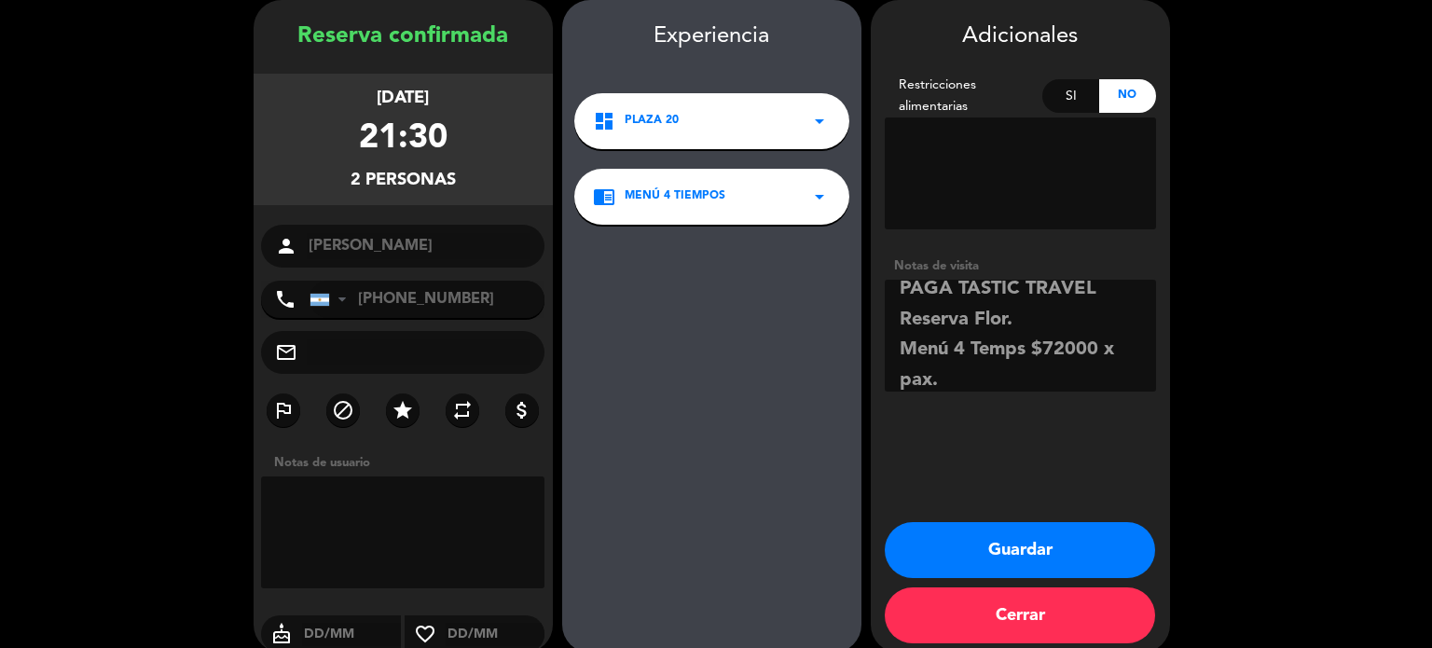
click at [906, 354] on textarea at bounding box center [1020, 336] width 271 height 112
type textarea "PAGA TASTIC TRAVEL Reserva Flor. (Menú 4 Temps $72000 x pax)."
click at [1010, 543] on button "Guardar" at bounding box center [1020, 550] width 270 height 56
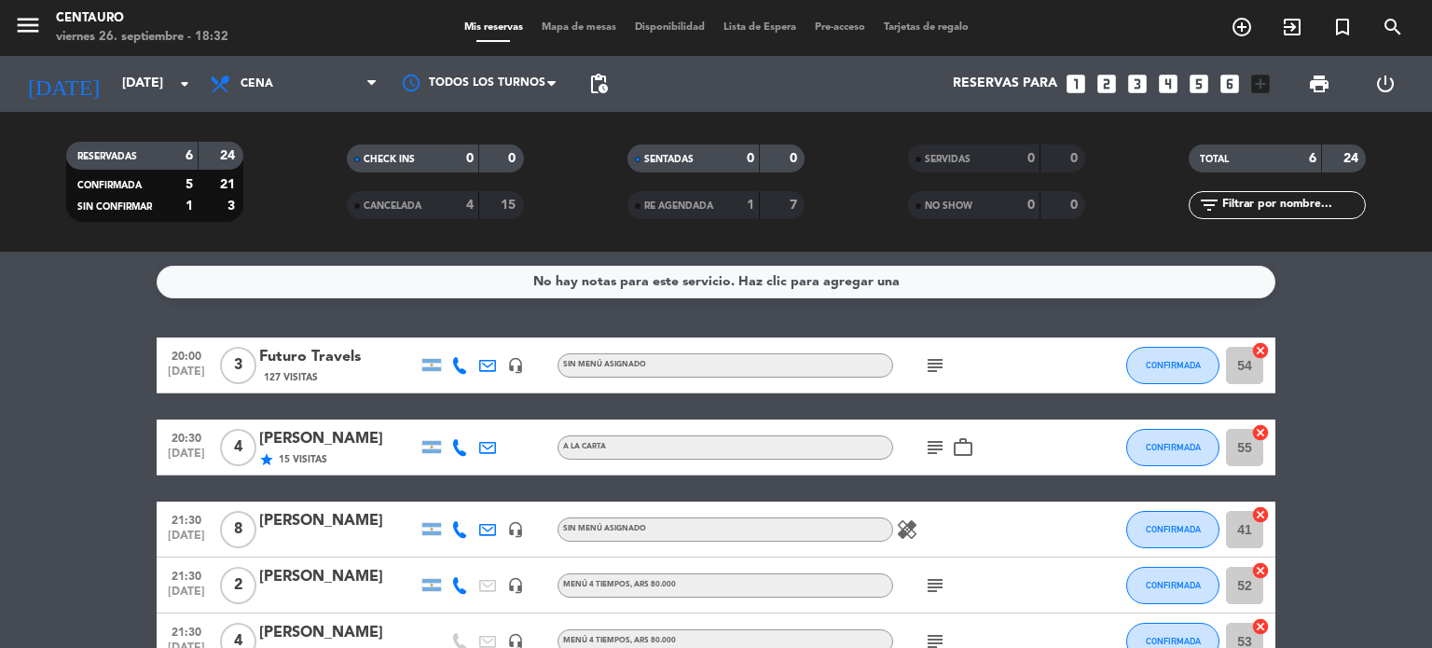
click at [1246, 44] on div "menu Centauro viernes 26. septiembre - 18:32 Mis reservas Mapa de mesas Disponi…" at bounding box center [716, 28] width 1432 height 56
click at [1242, 29] on icon "add_circle_outline" at bounding box center [1241, 27] width 22 height 22
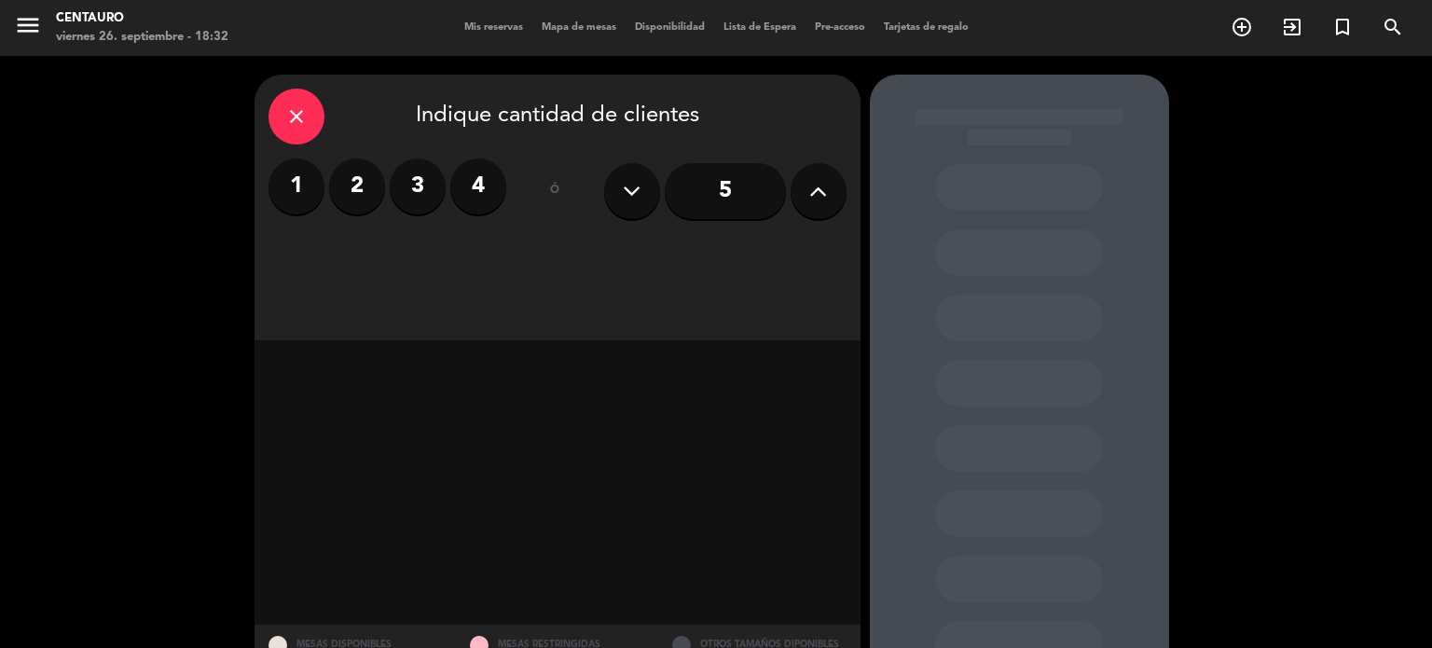
click at [358, 195] on label "2" at bounding box center [357, 186] width 56 height 56
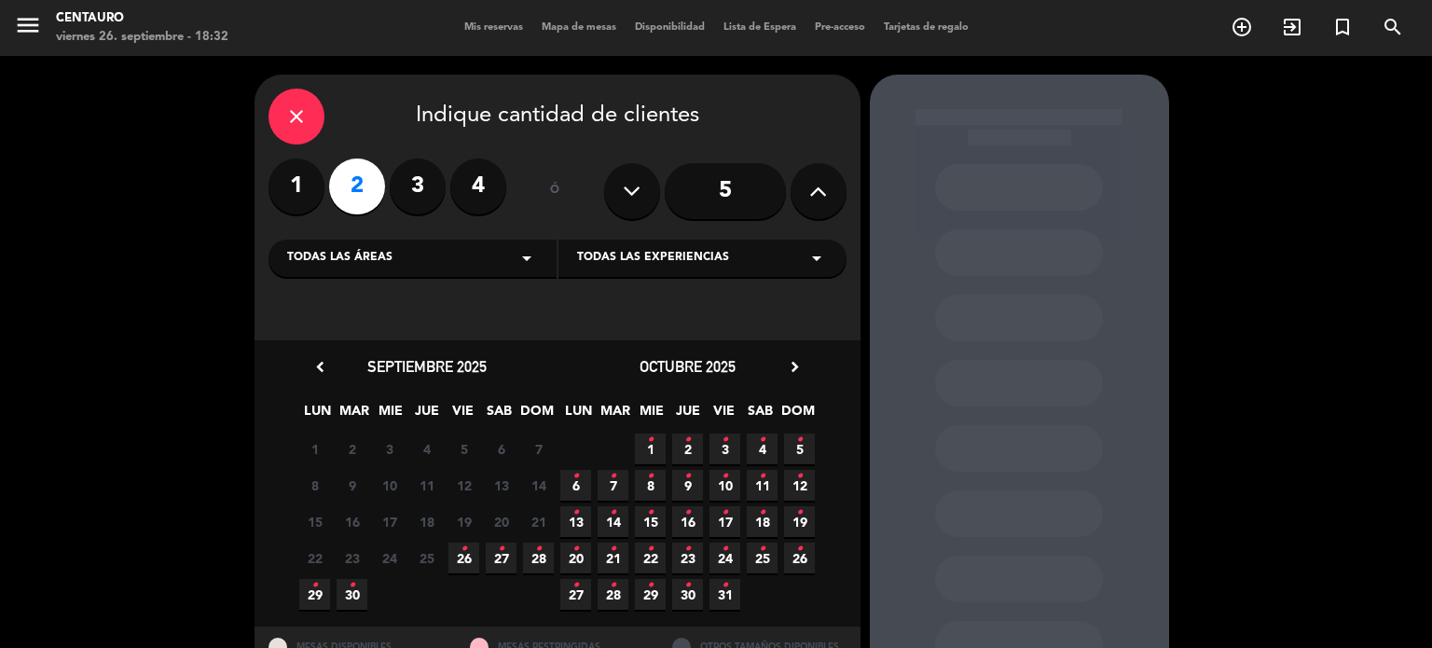
click at [469, 563] on span "26 •" at bounding box center [463, 558] width 31 height 31
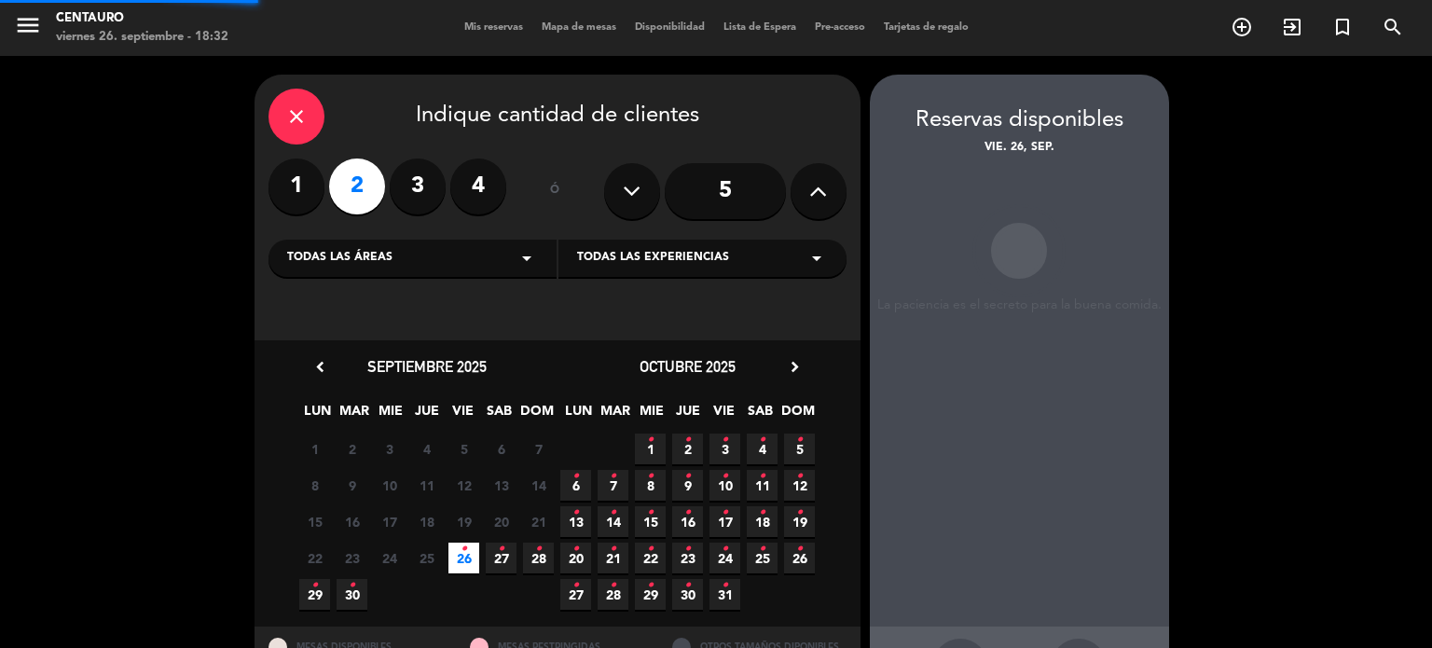
scroll to position [75, 0]
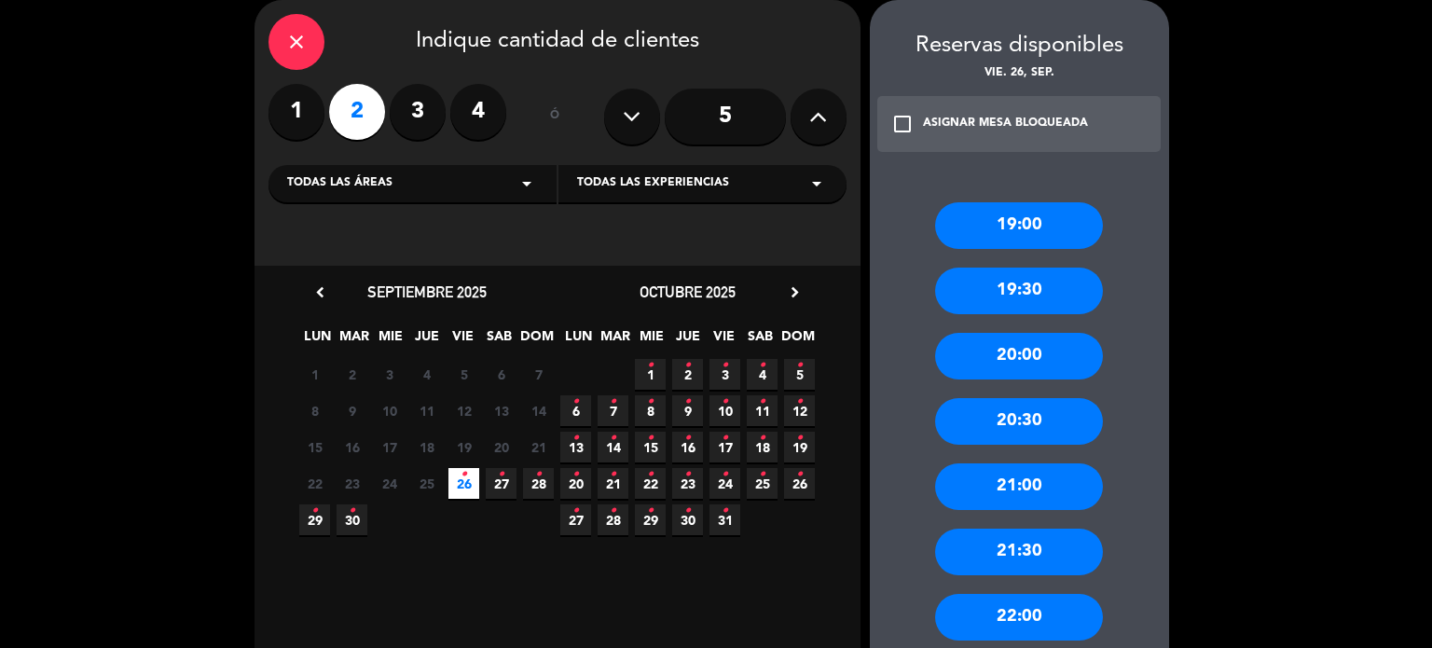
click at [1040, 553] on div "21:30" at bounding box center [1019, 552] width 168 height 47
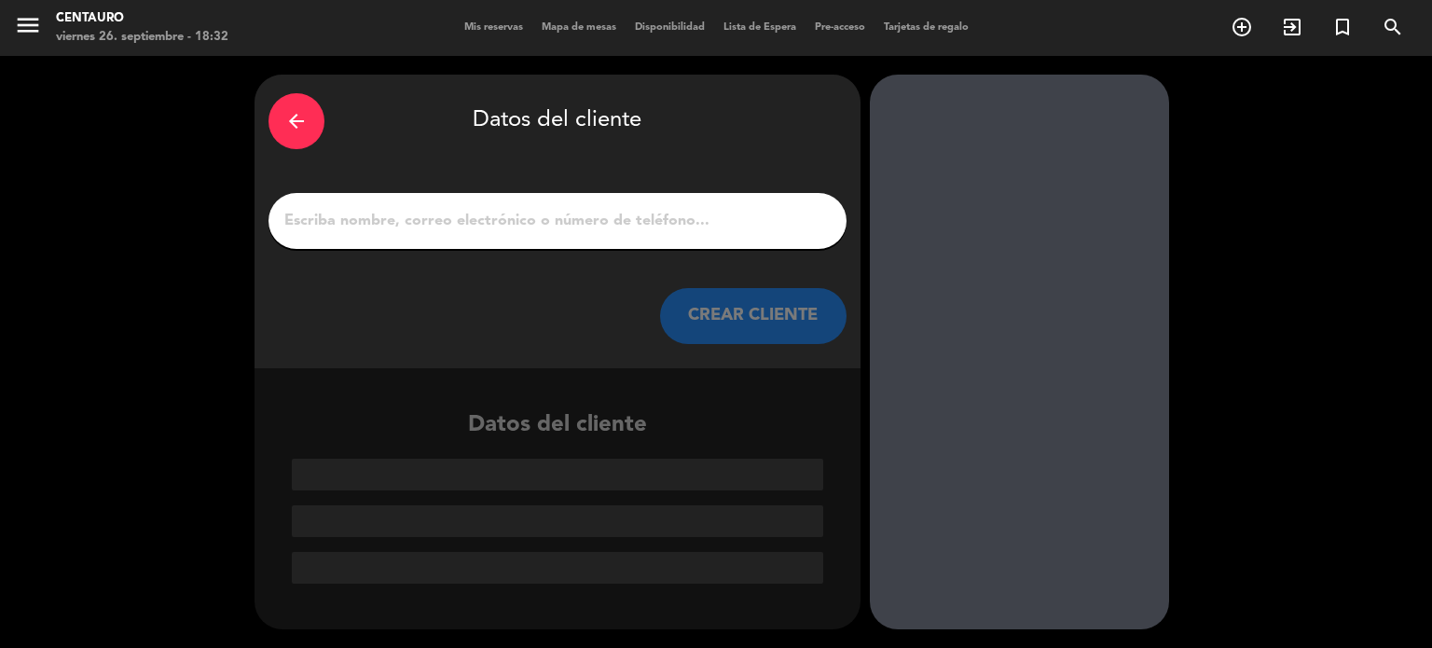
scroll to position [0, 0]
click at [367, 227] on input "1" at bounding box center [557, 221] width 550 height 26
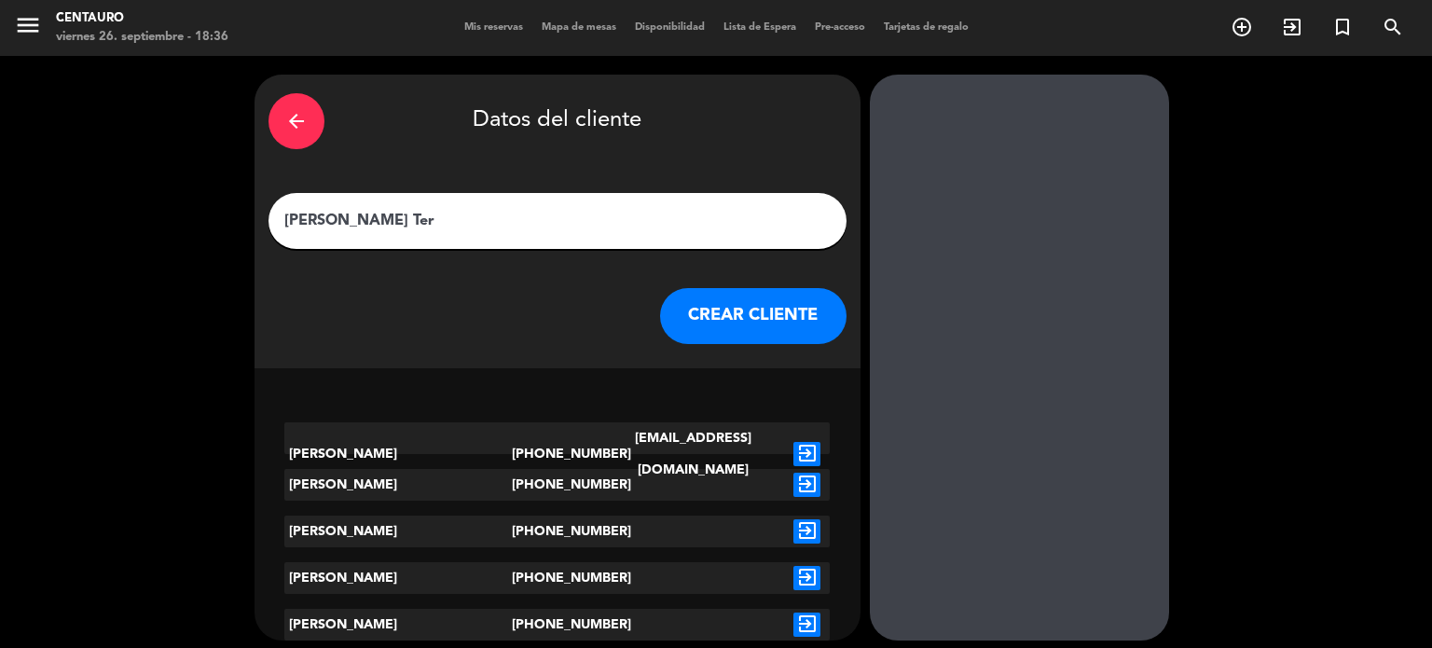
type input "[PERSON_NAME] Ter"
click at [800, 442] on icon "exit_to_app" at bounding box center [806, 454] width 27 height 24
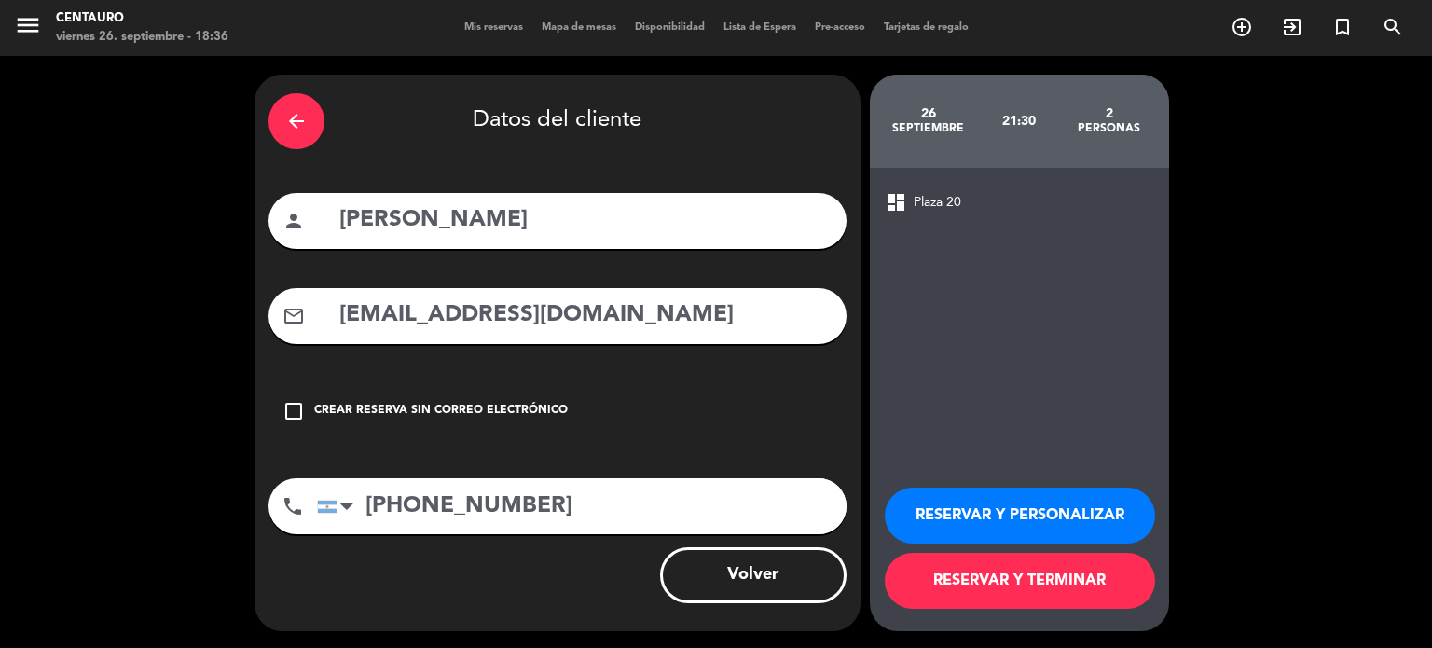
click at [941, 196] on span "Plaza 20" at bounding box center [938, 202] width 48 height 21
click at [996, 514] on button "RESERVAR Y PERSONALIZAR" at bounding box center [1020, 516] width 270 height 56
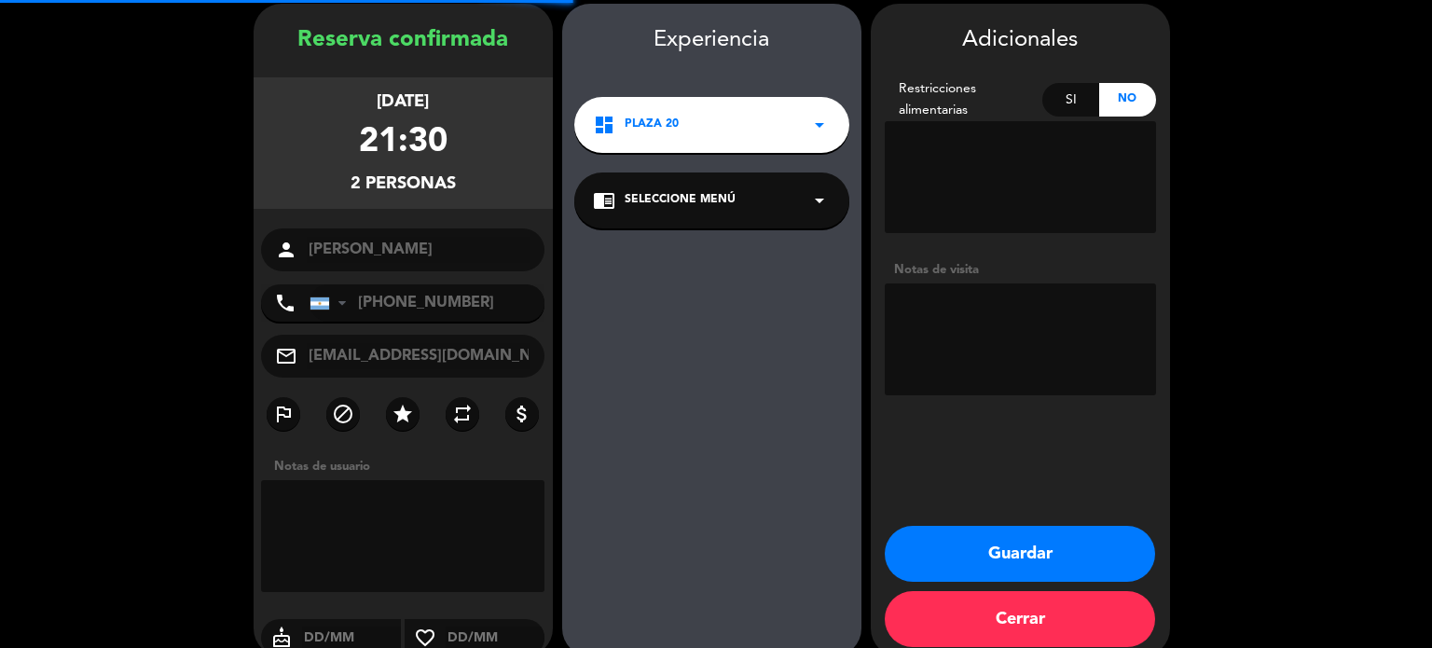
scroll to position [75, 0]
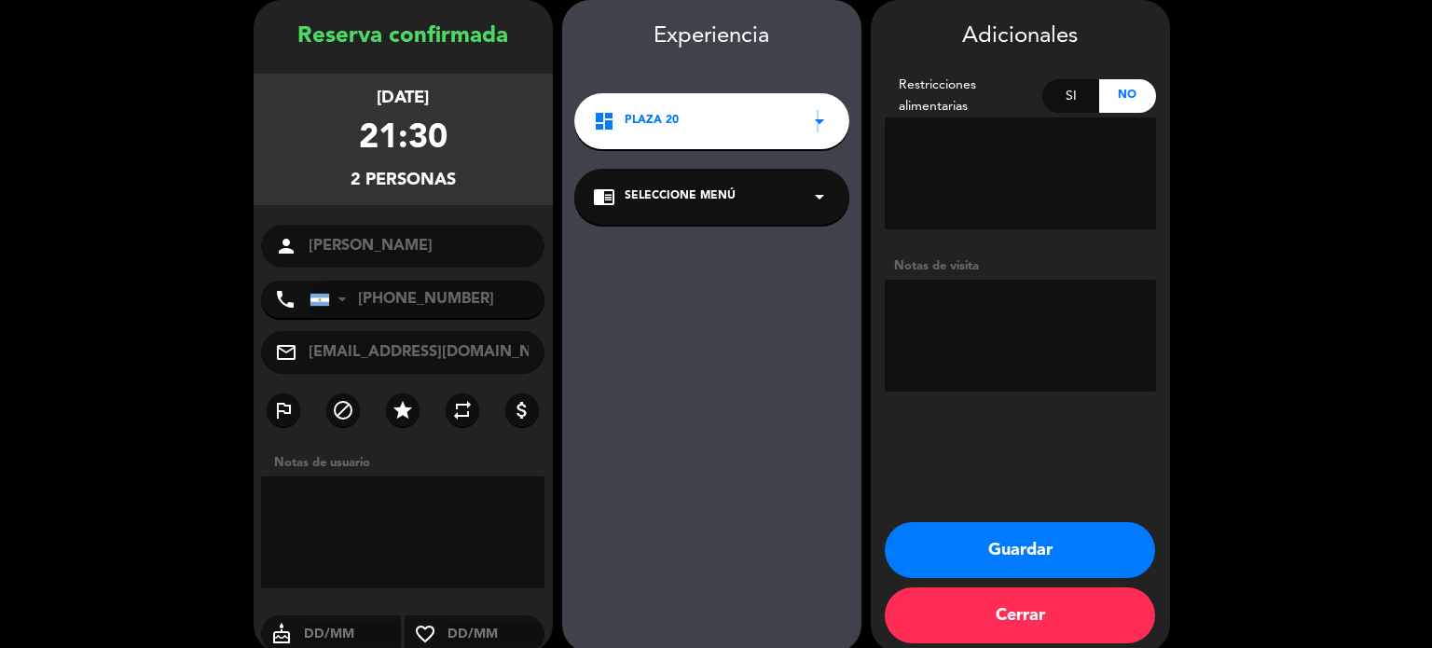
click at [817, 128] on icon "arrow_drop_down" at bounding box center [819, 121] width 22 height 22
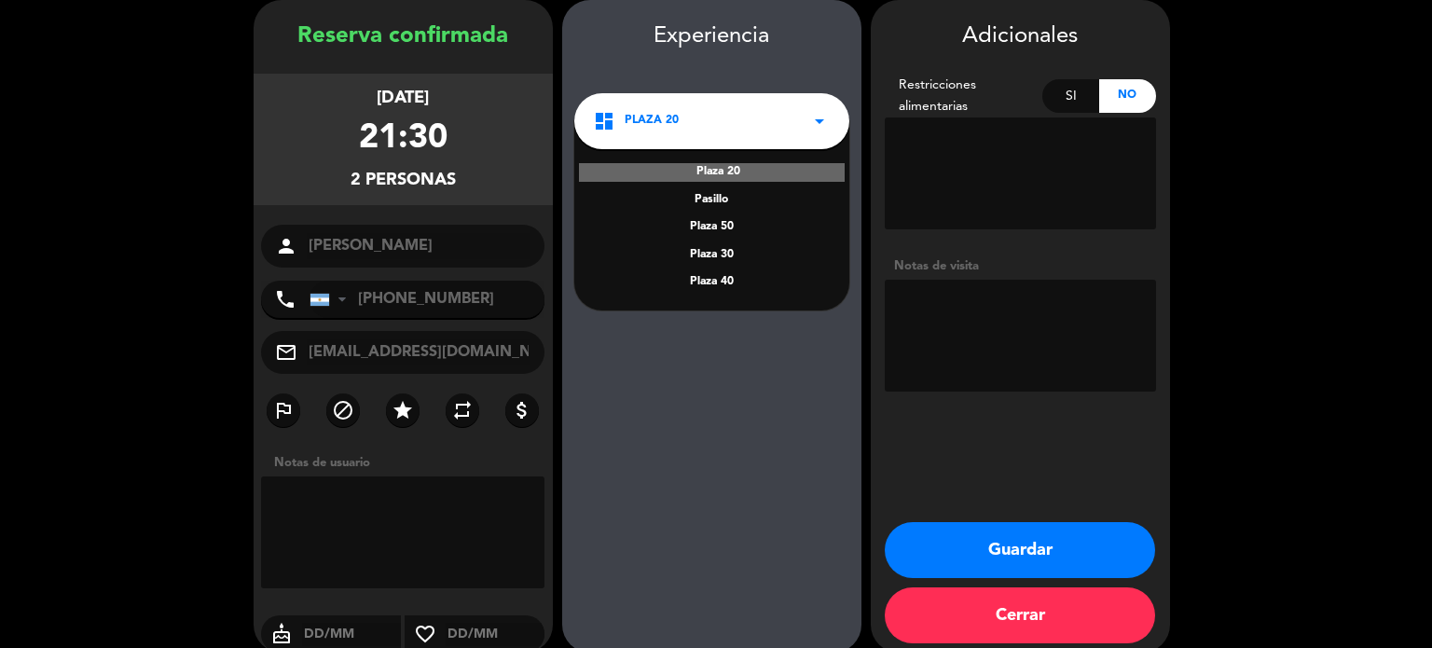
click at [709, 226] on div "Plaza 50" at bounding box center [712, 227] width 238 height 19
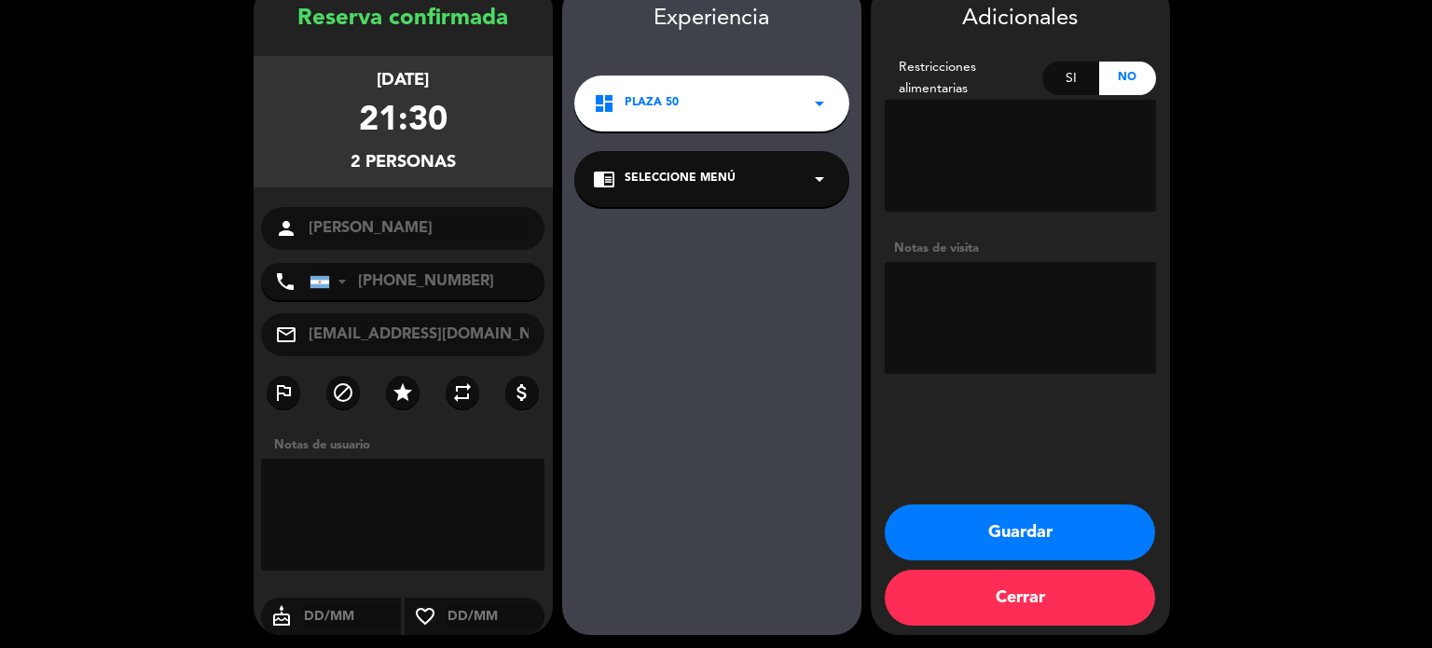
scroll to position [97, 0]
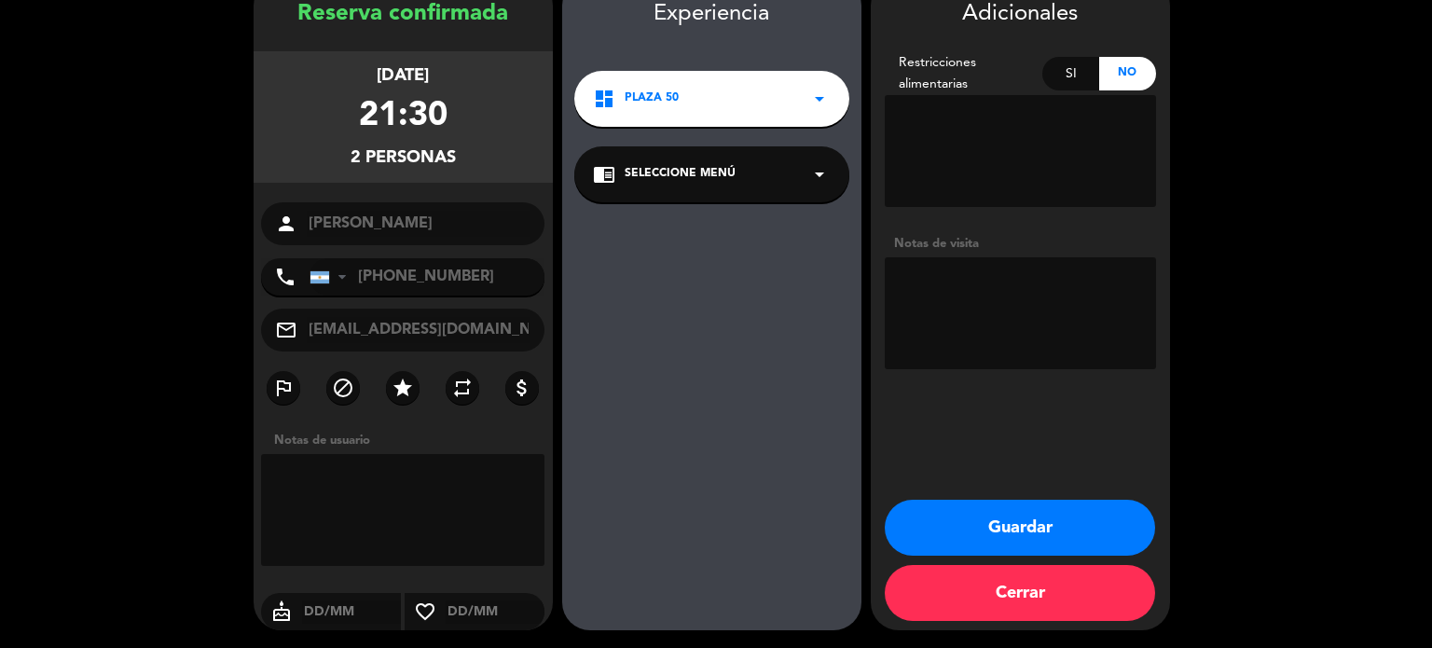
click at [962, 288] on textarea at bounding box center [1020, 313] width 271 height 112
type textarea "SOCIO - 25% off No mover de la 50."
click at [1100, 519] on button "Guardar" at bounding box center [1020, 528] width 270 height 56
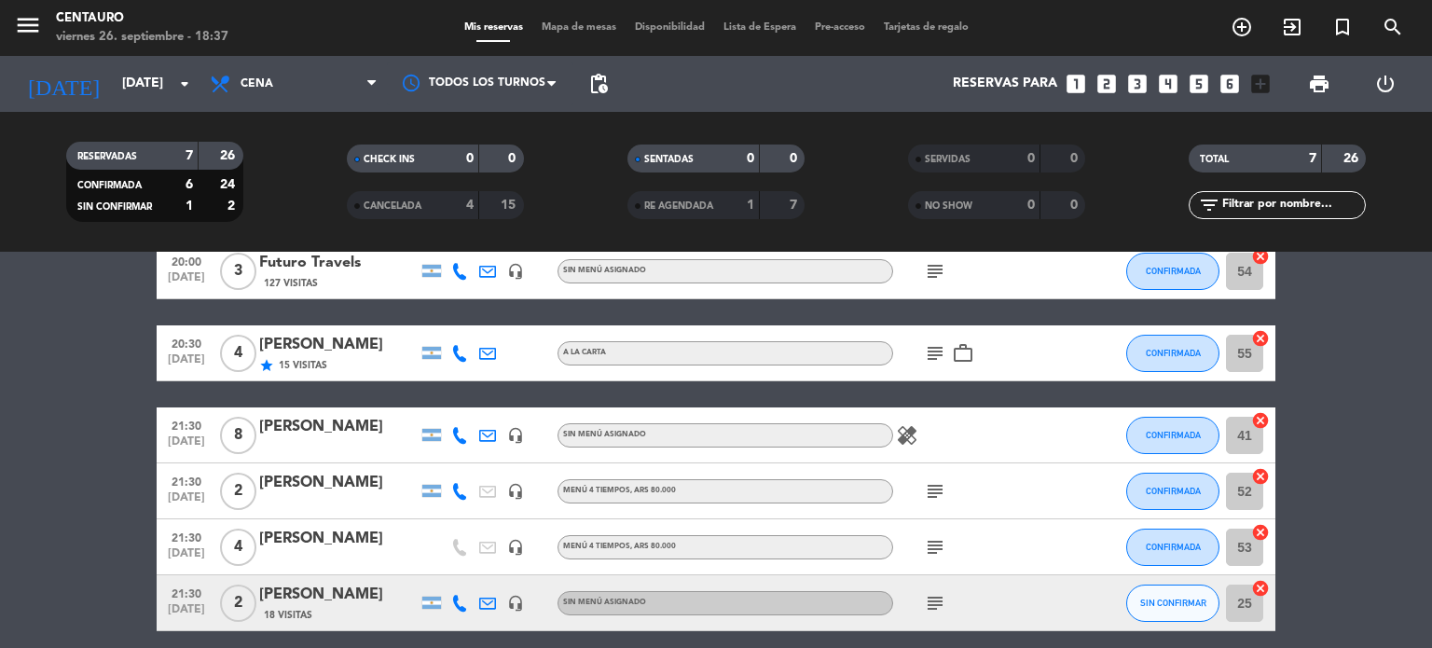
scroll to position [186, 0]
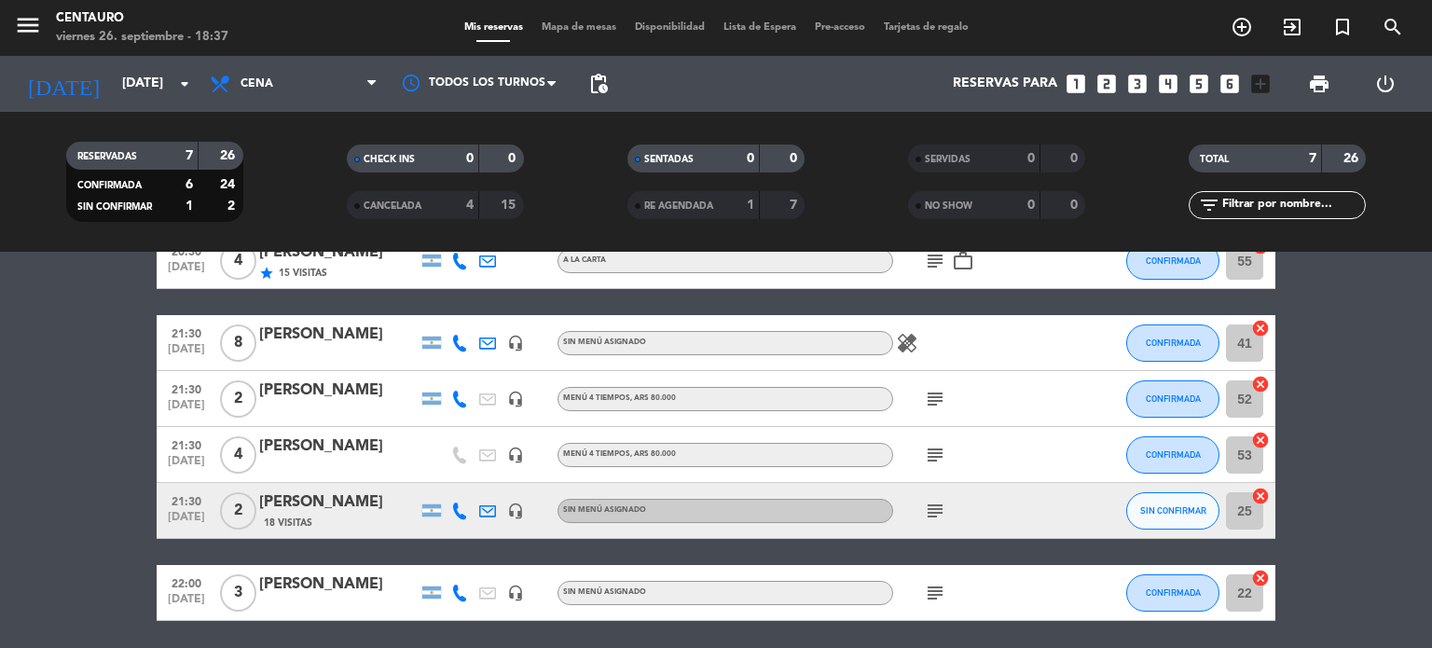
click at [1128, 495] on div "SIN CONFIRMAR" at bounding box center [1172, 510] width 93 height 55
click at [1175, 512] on span "SIN CONFIRMAR" at bounding box center [1173, 510] width 66 height 10
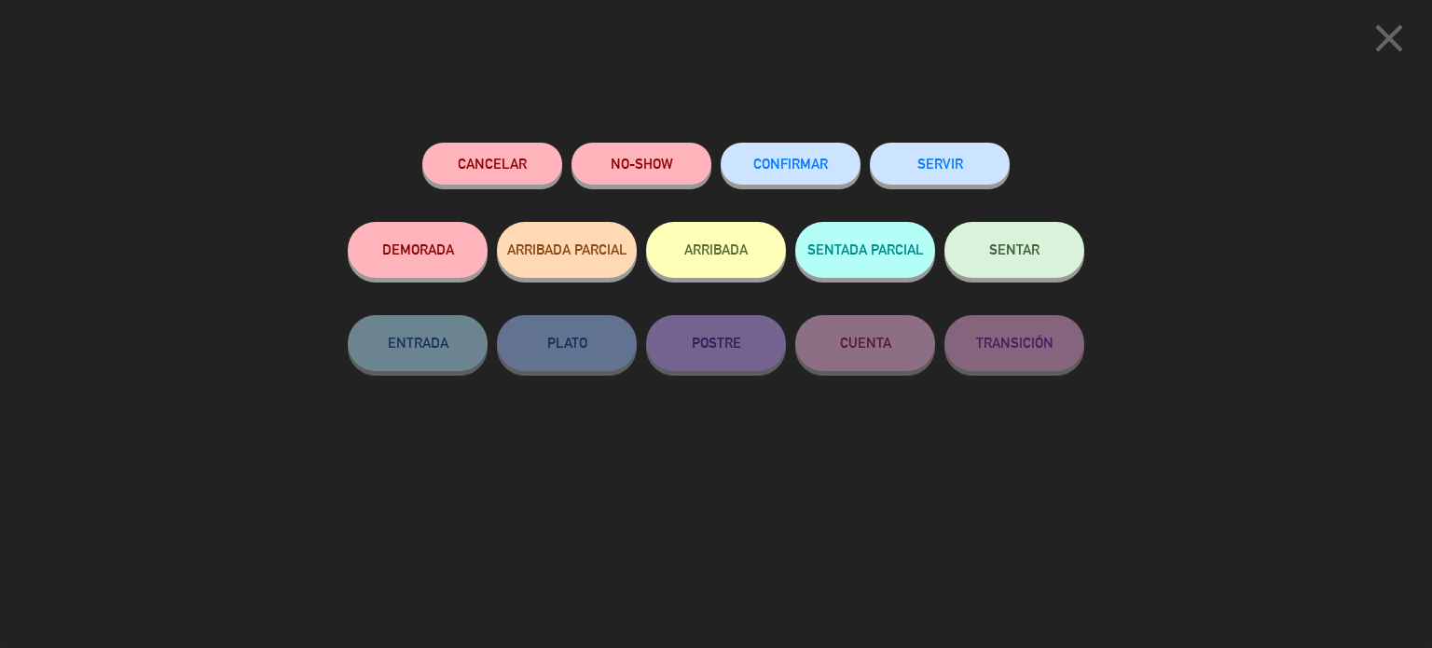
click at [760, 163] on span "CONFIRMAR" at bounding box center [790, 164] width 75 height 16
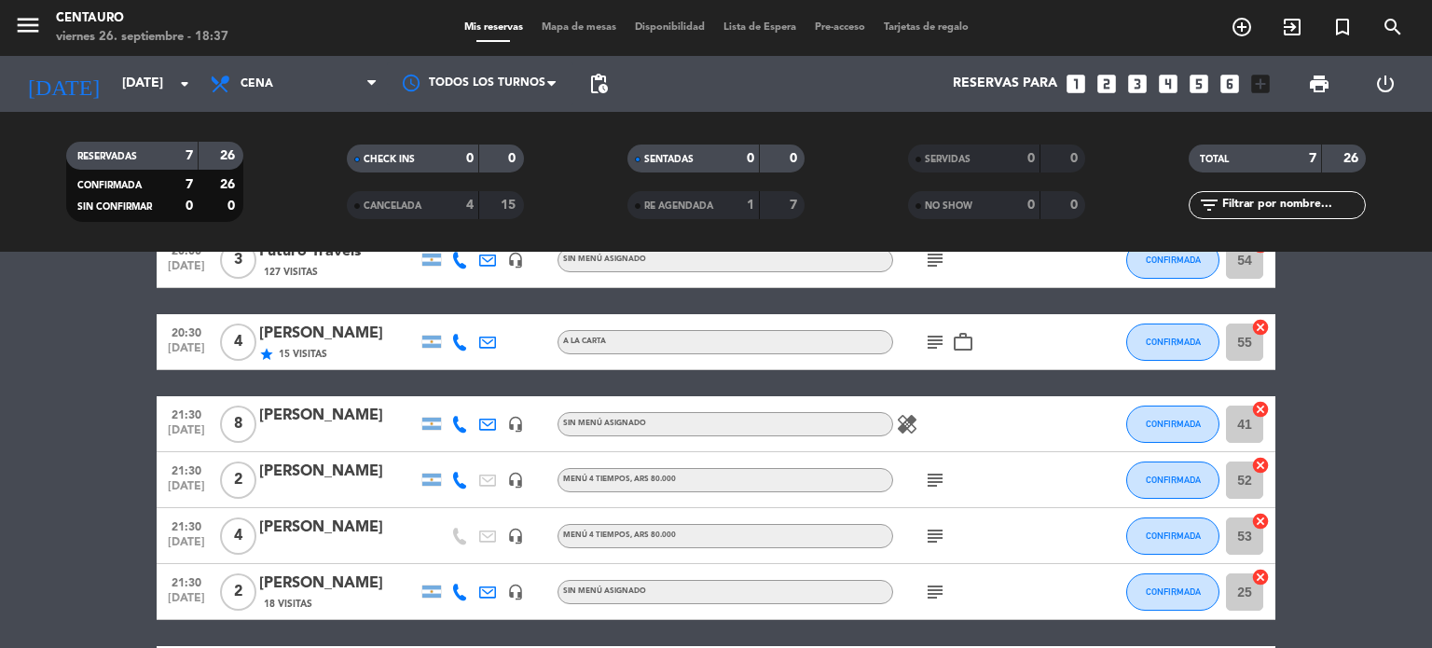
scroll to position [0, 0]
